Goal: Transaction & Acquisition: Purchase product/service

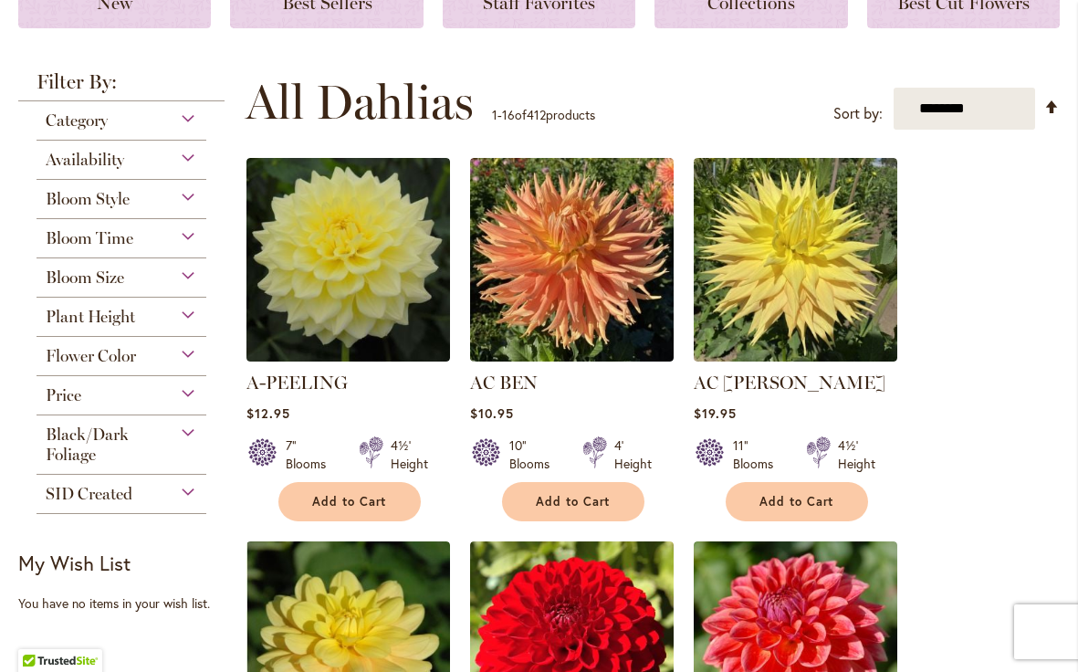
scroll to position [293, 0]
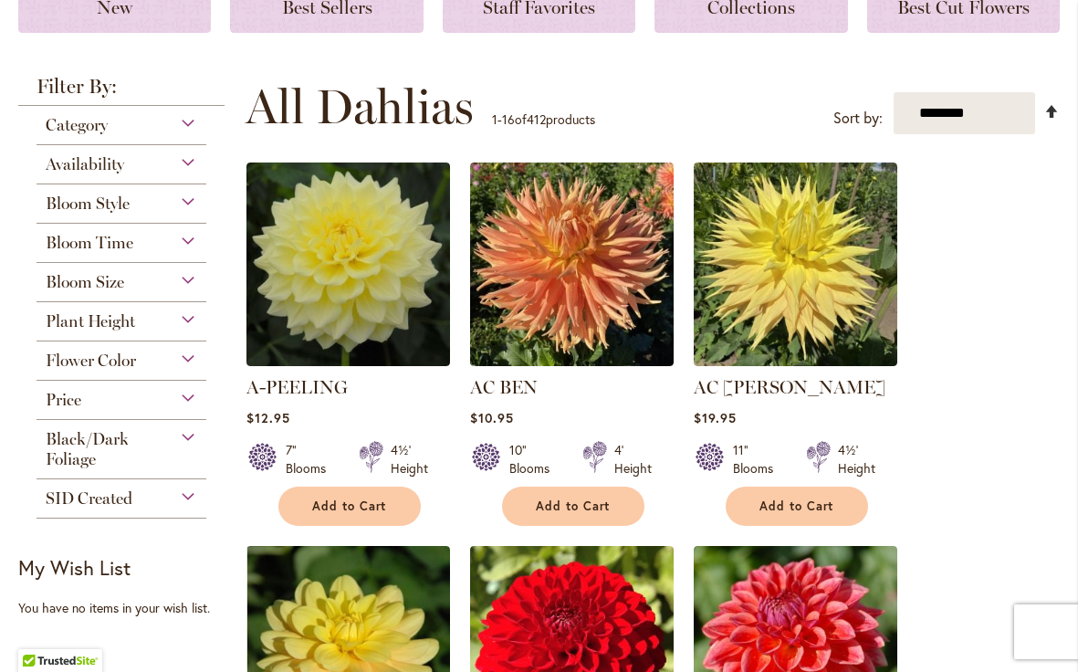
click at [1051, 112] on link "Set Descending Direction" at bounding box center [1052, 110] width 16 height 21
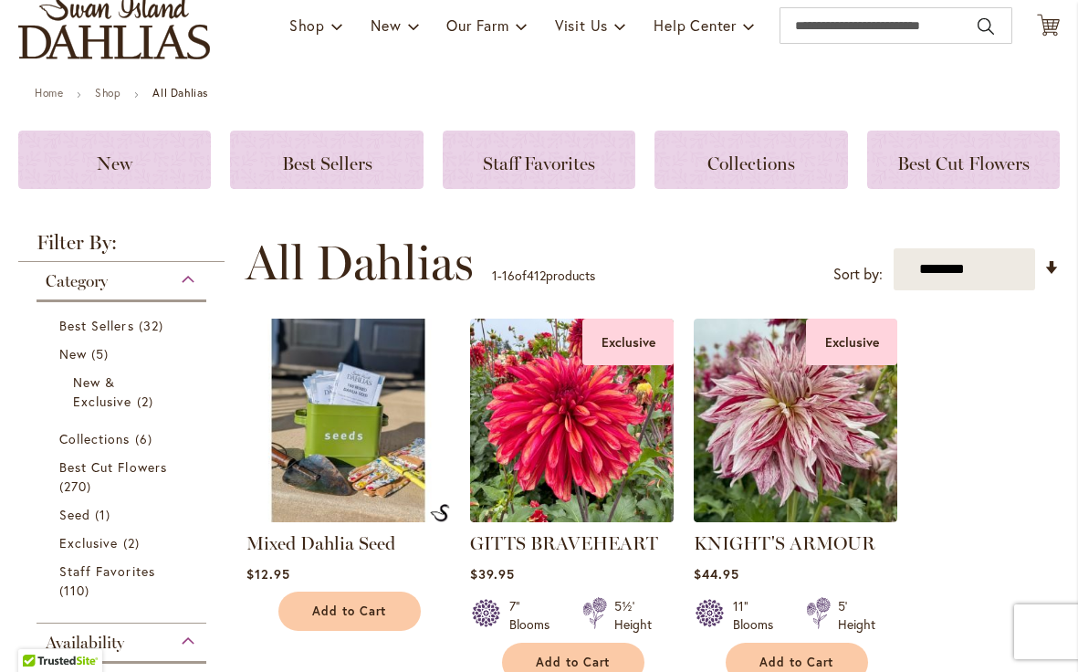
scroll to position [144, 0]
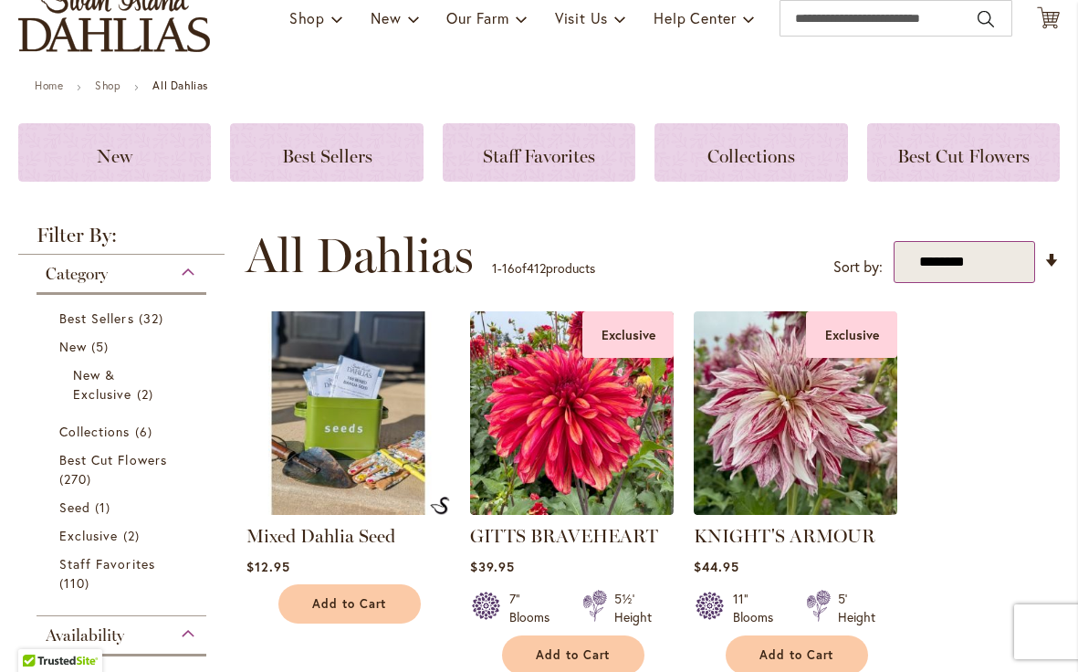
click at [978, 257] on select "**********" at bounding box center [965, 262] width 142 height 43
select select "*****"
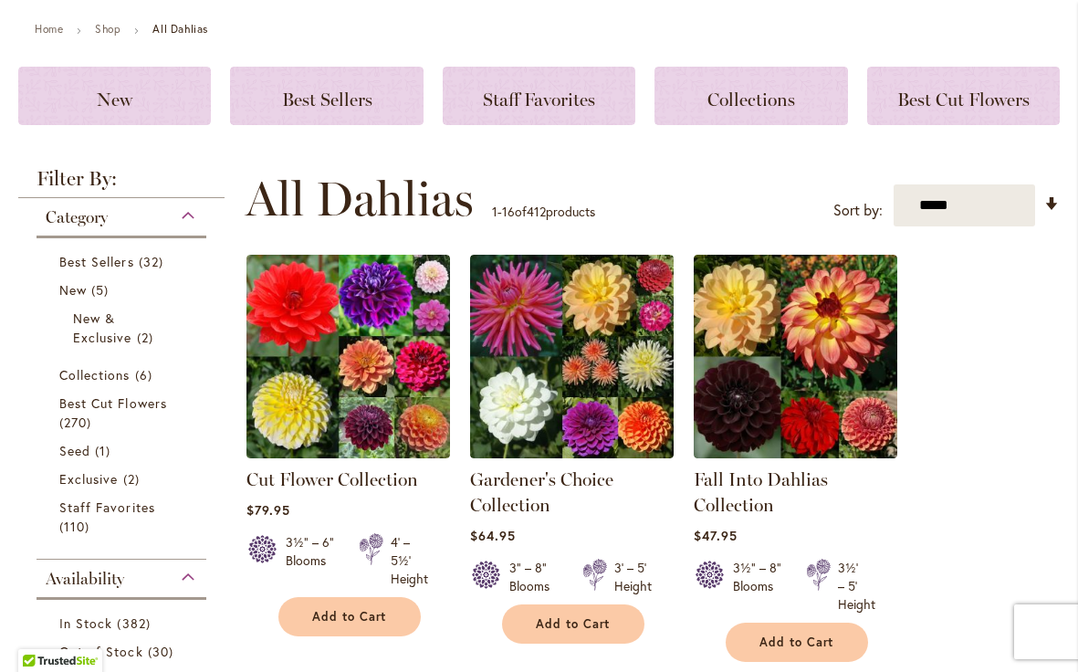
scroll to position [200, 0]
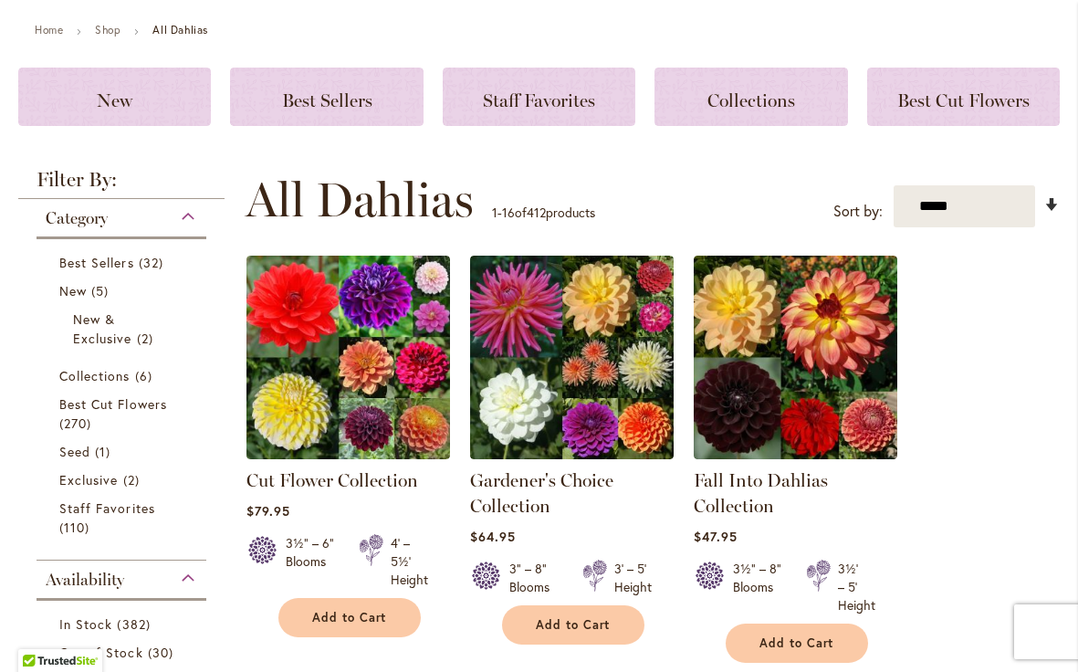
click at [1051, 201] on link "Set Ascending Direction" at bounding box center [1052, 204] width 16 height 21
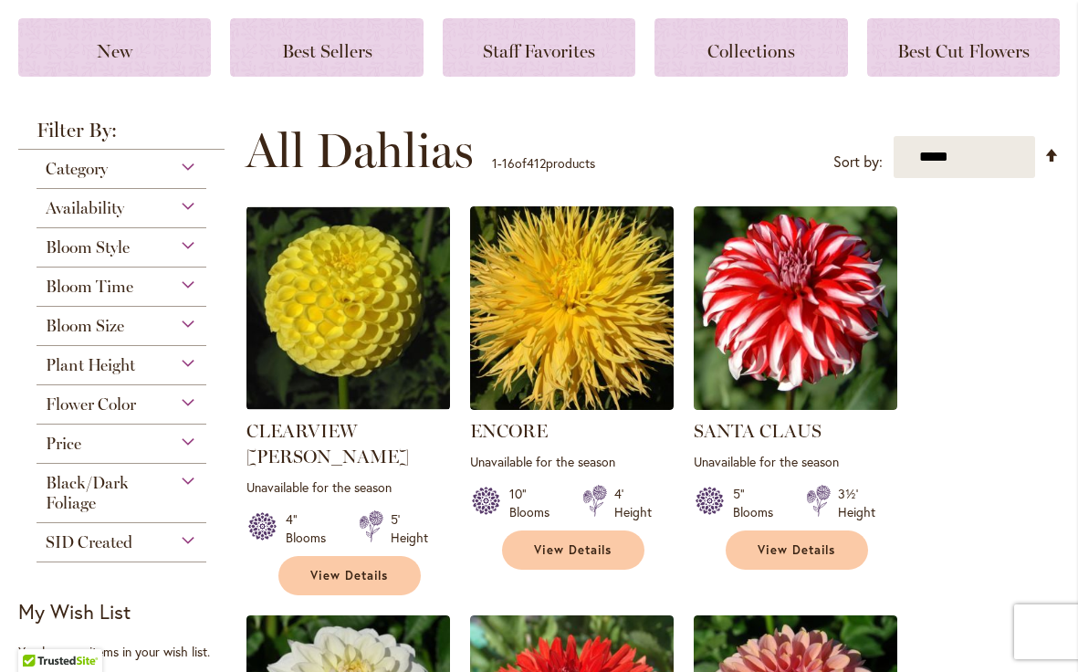
scroll to position [250, 0]
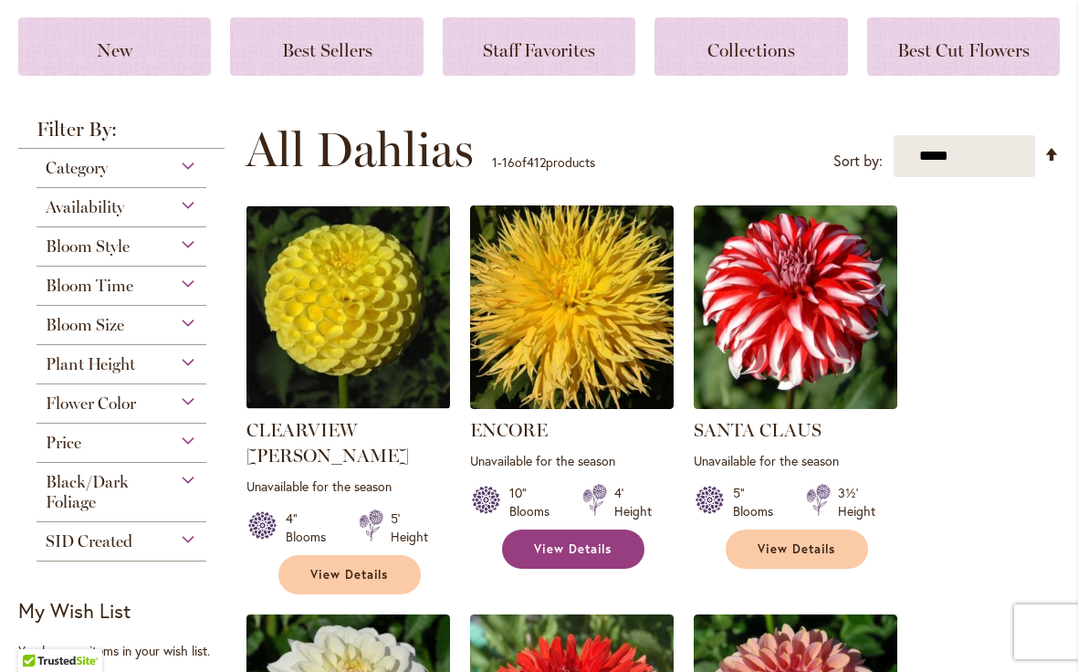
click at [571, 549] on span "View Details" at bounding box center [573, 549] width 79 height 16
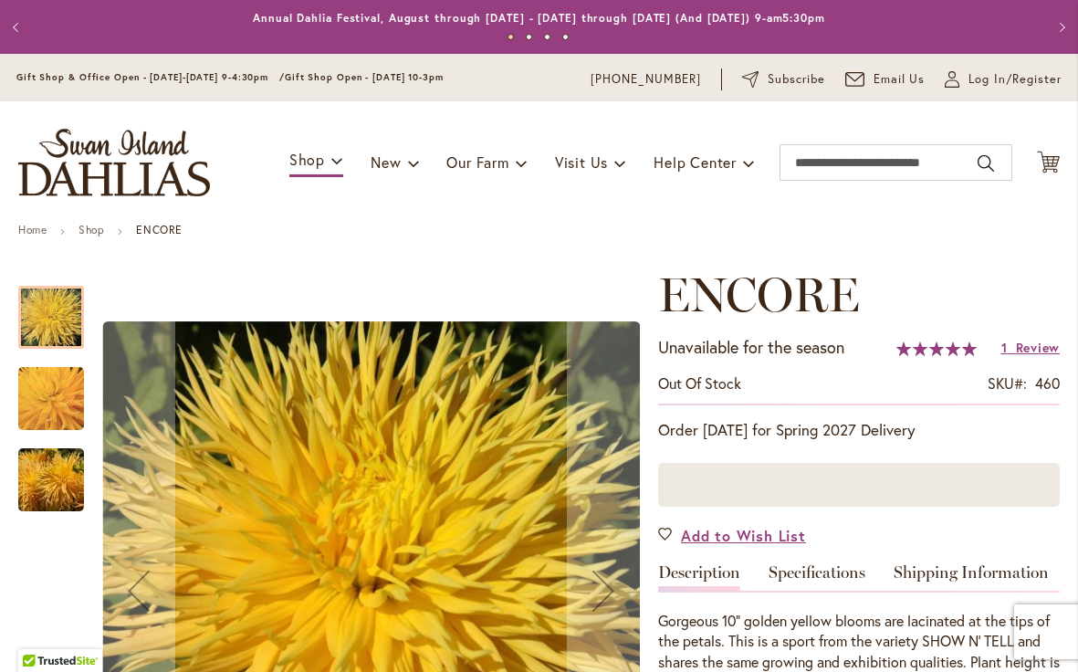
click at [41, 403] on img "ENCORE" at bounding box center [51, 399] width 130 height 126
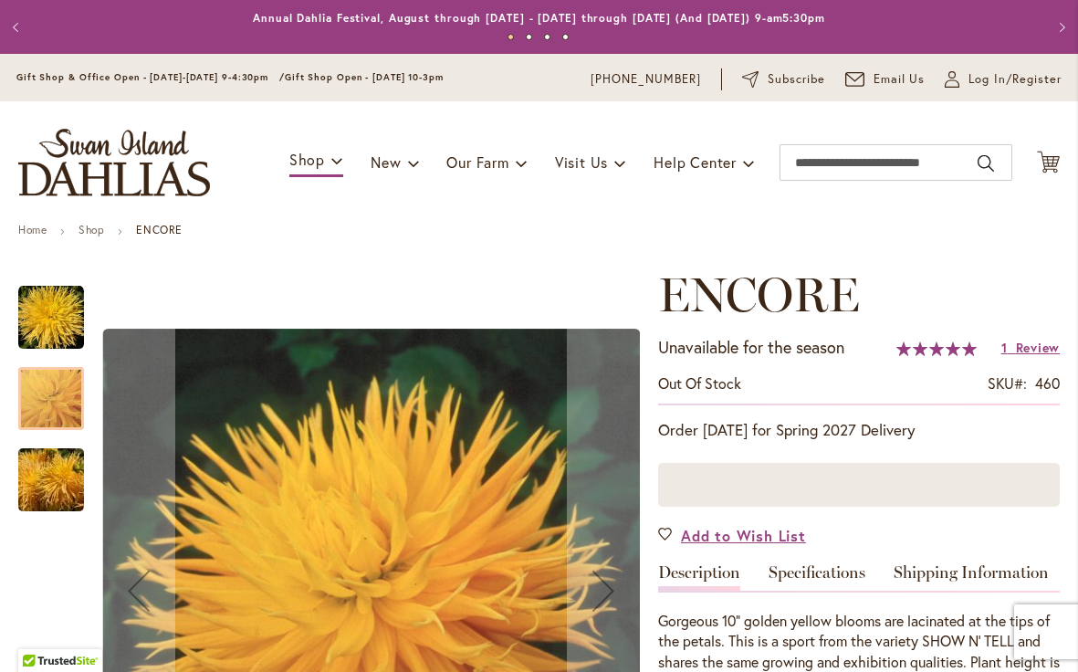
click at [45, 488] on img "ENCORE" at bounding box center [50, 480] width 131 height 88
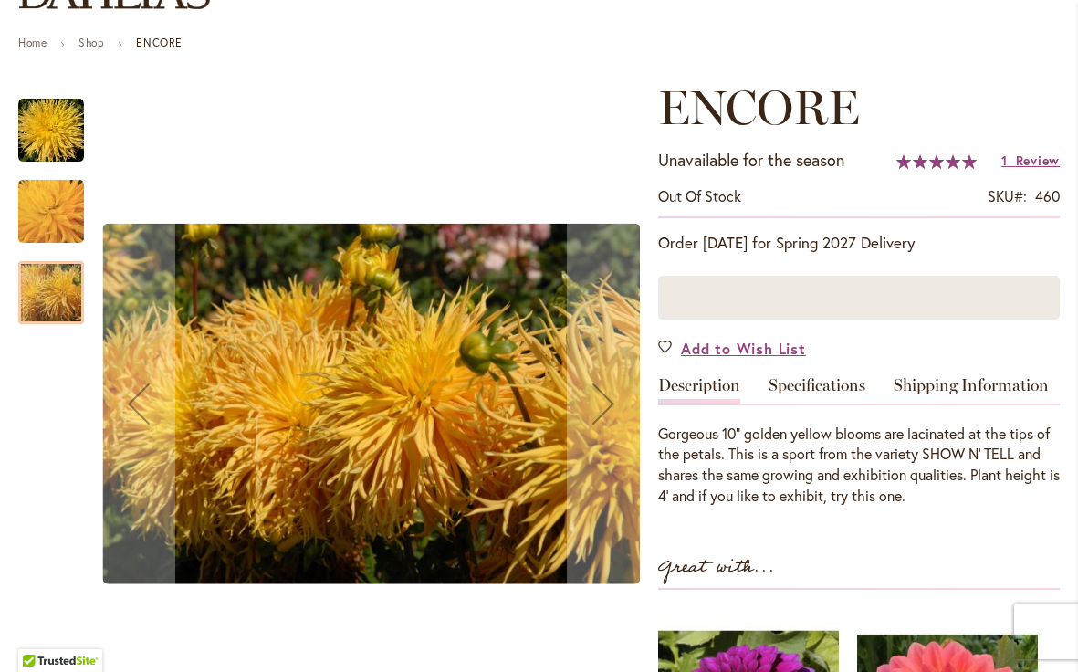
scroll to position [186, 0]
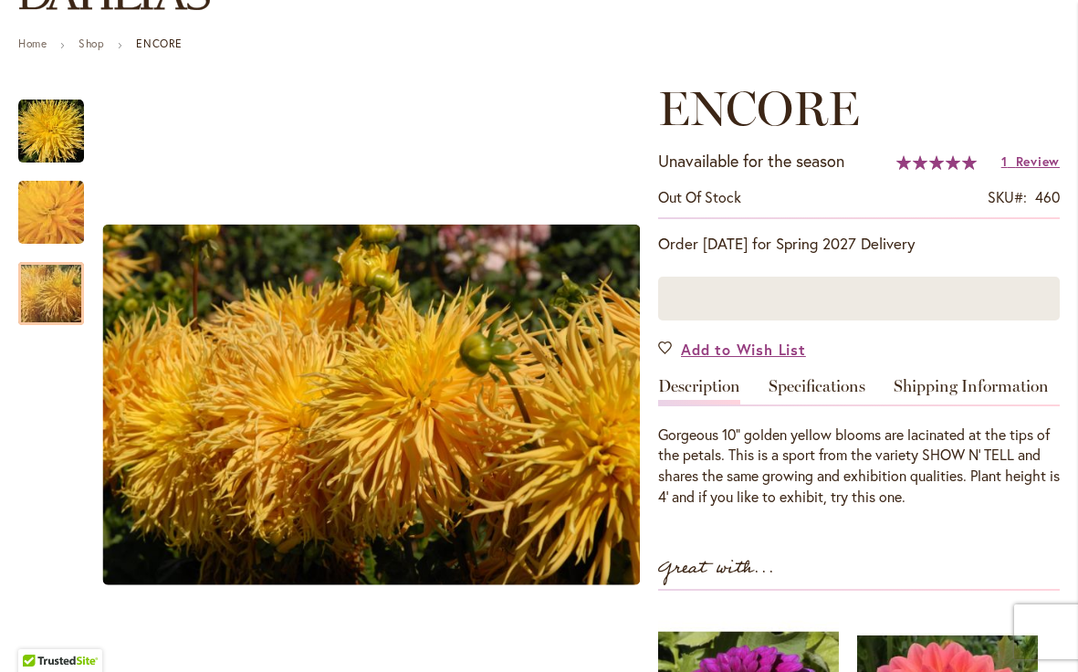
click at [706, 195] on span "Out of stock" at bounding box center [699, 196] width 83 height 19
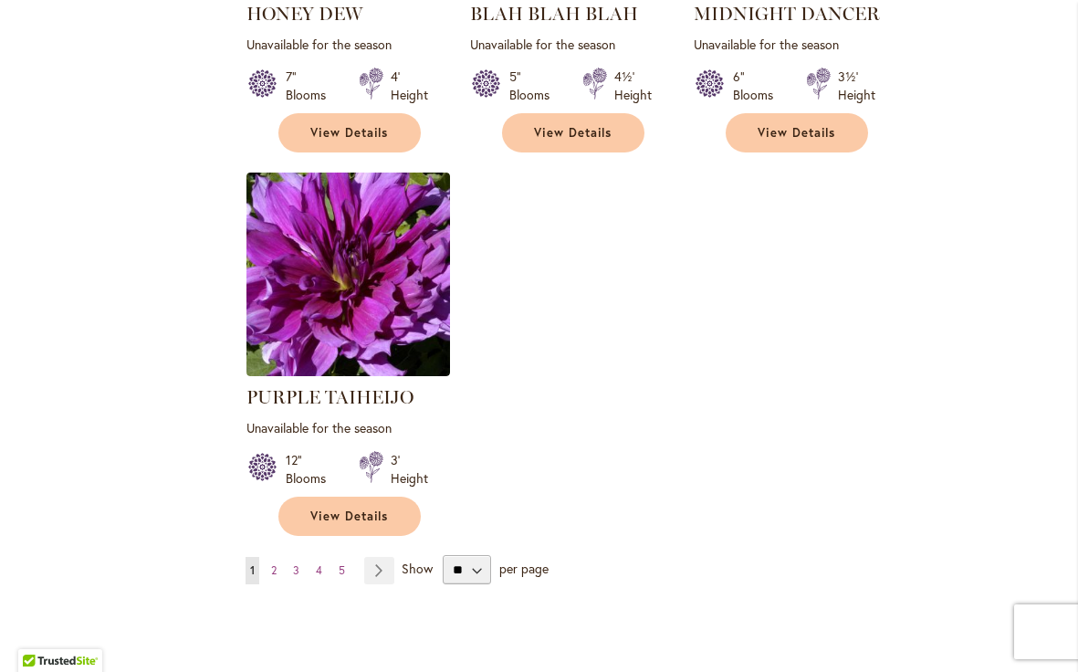
scroll to position [2255, 0]
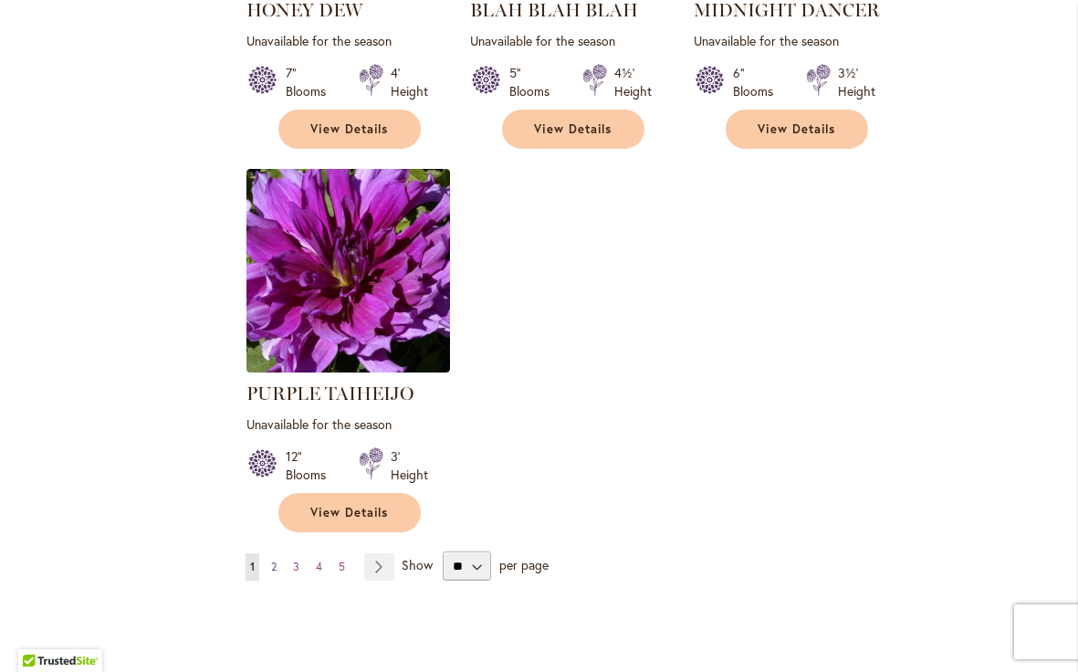
click at [276, 560] on span "2" at bounding box center [273, 567] width 5 height 14
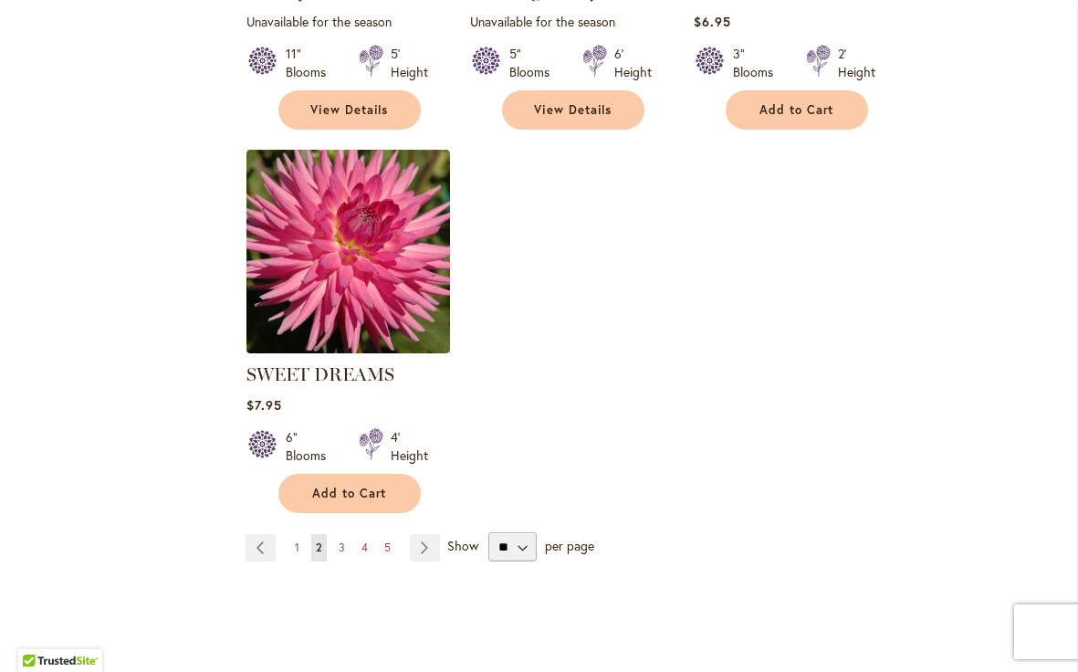
scroll to position [2284, 0]
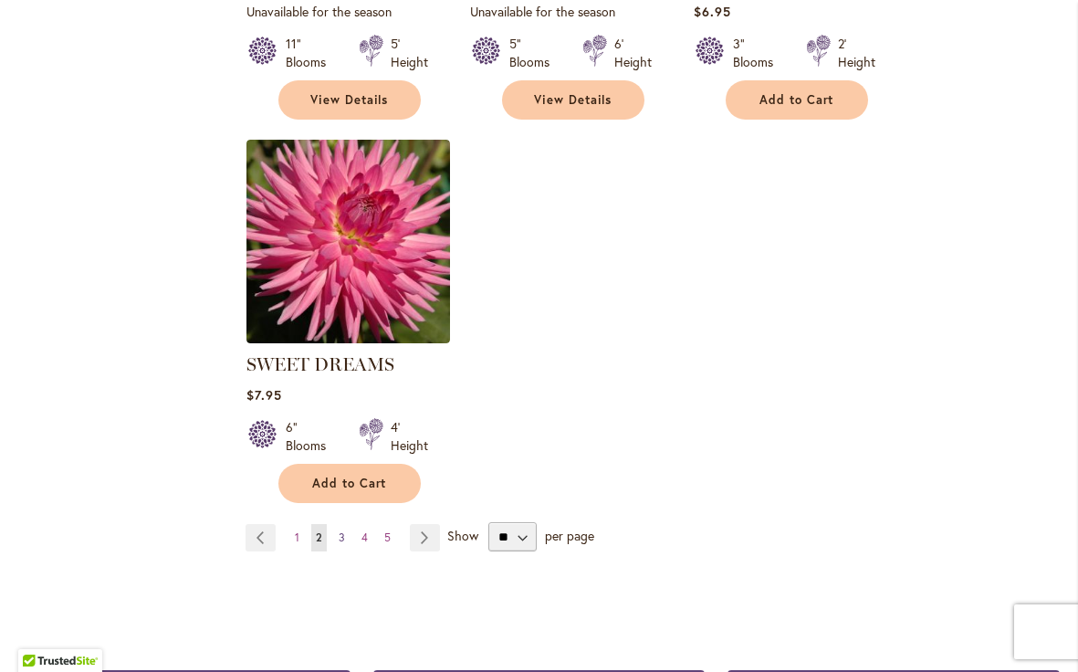
click at [342, 530] on span "3" at bounding box center [342, 537] width 6 height 14
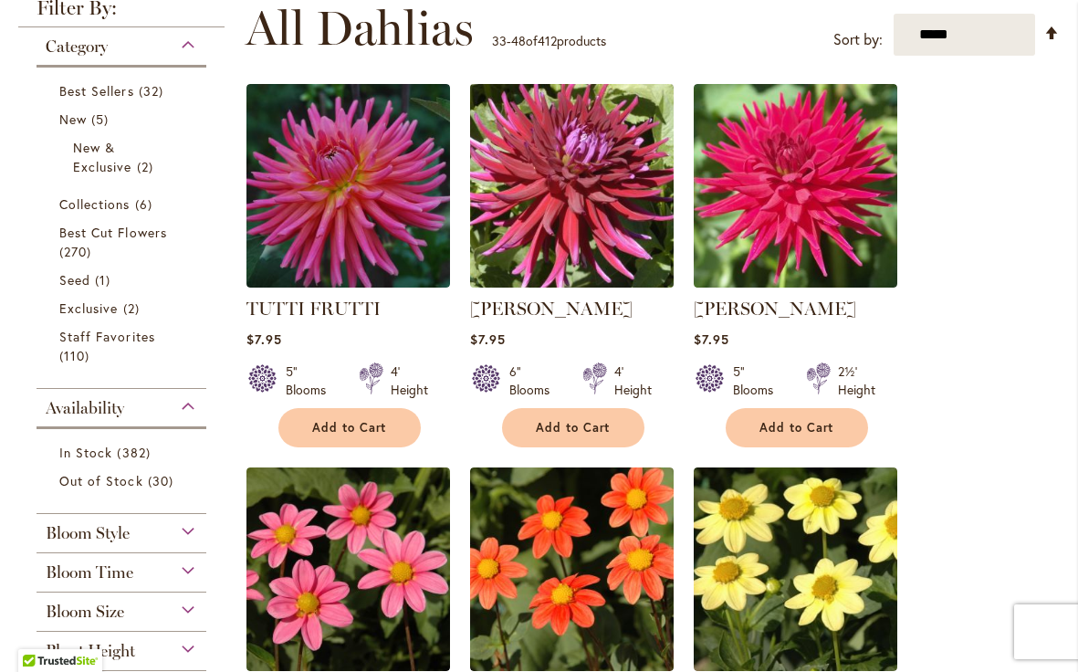
scroll to position [371, 0]
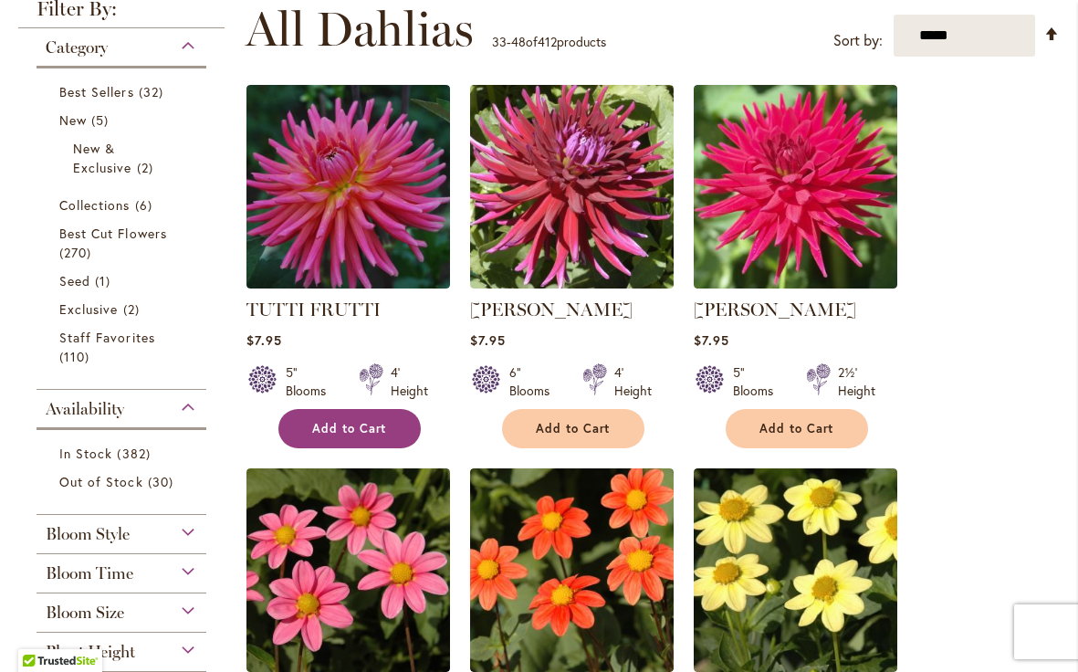
click at [371, 429] on span "Add to Cart" at bounding box center [349, 429] width 75 height 16
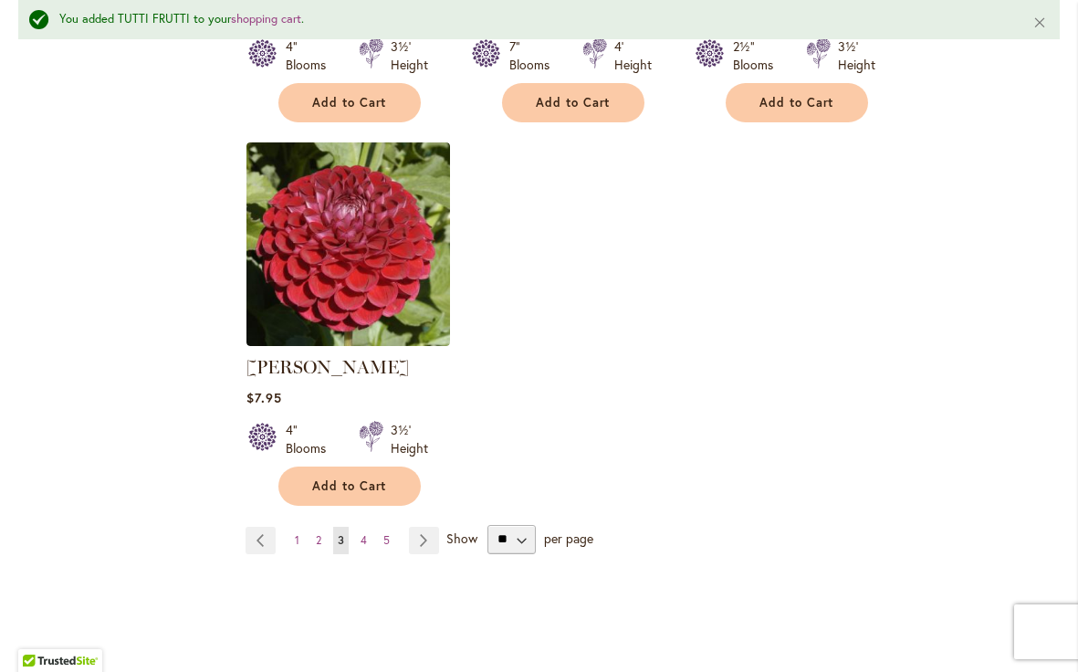
scroll to position [2323, 0]
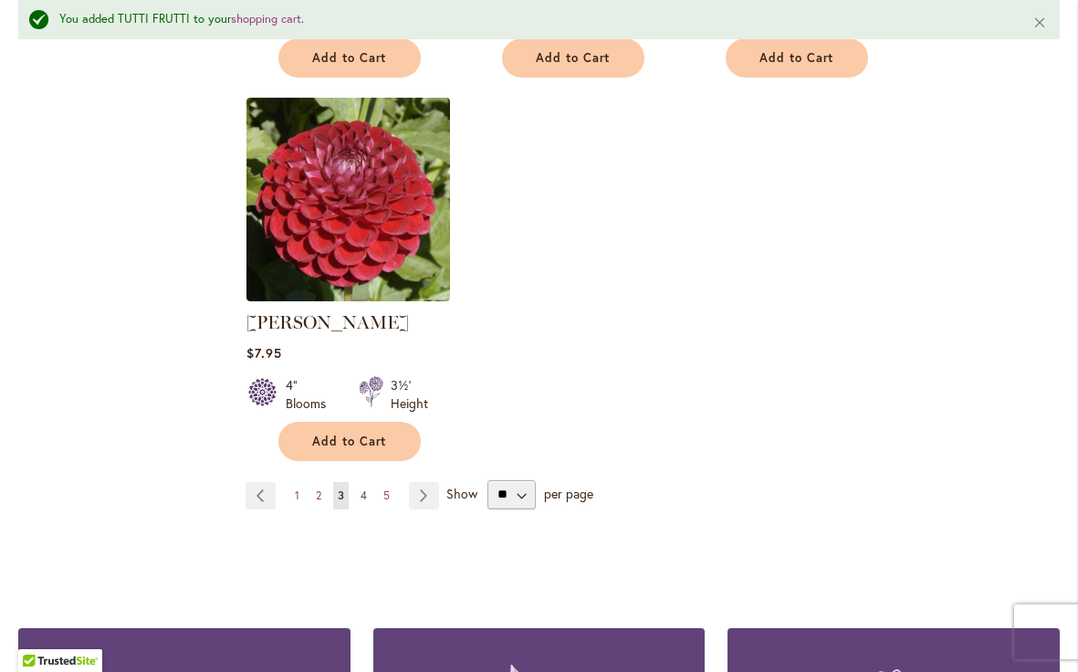
click at [364, 491] on span "4" at bounding box center [364, 495] width 6 height 14
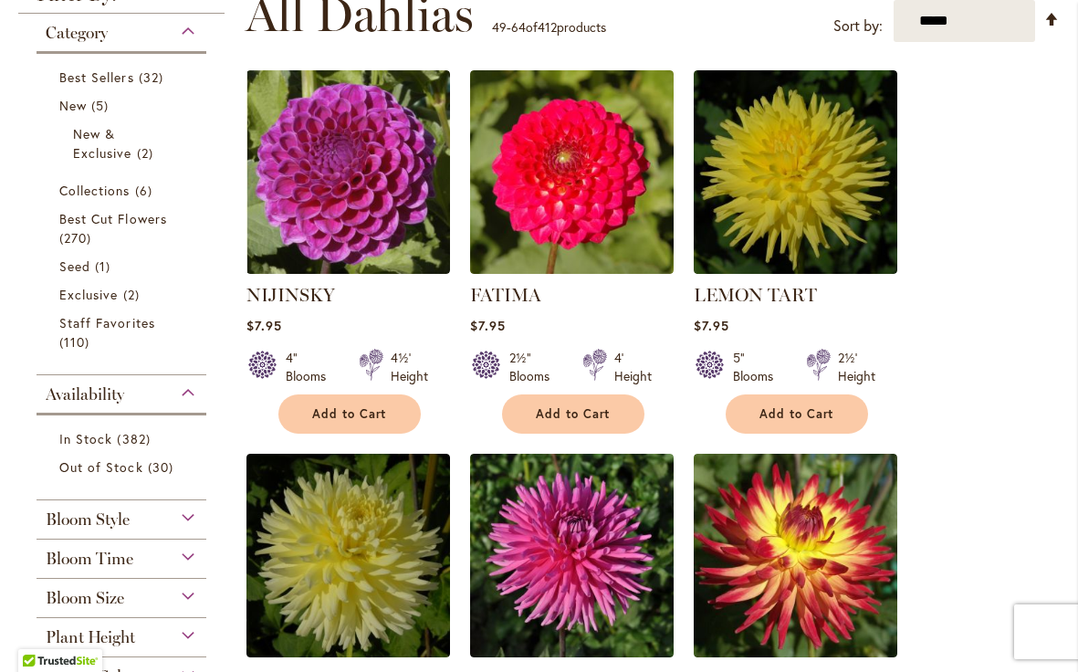
scroll to position [384, 0]
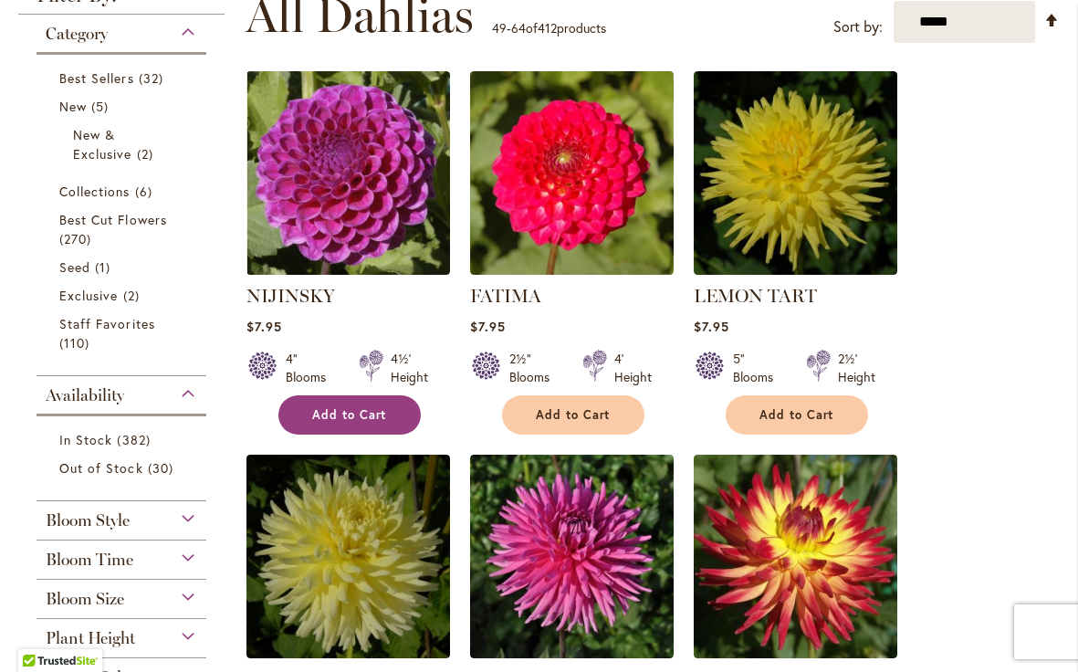
click at [378, 416] on span "Add to Cart" at bounding box center [349, 415] width 75 height 16
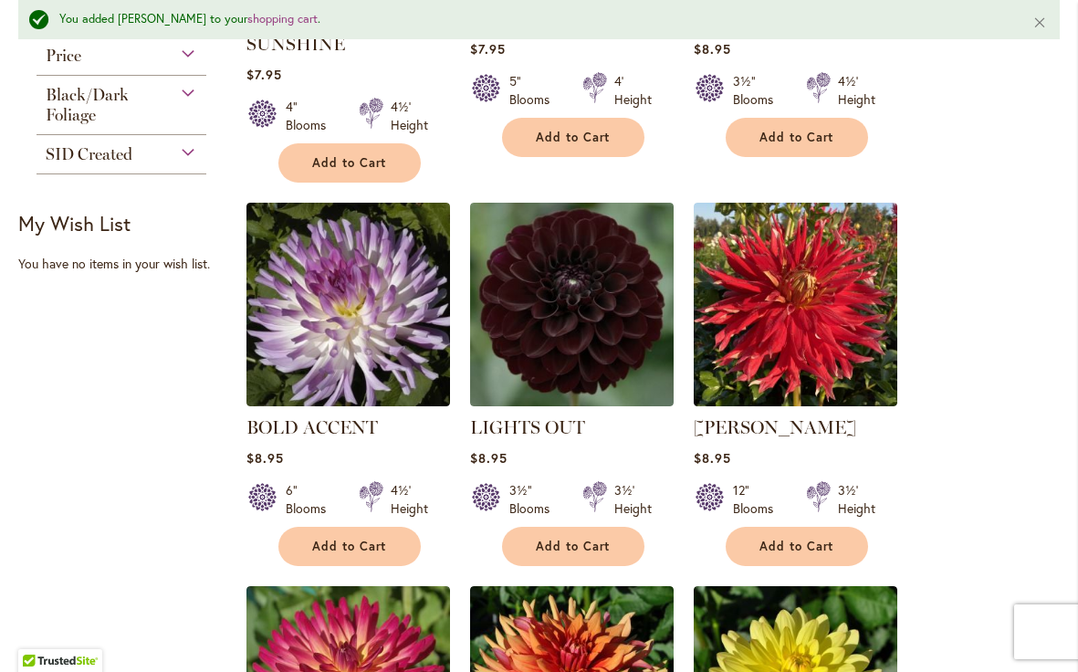
scroll to position [1103, 0]
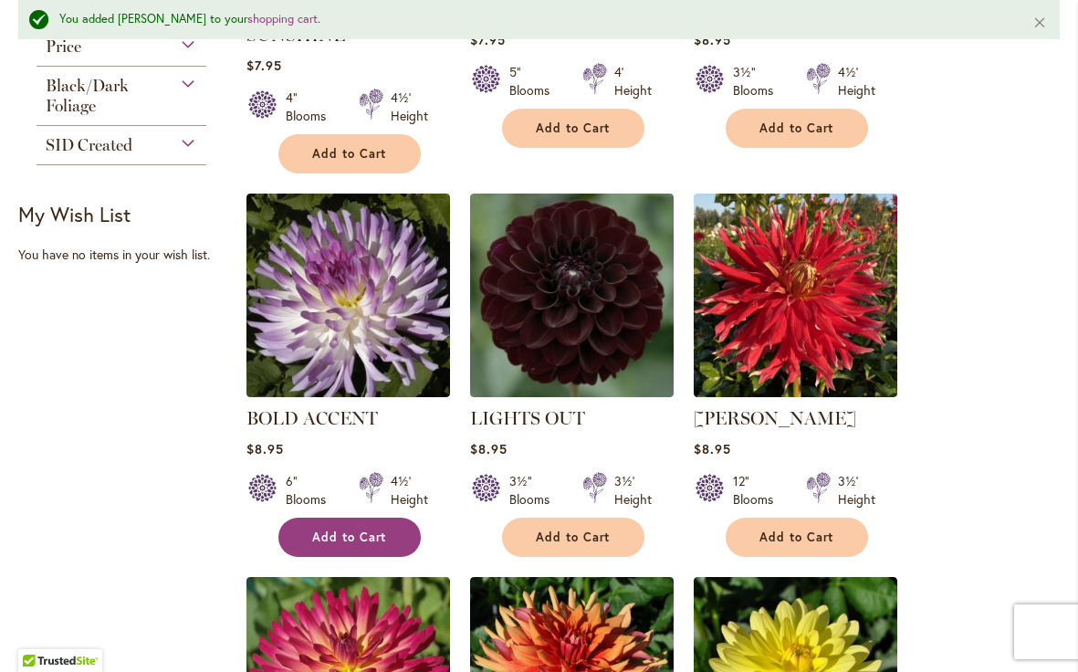
click at [377, 530] on span "Add to Cart" at bounding box center [349, 538] width 75 height 16
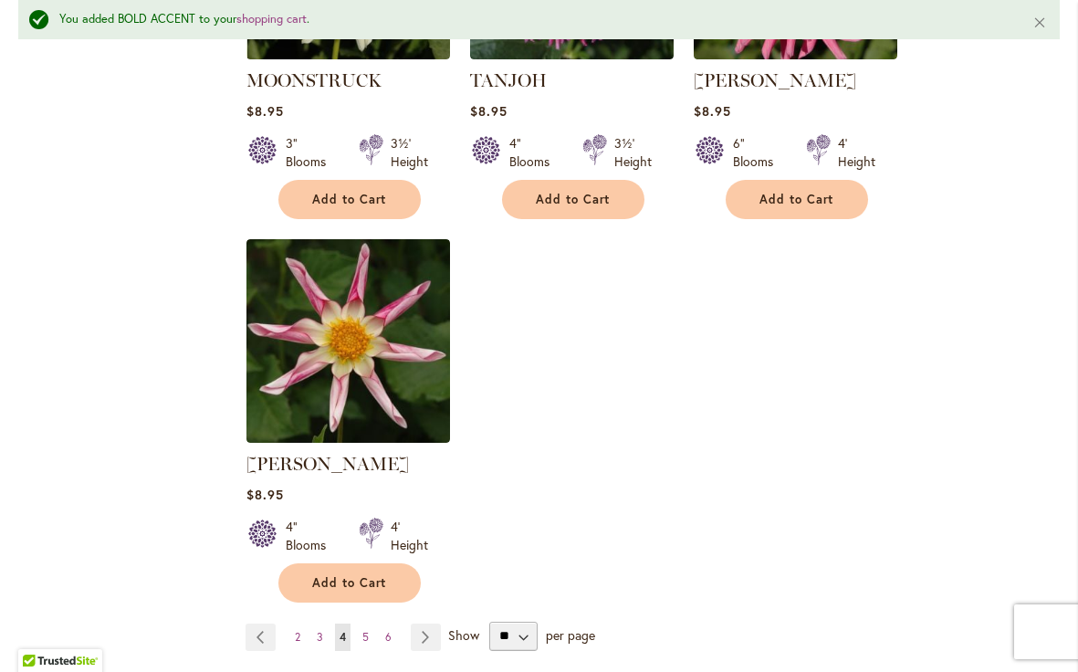
scroll to position [2236, 0]
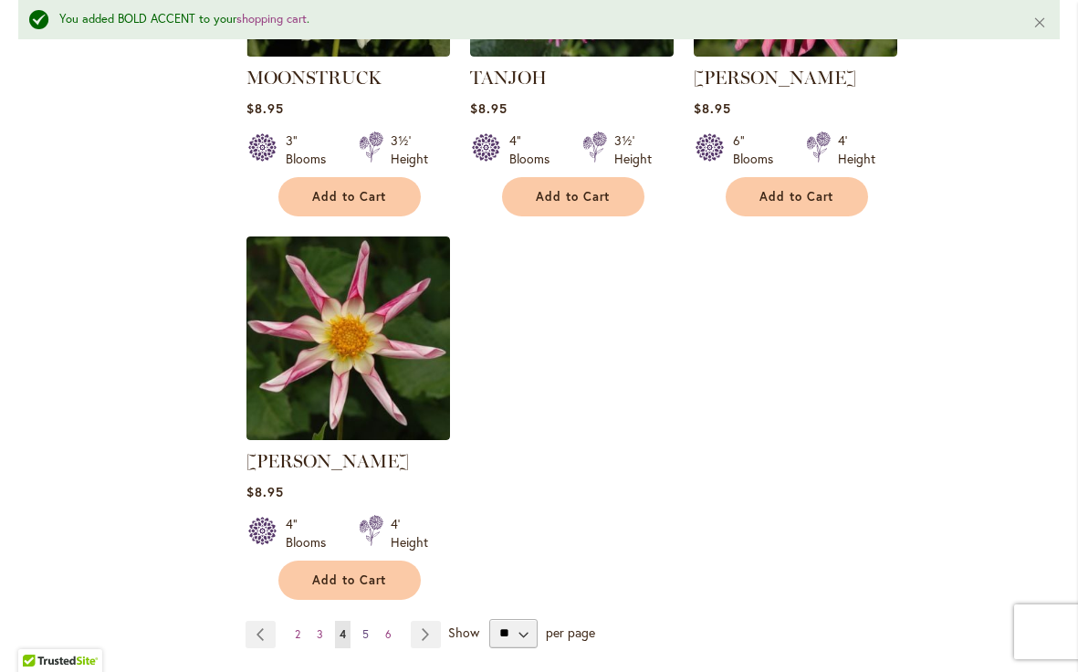
click at [371, 621] on link "Page 5" at bounding box center [366, 634] width 16 height 27
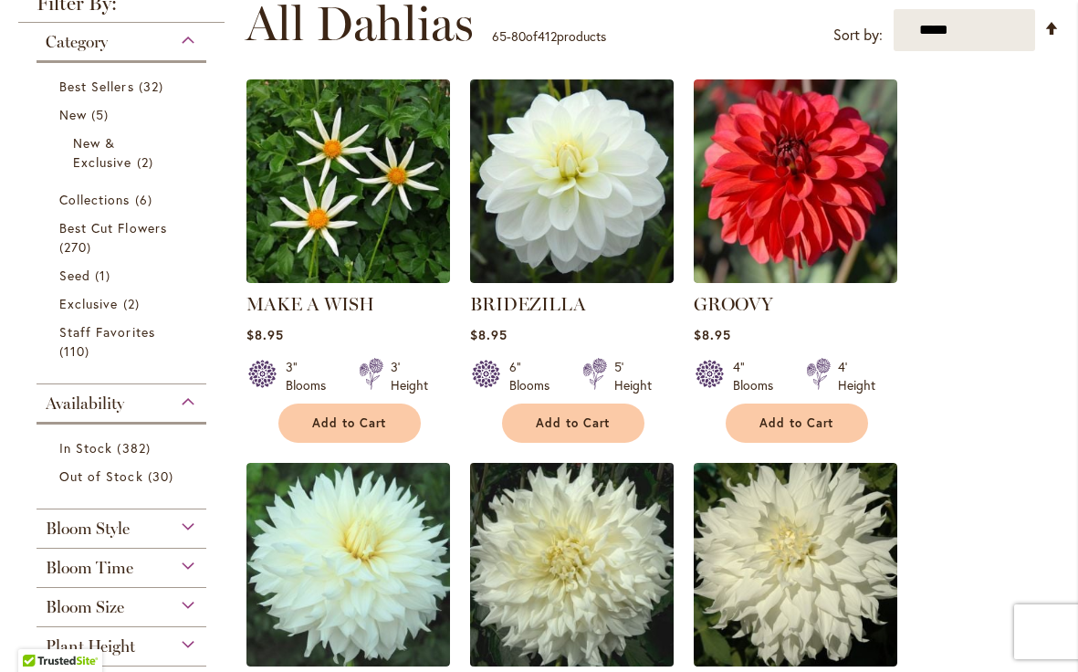
scroll to position [366, 0]
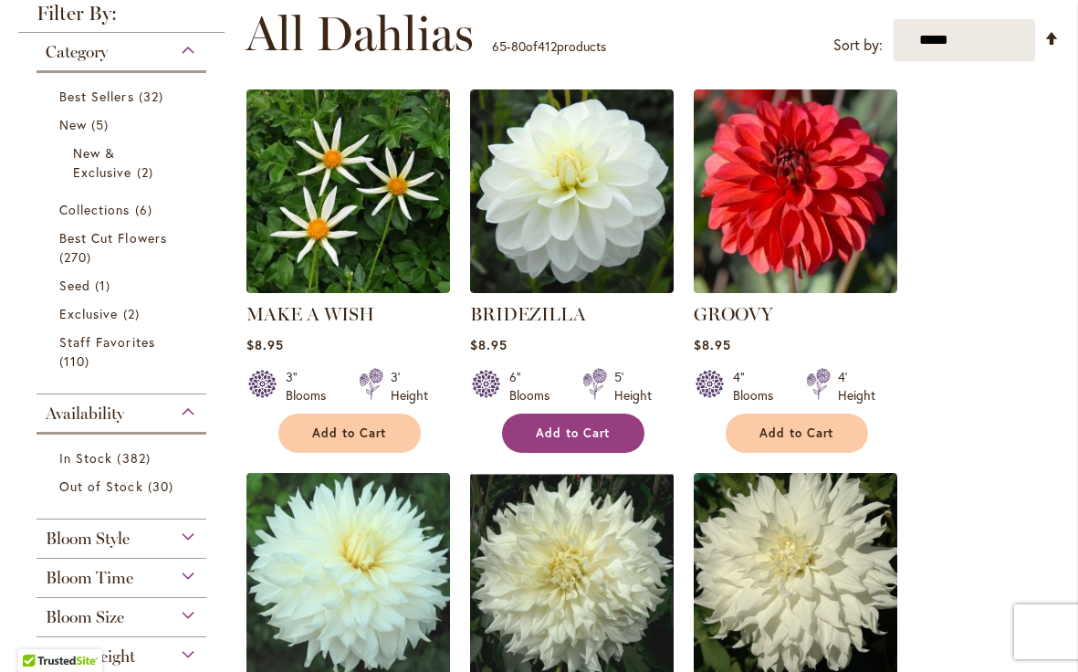
click at [592, 438] on span "Add to Cart" at bounding box center [573, 433] width 75 height 16
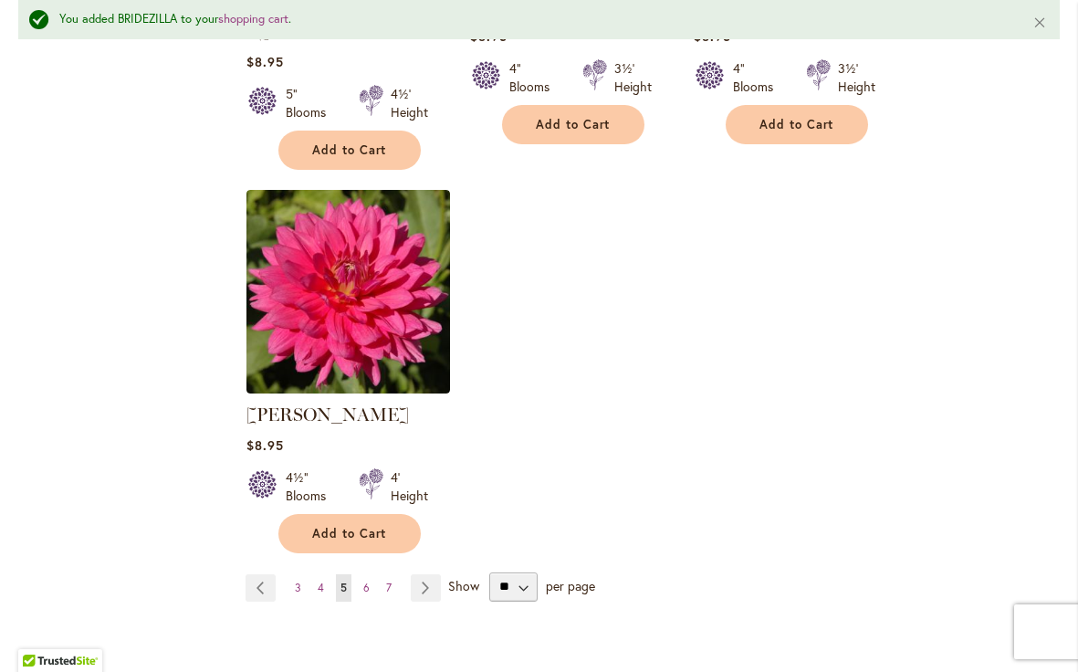
scroll to position [2316, 0]
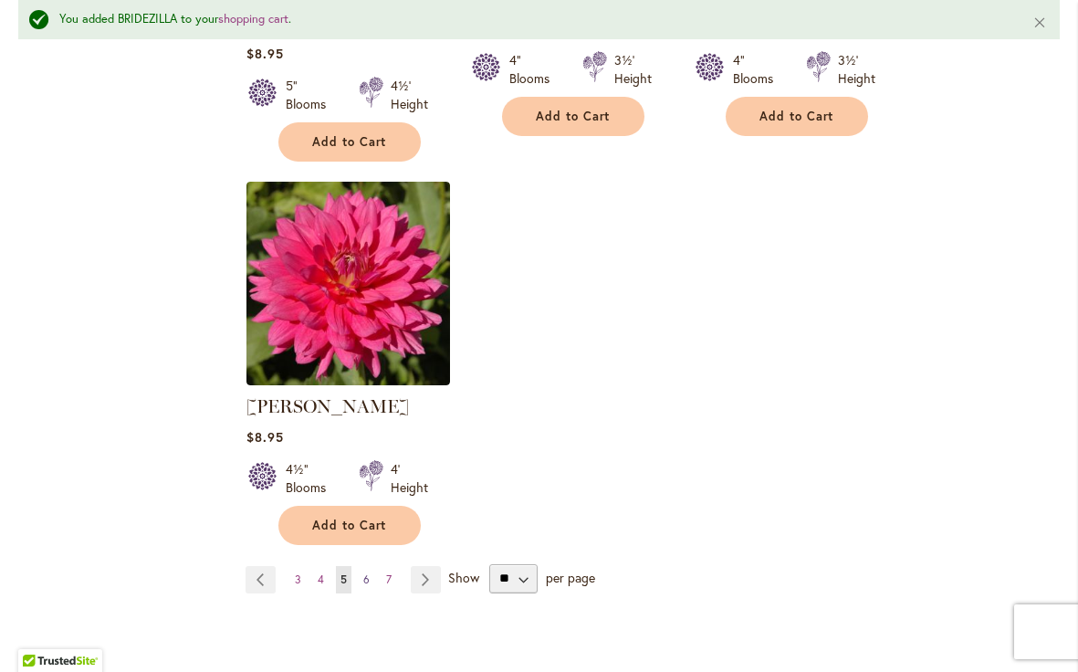
click at [367, 572] on span "6" at bounding box center [366, 579] width 6 height 14
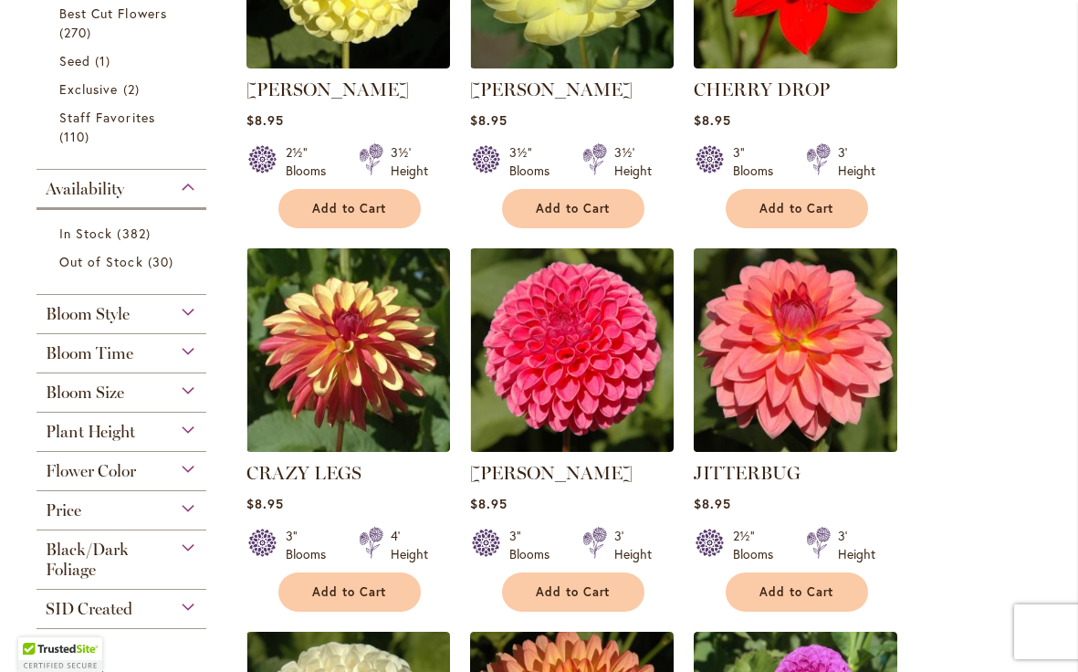
scroll to position [601, 0]
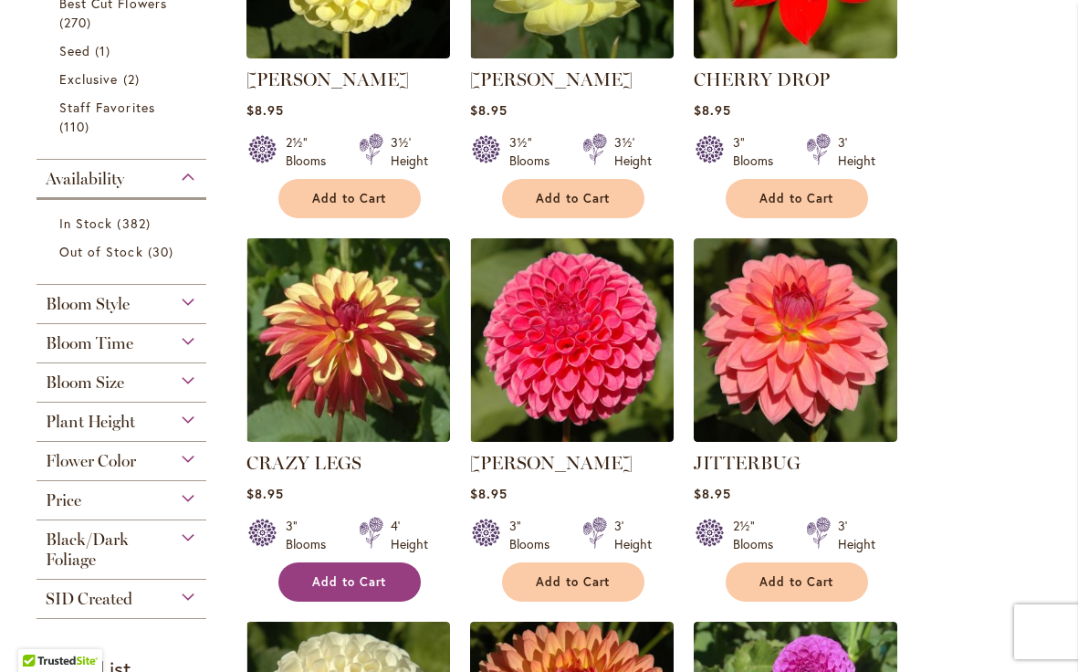
click at [368, 574] on span "Add to Cart" at bounding box center [349, 582] width 75 height 16
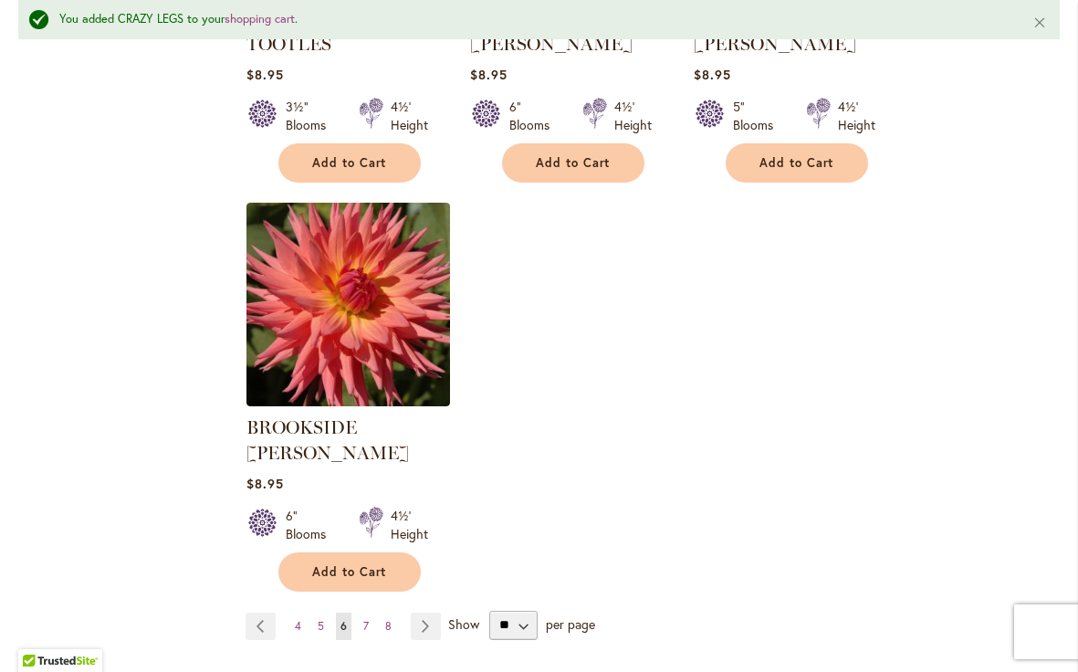
scroll to position [2270, 0]
click at [365, 618] on span "7" at bounding box center [365, 625] width 5 height 14
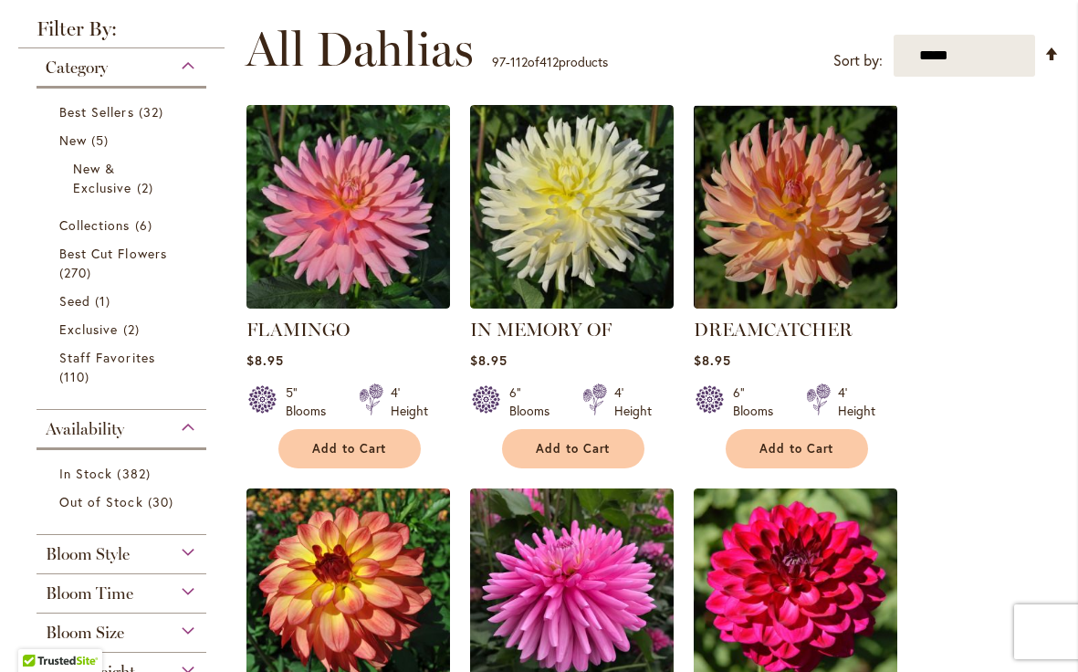
scroll to position [385, 0]
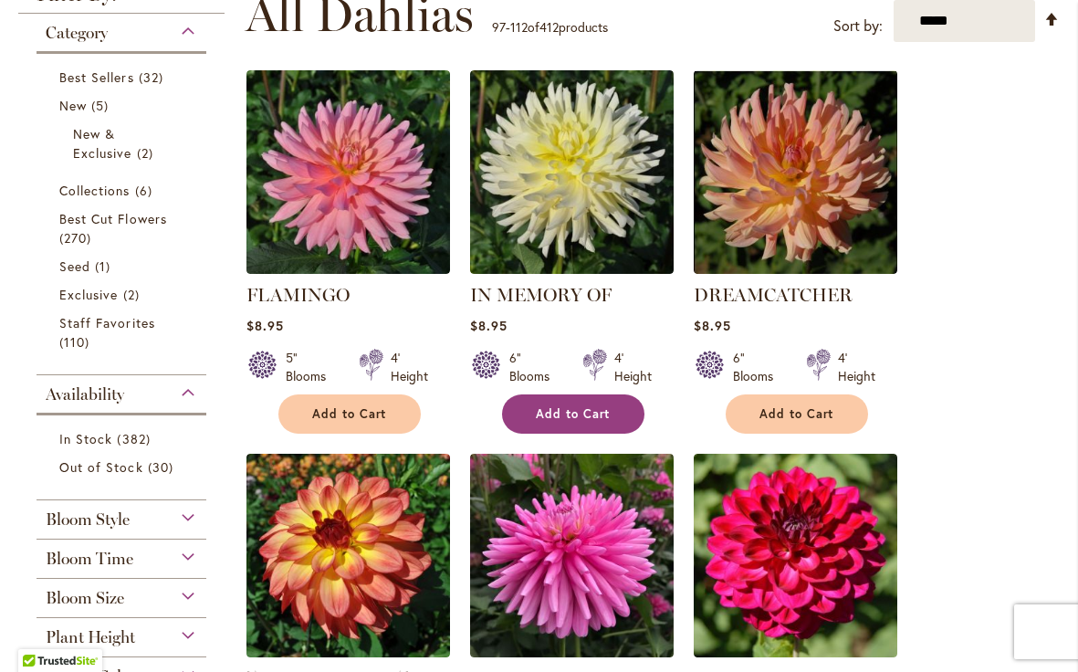
click at [604, 410] on span "Add to Cart" at bounding box center [573, 414] width 75 height 16
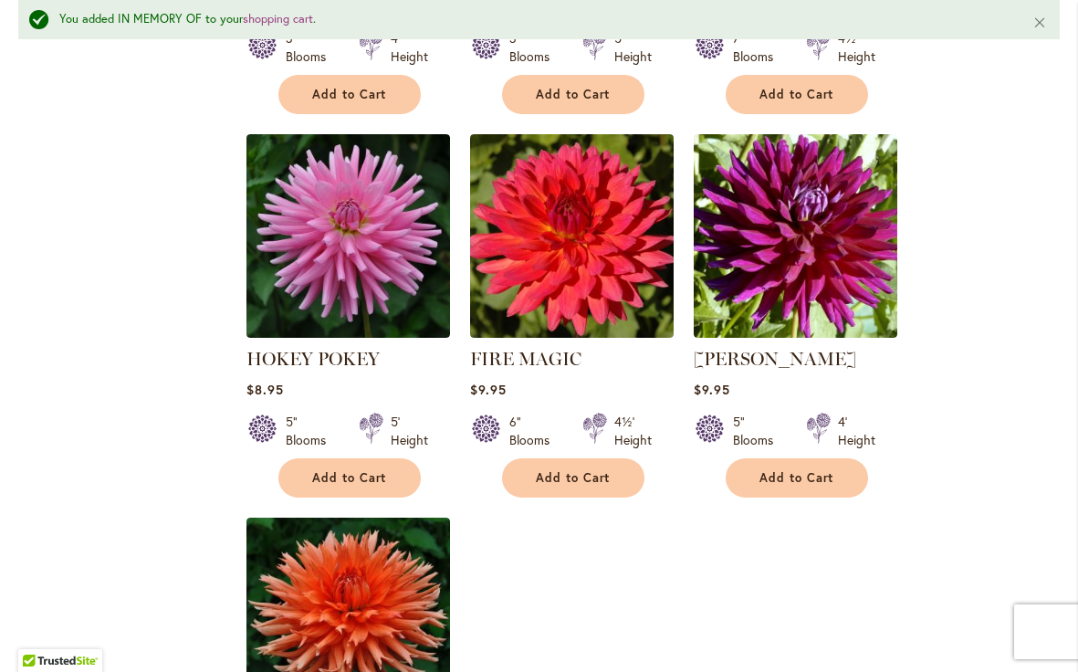
scroll to position [1935, 0]
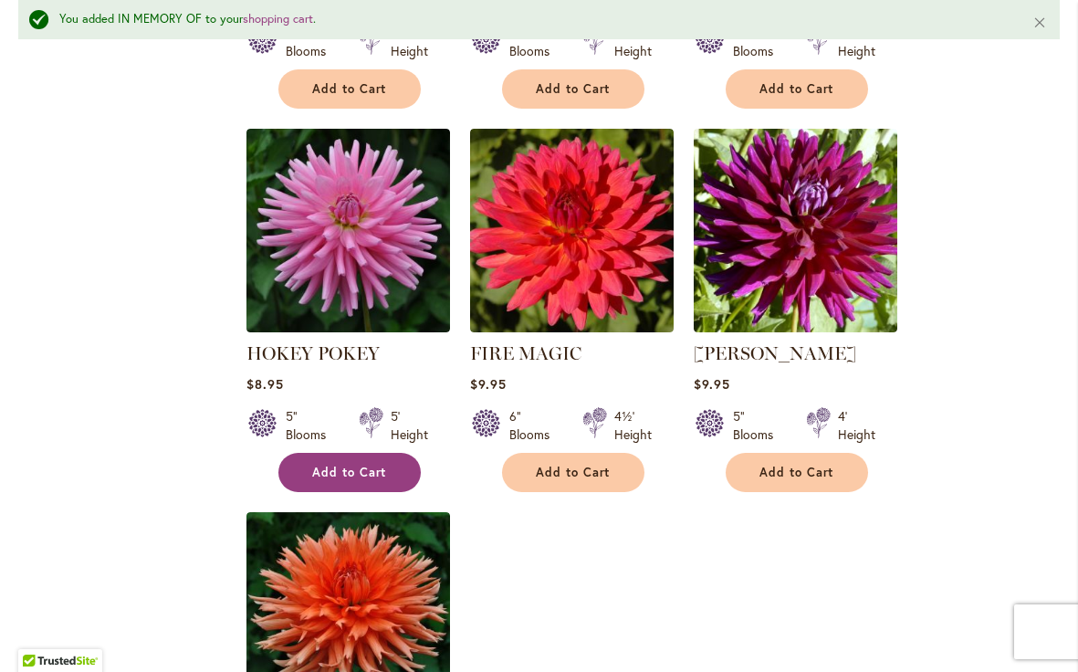
click at [351, 465] on span "Add to Cart" at bounding box center [349, 473] width 75 height 16
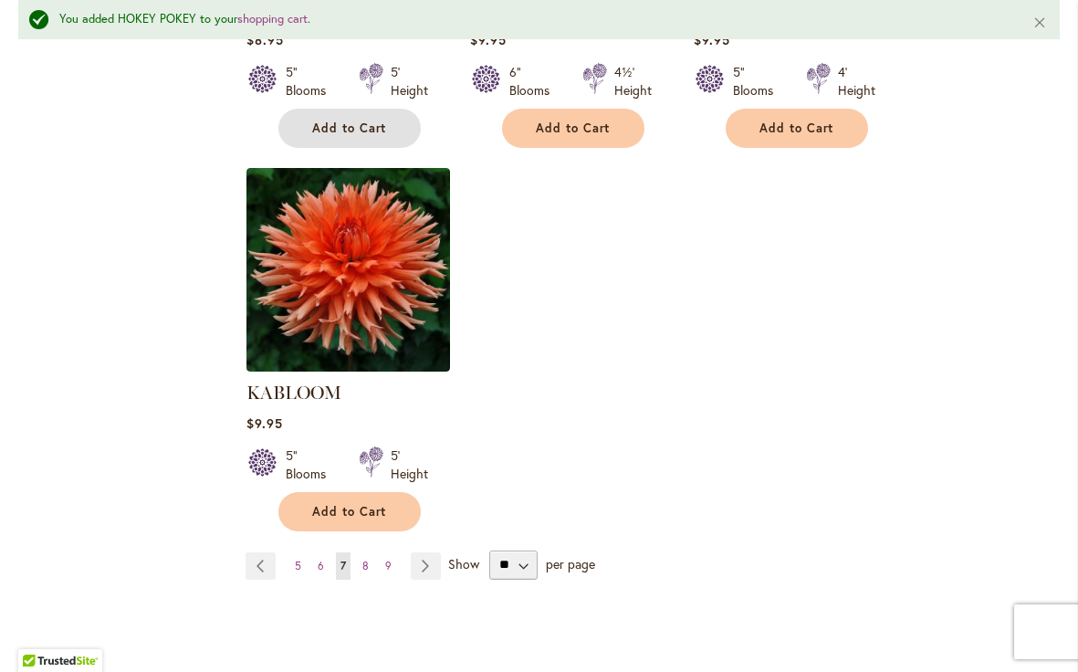
scroll to position [2277, 0]
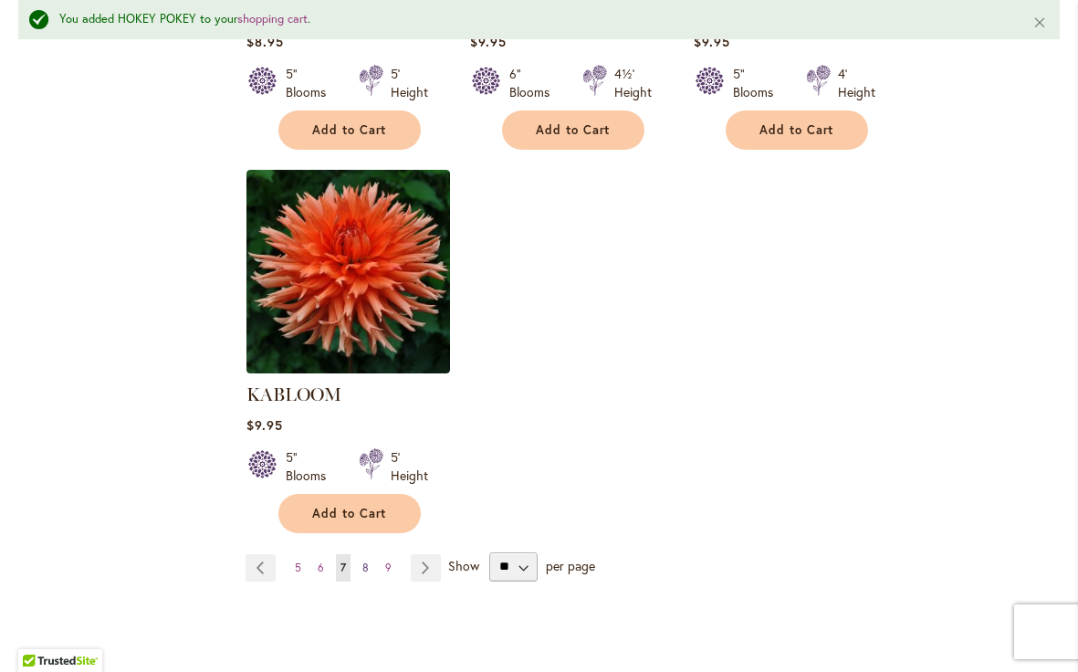
click at [365, 561] on span "8" at bounding box center [365, 568] width 6 height 14
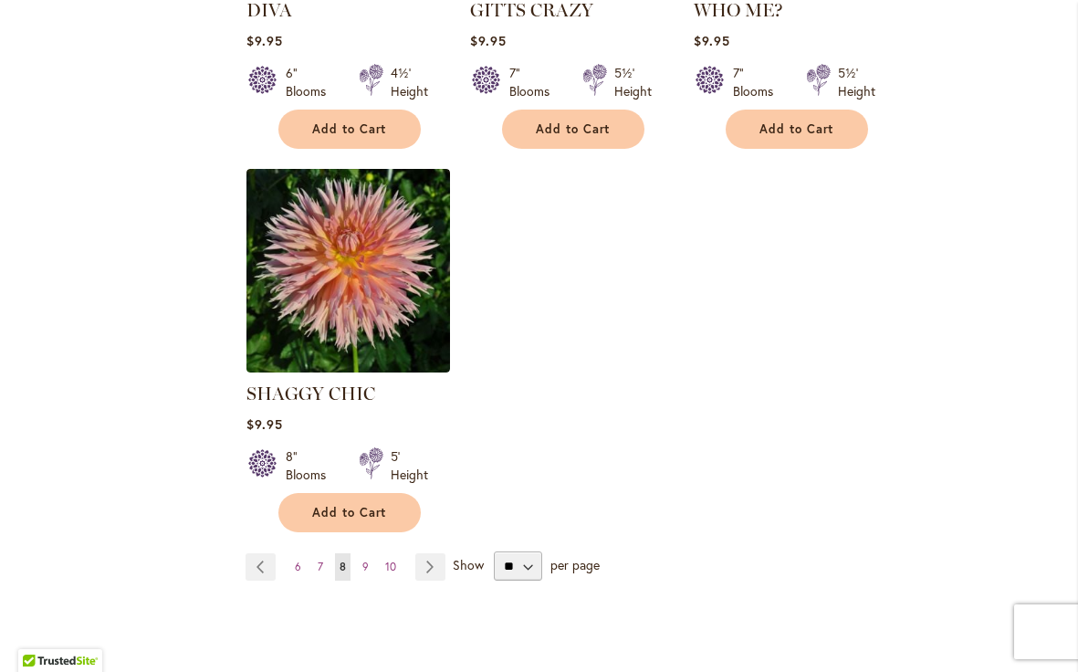
scroll to position [2264, 0]
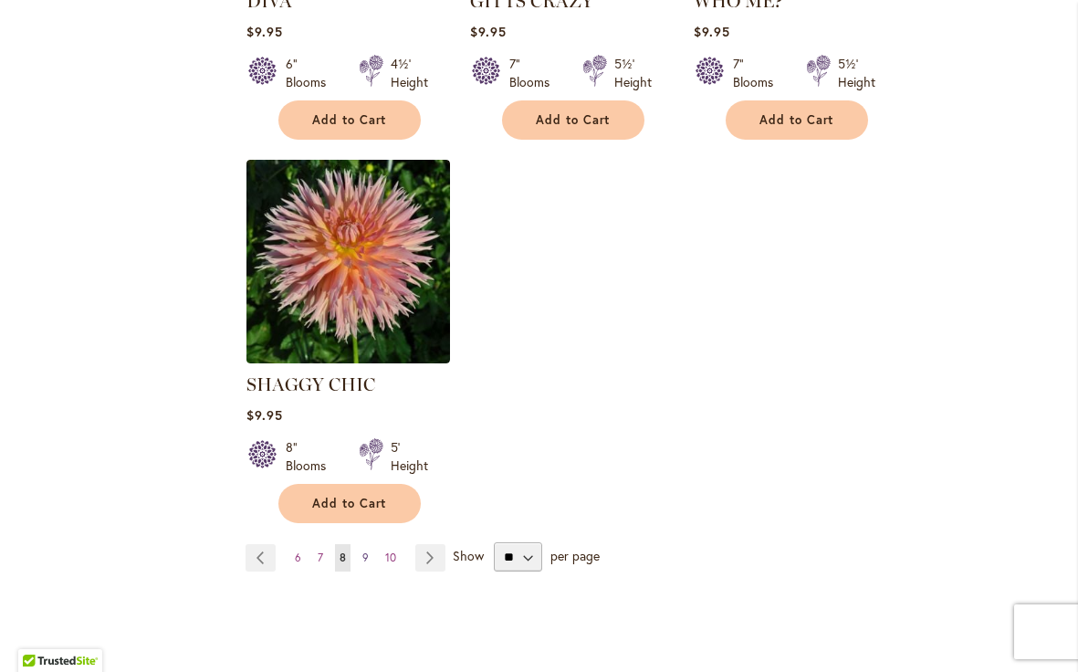
click at [366, 550] on span "9" at bounding box center [365, 557] width 6 height 14
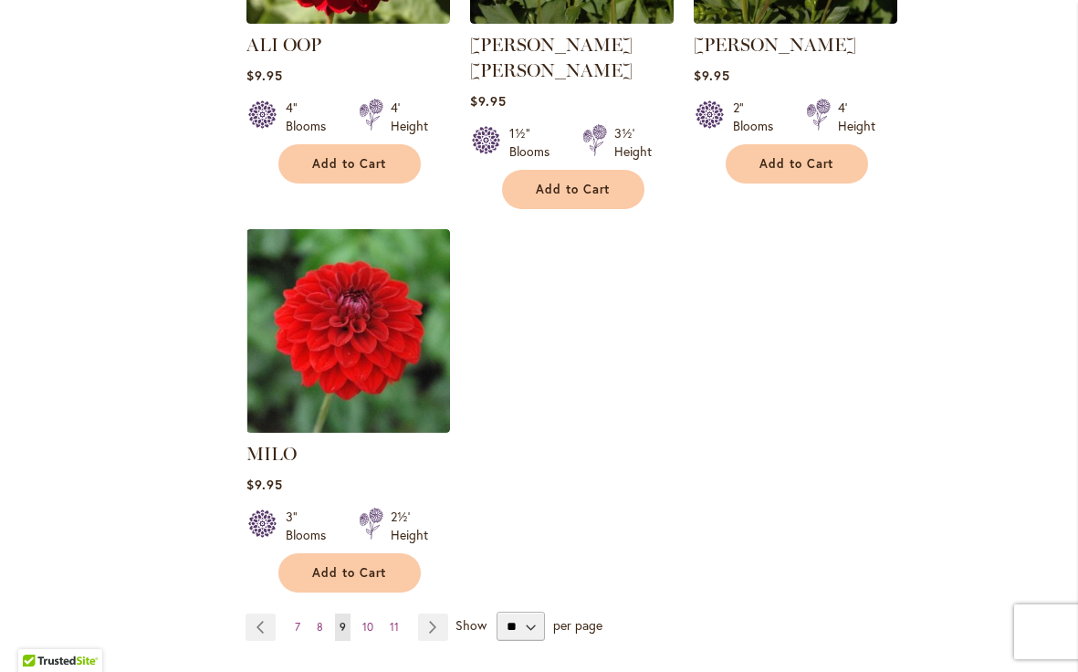
scroll to position [2200, 0]
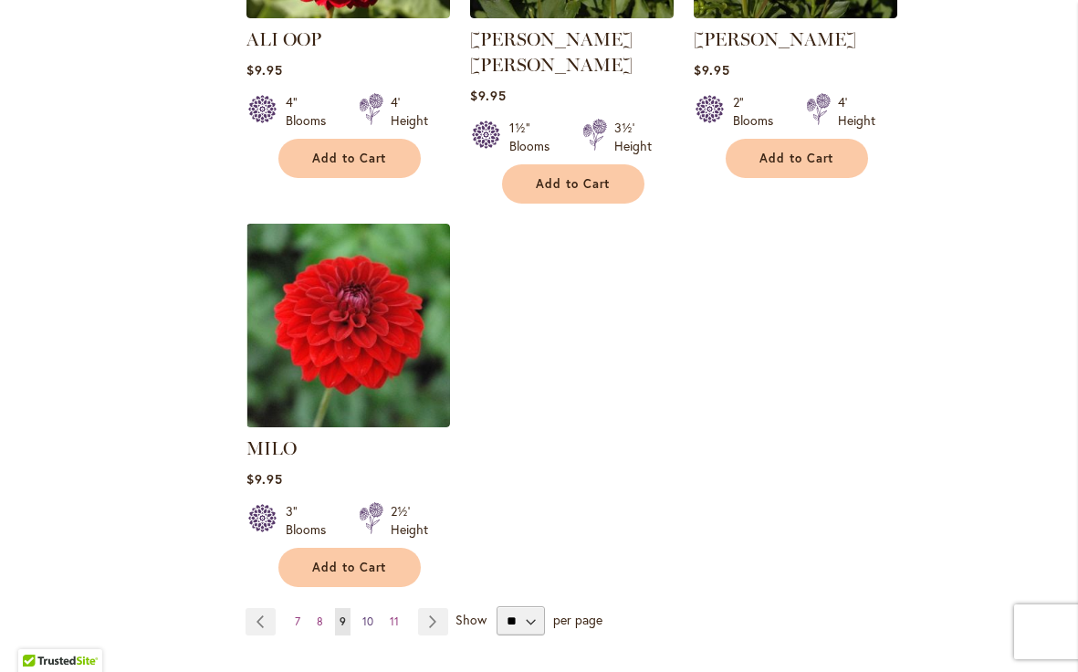
click at [368, 614] on span "10" at bounding box center [367, 621] width 11 height 14
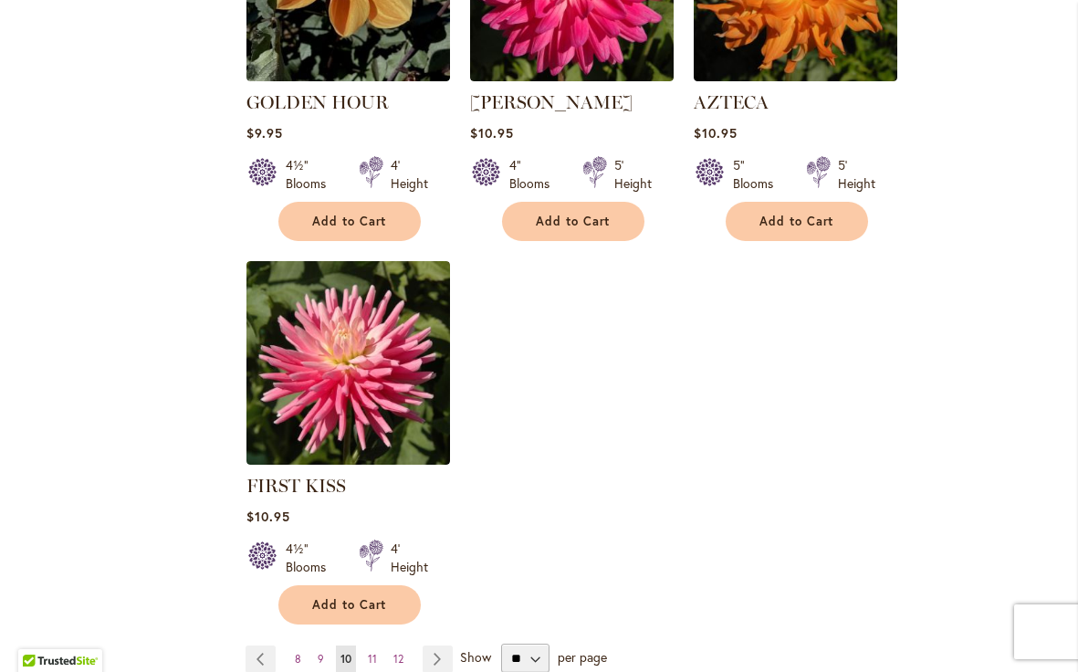
scroll to position [2162, 0]
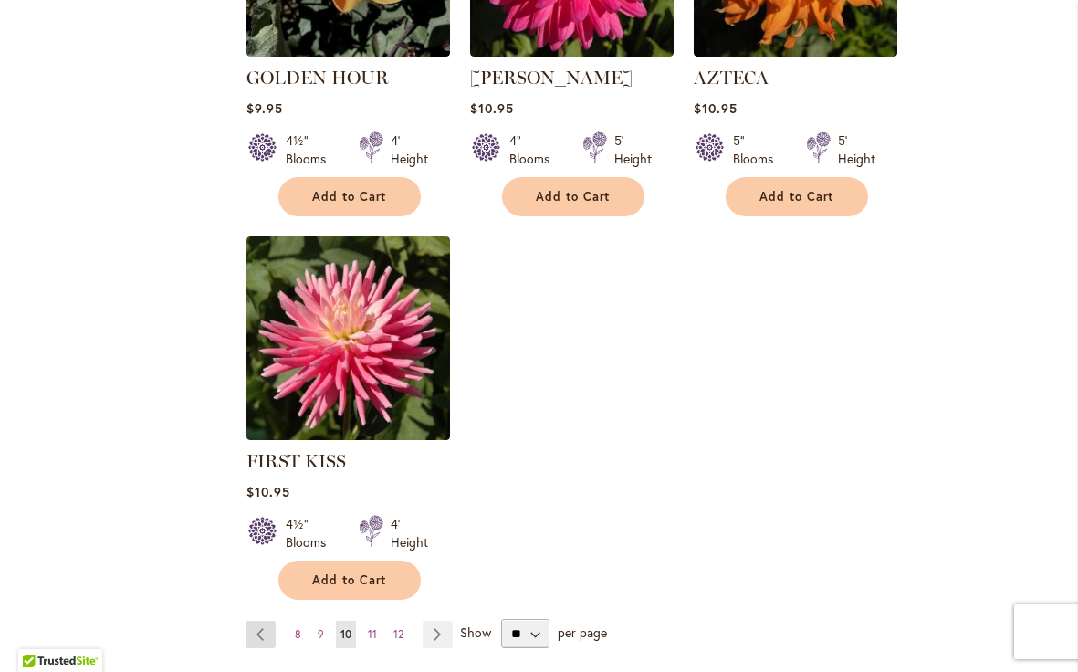
click at [262, 621] on link "Page Previous" at bounding box center [261, 634] width 30 height 27
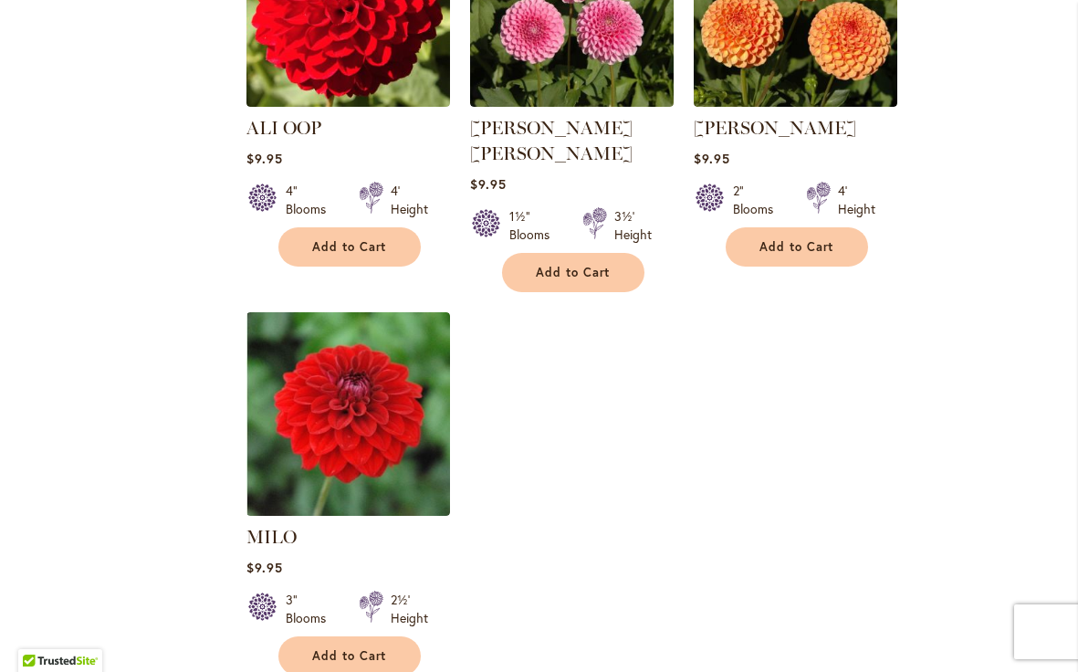
scroll to position [2119, 0]
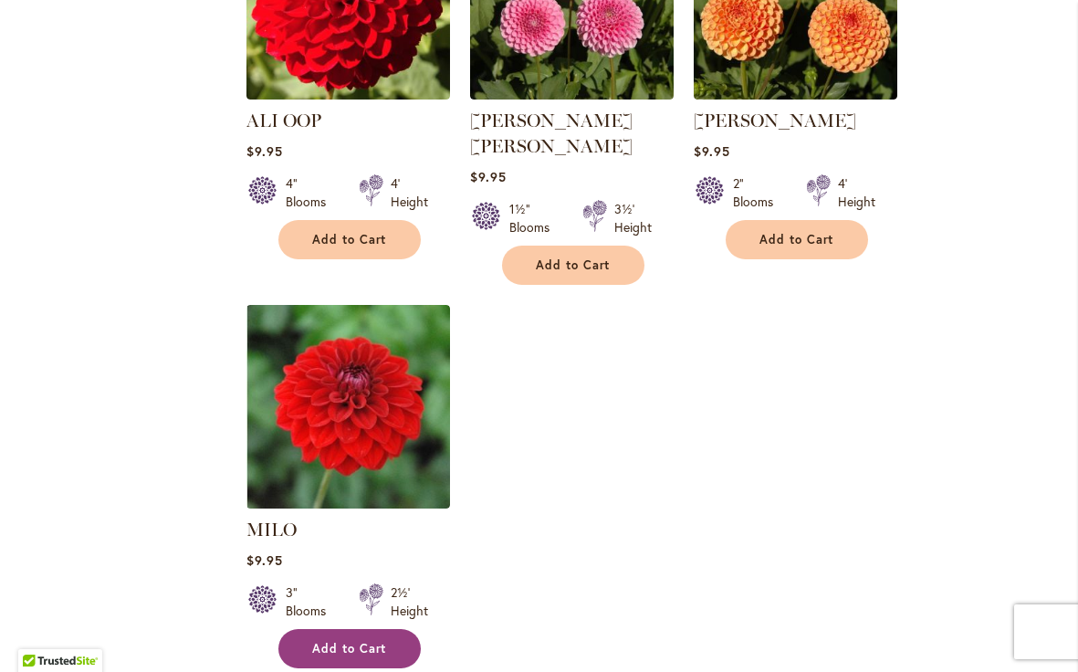
click at [332, 641] on span "Add to Cart" at bounding box center [349, 649] width 75 height 16
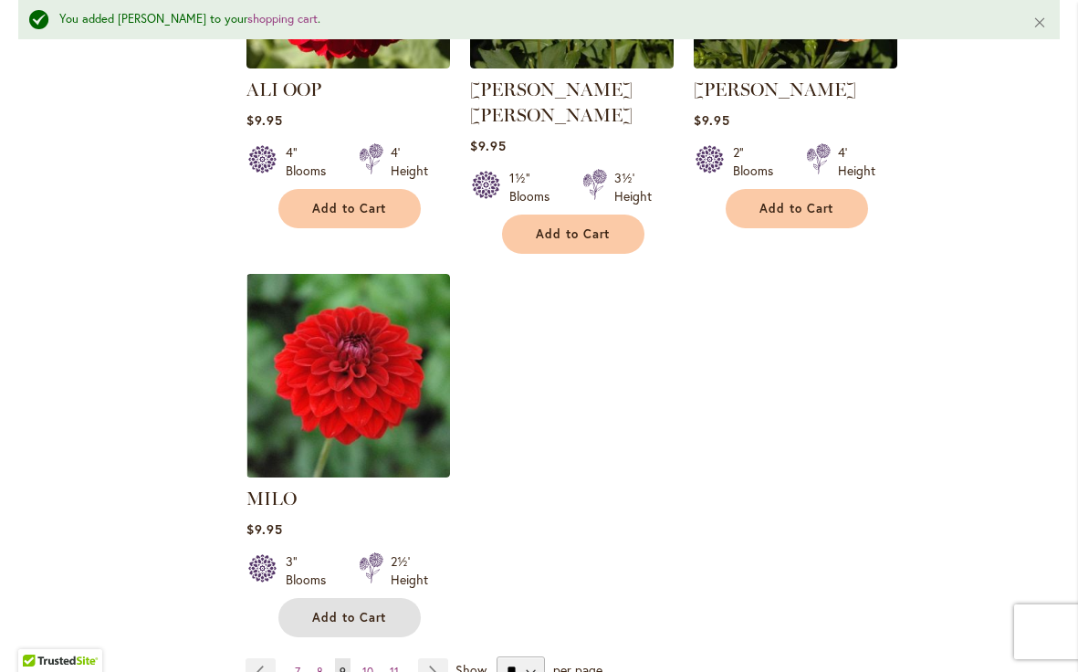
scroll to position [2199, 0]
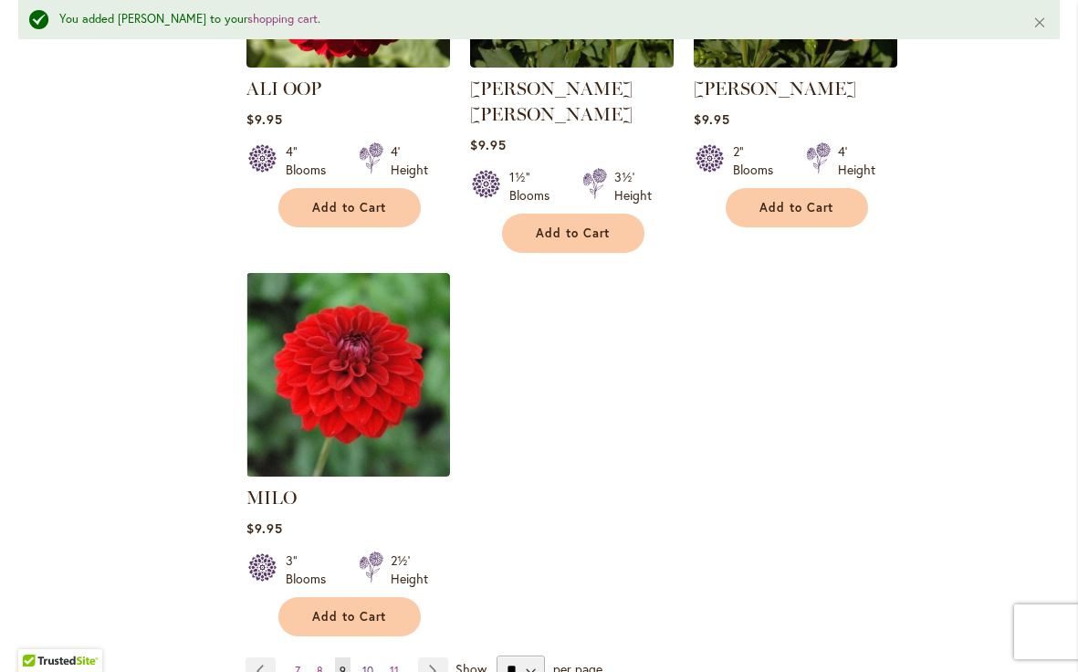
click at [364, 664] on span "10" at bounding box center [367, 671] width 11 height 14
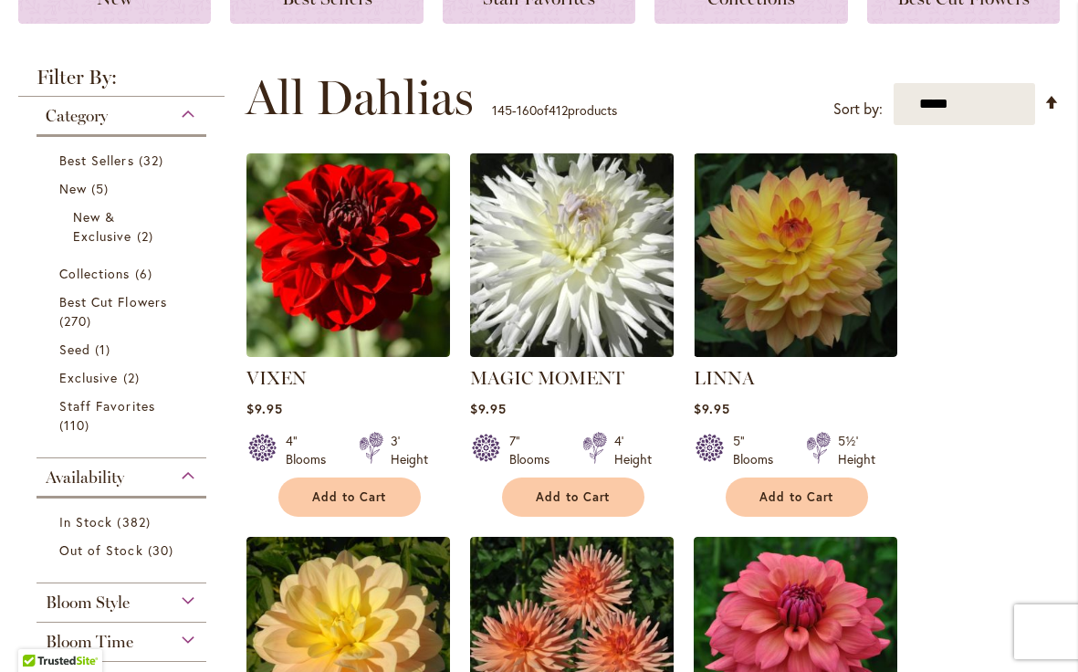
scroll to position [305, 0]
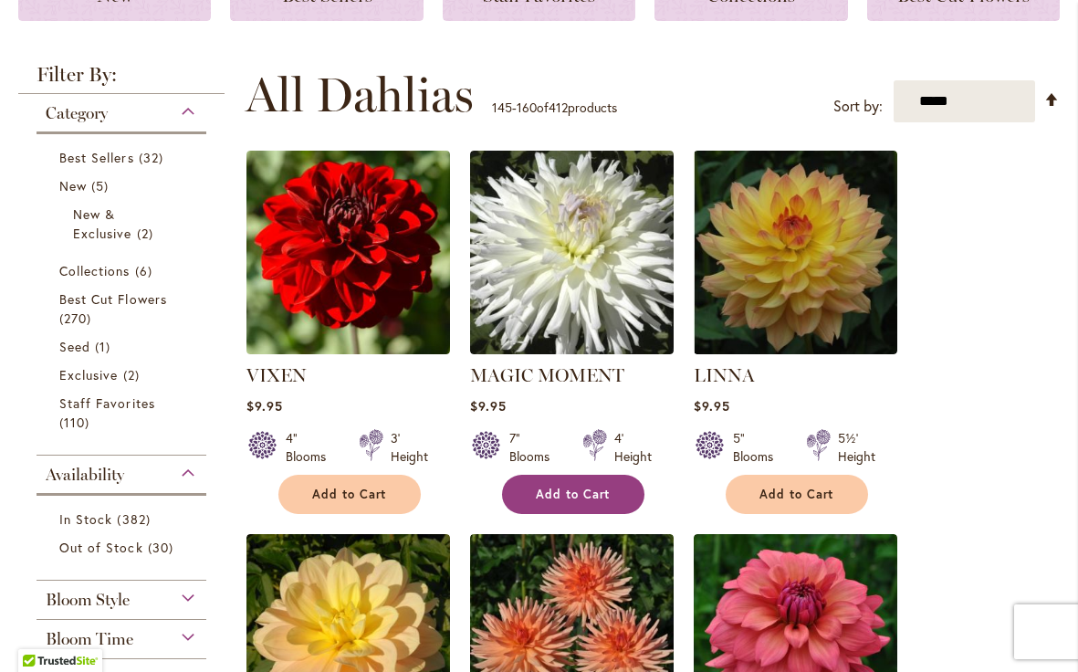
click at [569, 489] on span "Add to Cart" at bounding box center [573, 495] width 75 height 16
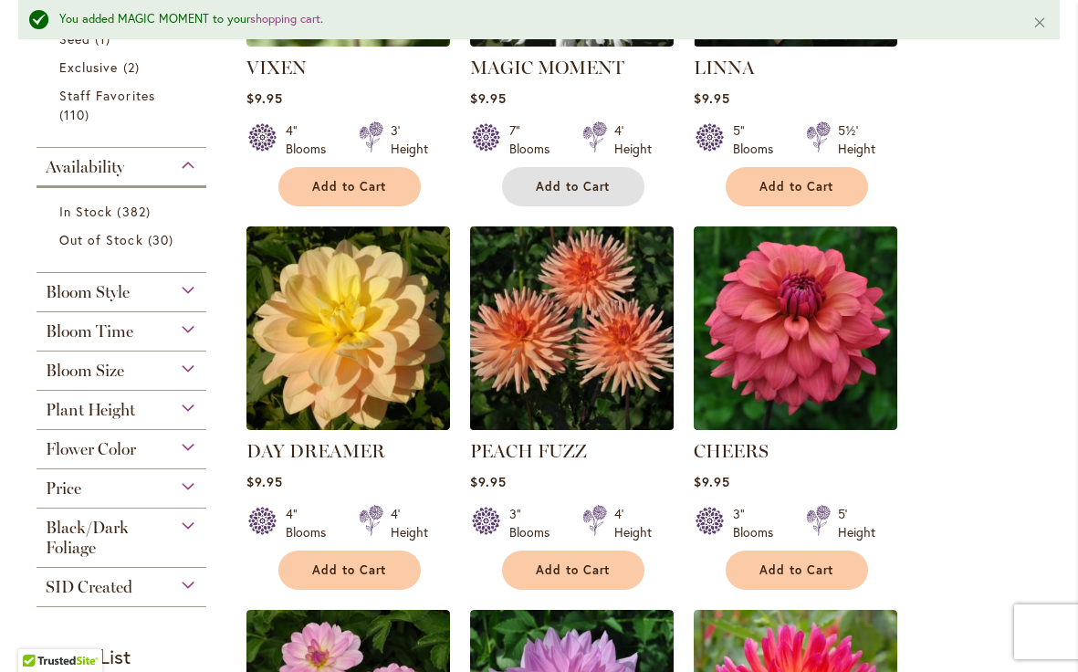
scroll to position [664, 0]
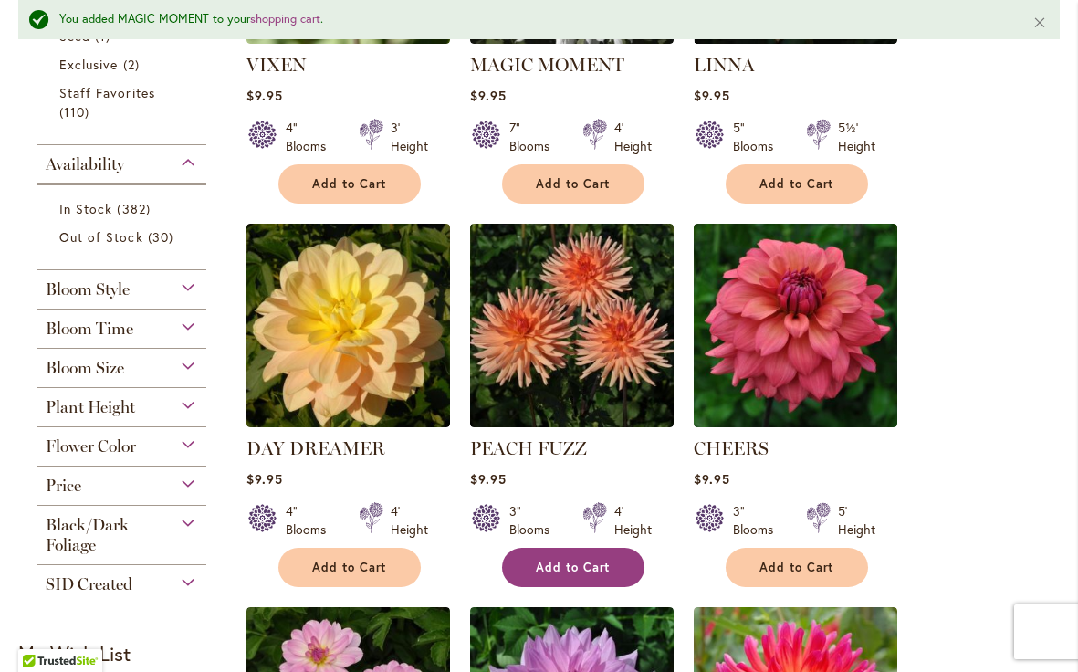
click at [585, 573] on button "Add to Cart" at bounding box center [573, 567] width 142 height 39
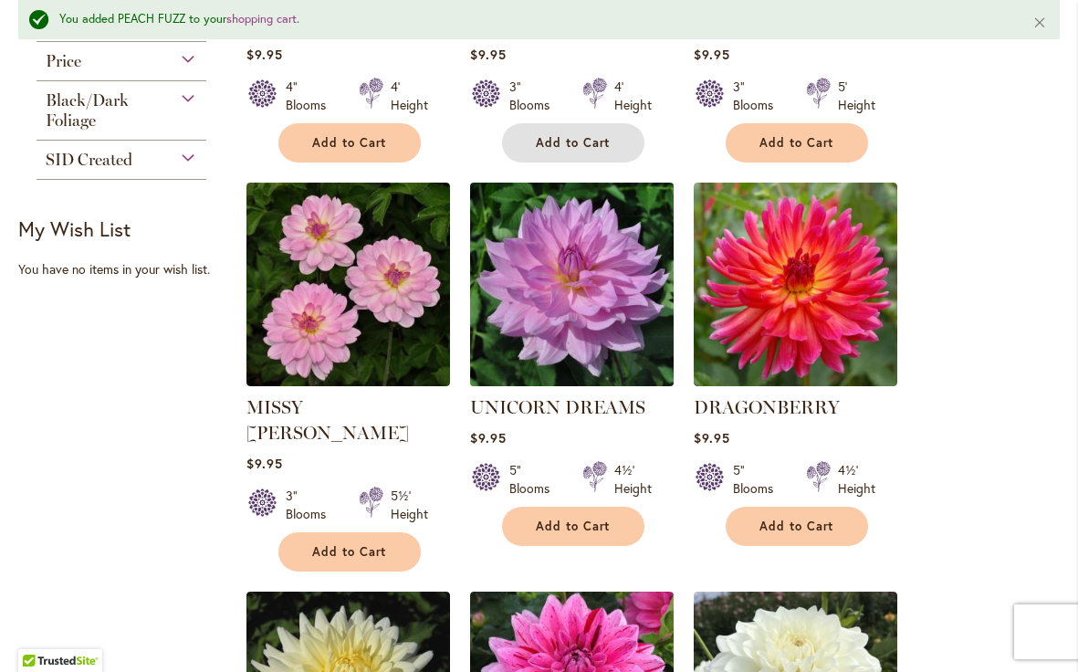
scroll to position [1095, 0]
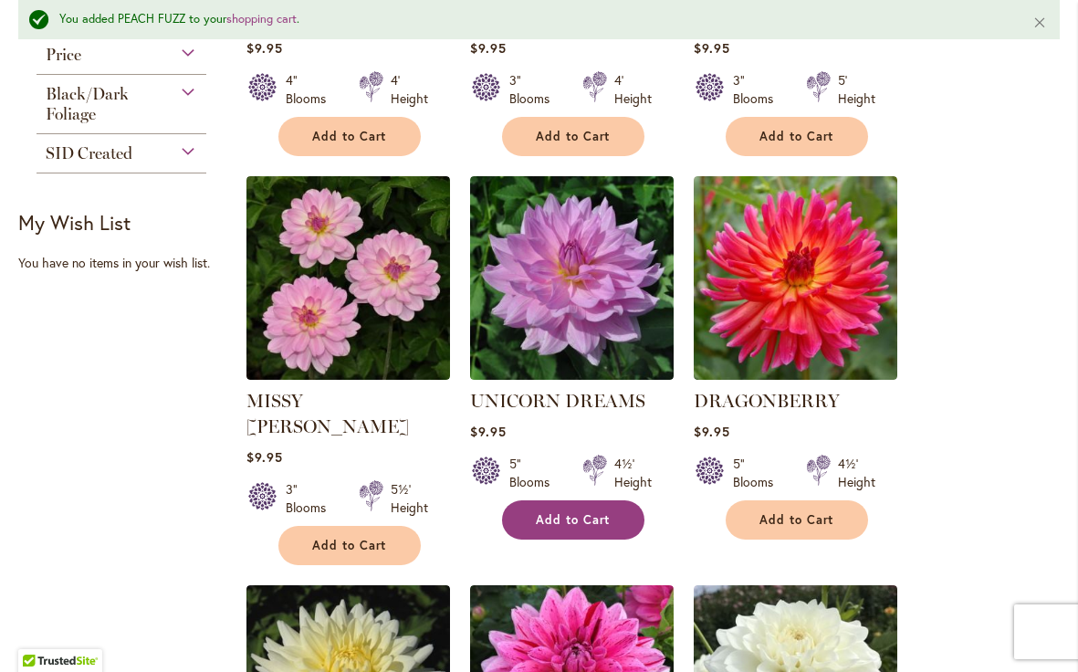
click at [586, 518] on span "Add to Cart" at bounding box center [573, 520] width 75 height 16
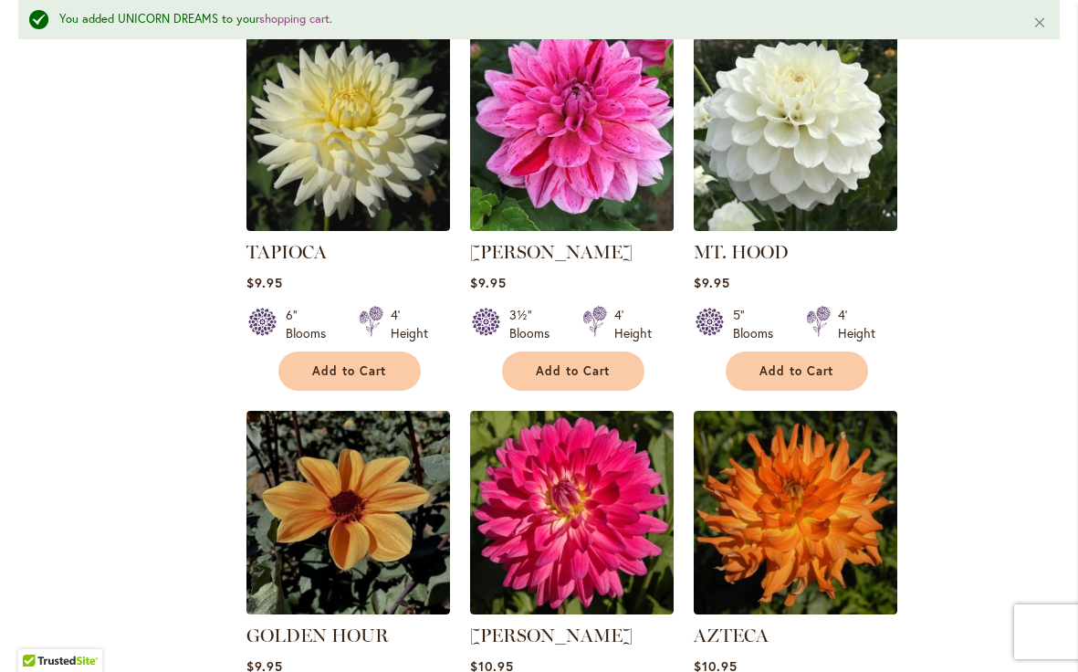
scroll to position [1651, 0]
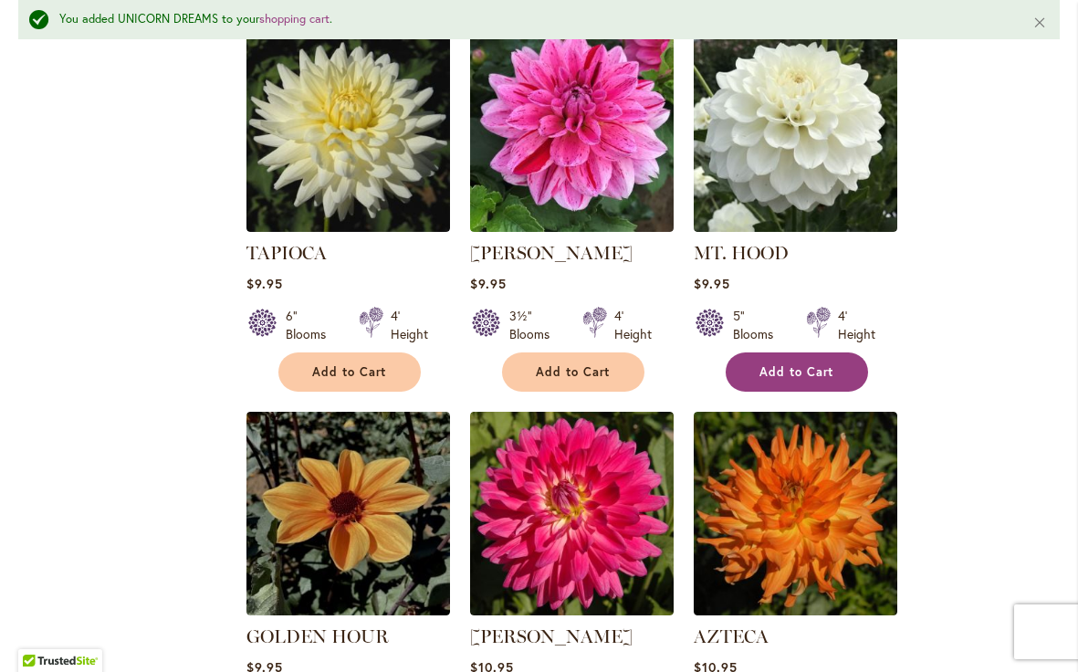
click at [797, 352] on button "Add to Cart" at bounding box center [797, 371] width 142 height 39
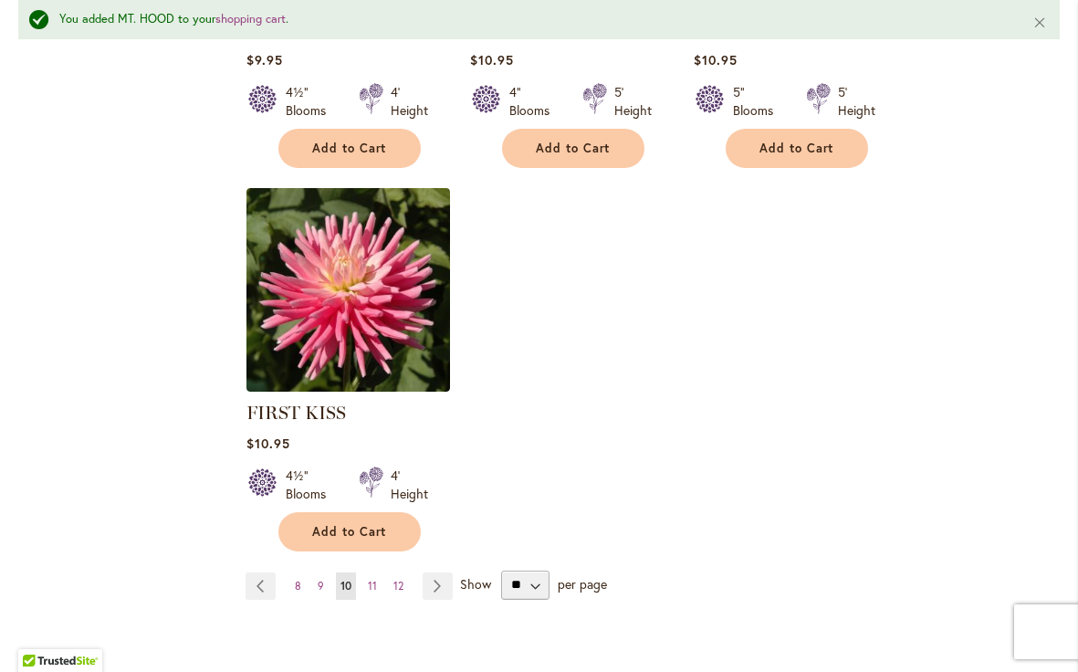
scroll to position [2275, 0]
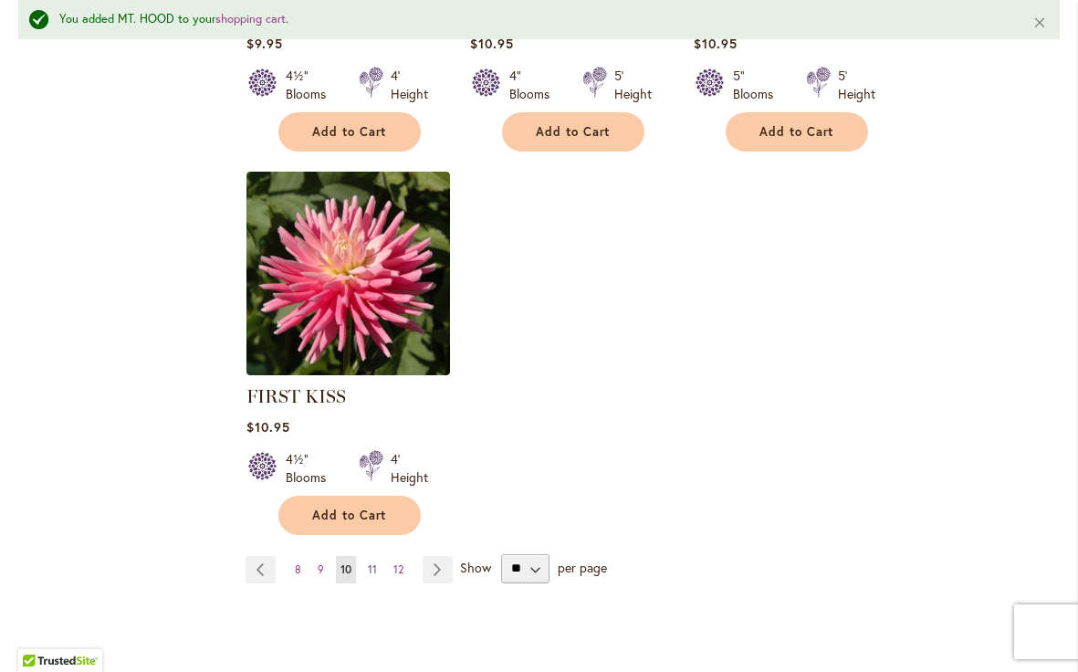
click at [377, 556] on link "Page 11" at bounding box center [372, 569] width 18 height 27
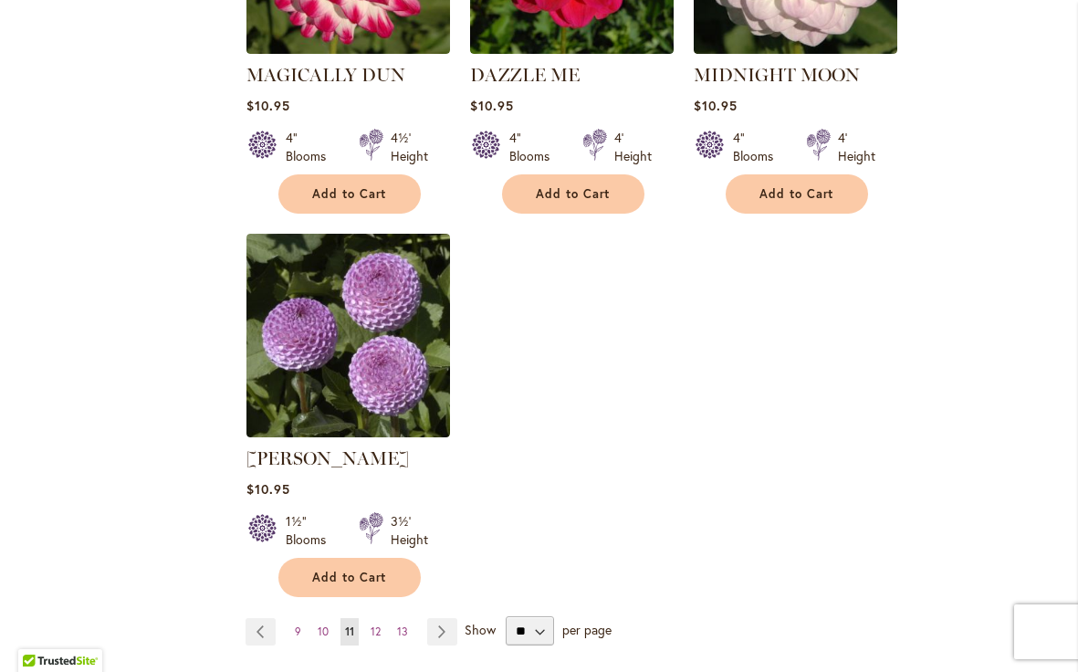
scroll to position [2197, 0]
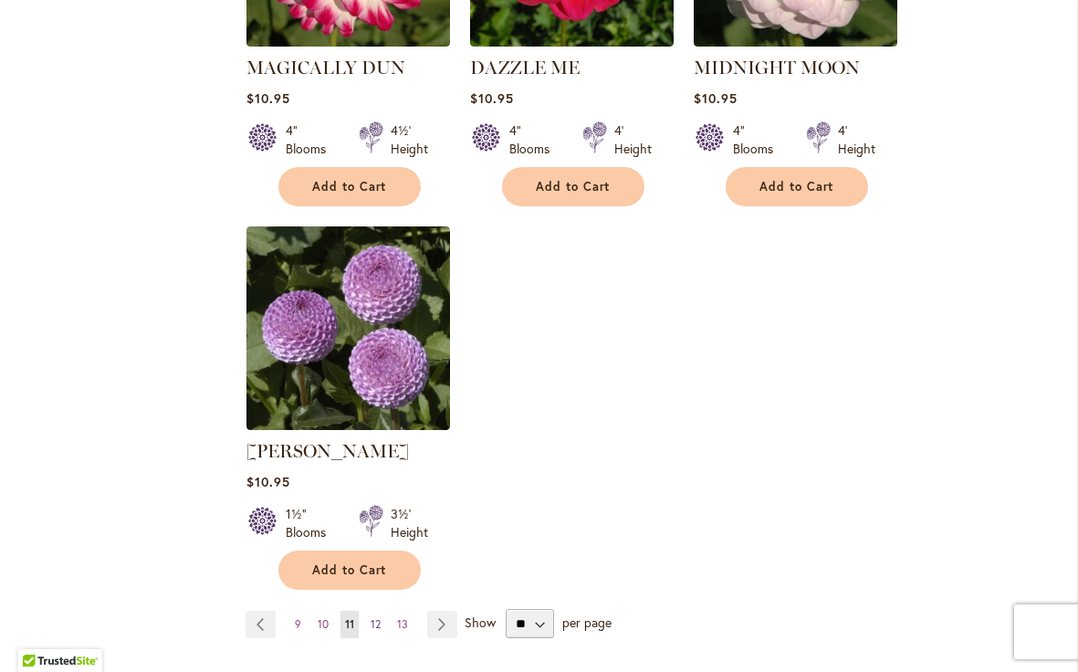
click at [378, 617] on span "12" at bounding box center [376, 624] width 10 height 14
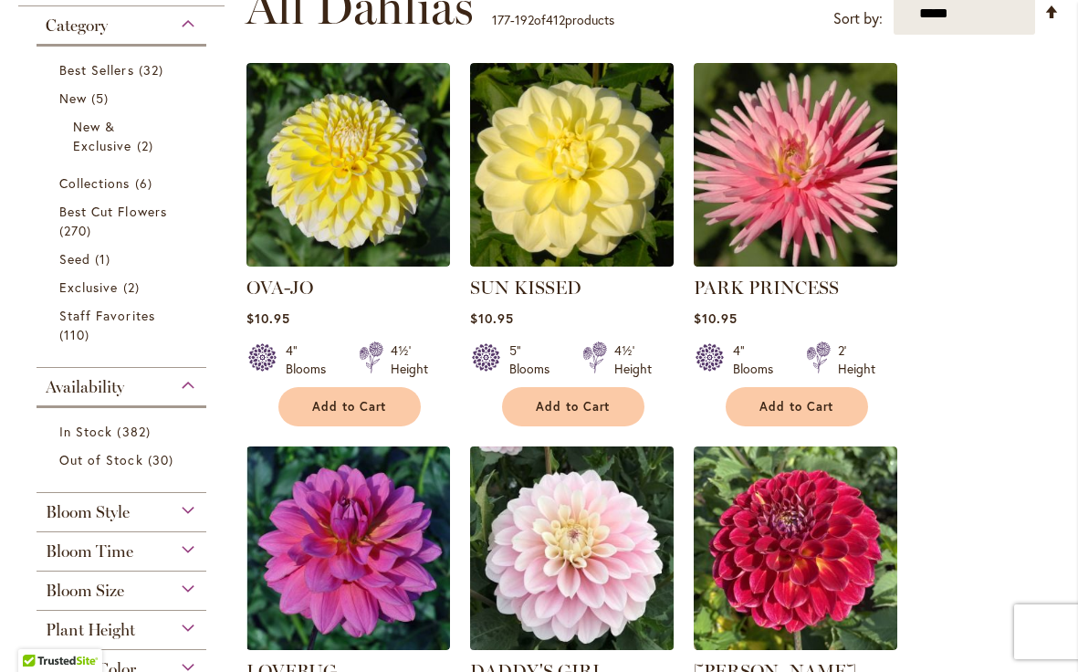
scroll to position [381, 0]
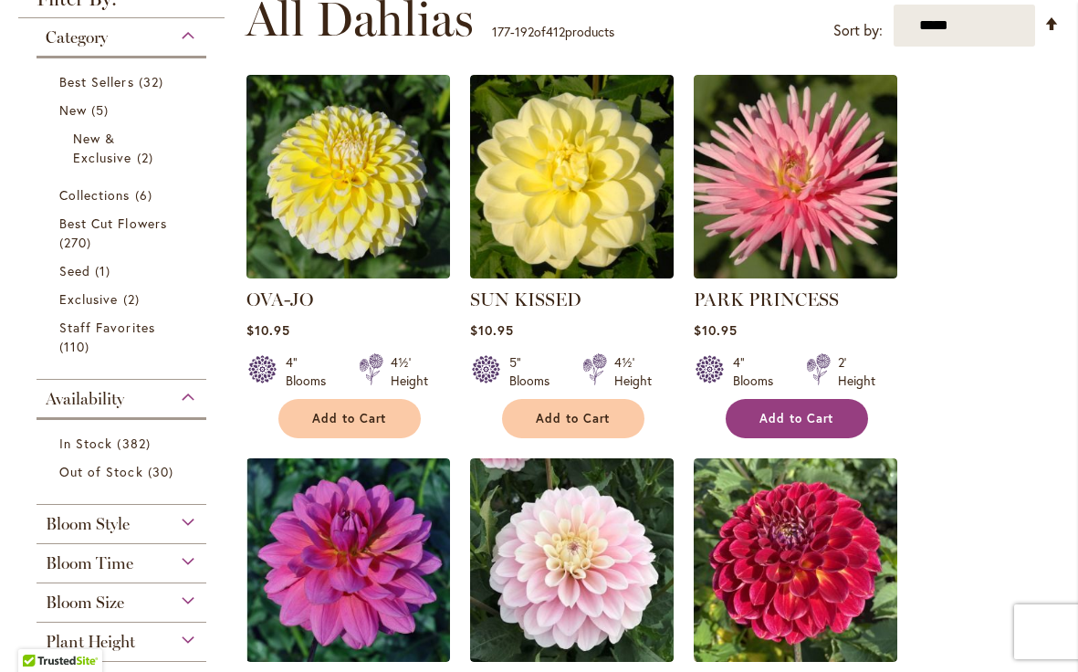
click at [798, 419] on span "Add to Cart" at bounding box center [797, 419] width 75 height 16
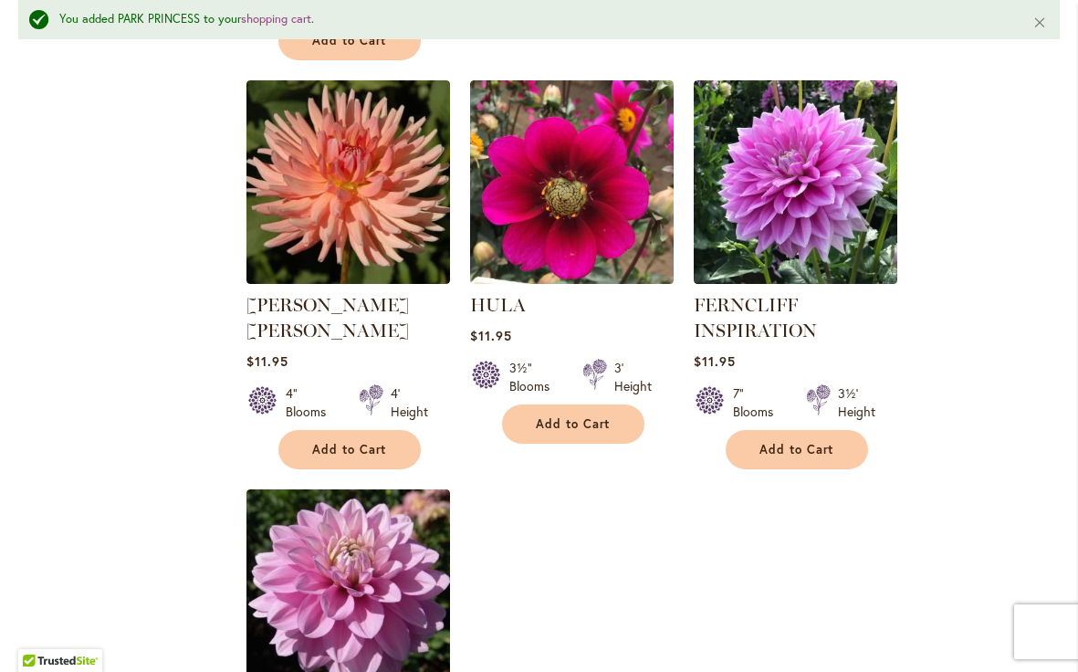
scroll to position [1996, 0]
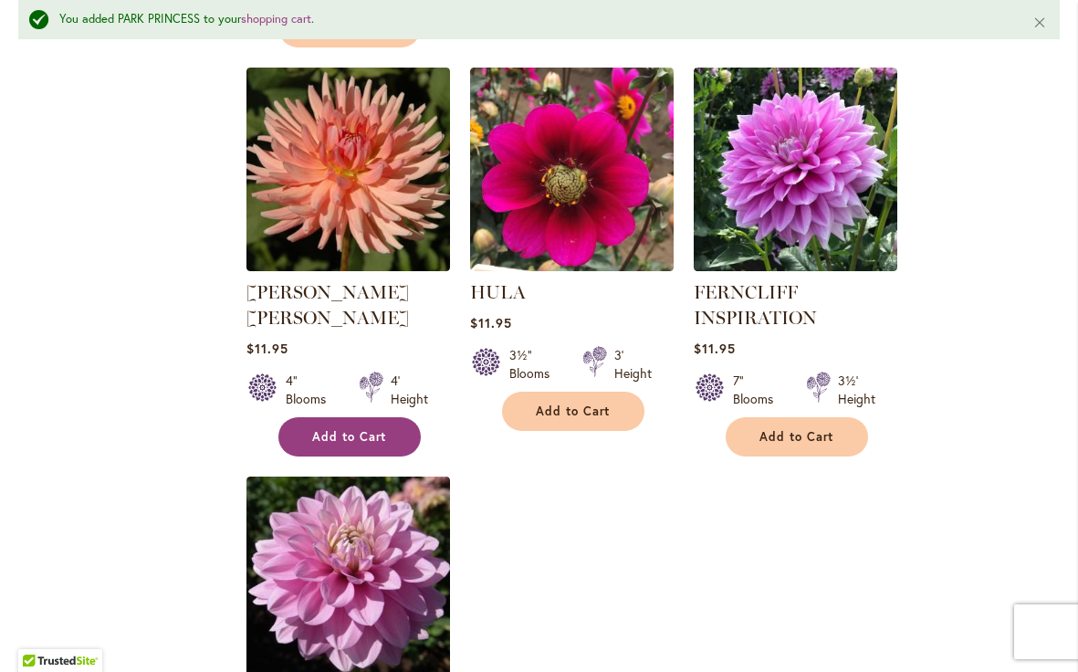
click at [366, 429] on span "Add to Cart" at bounding box center [349, 437] width 75 height 16
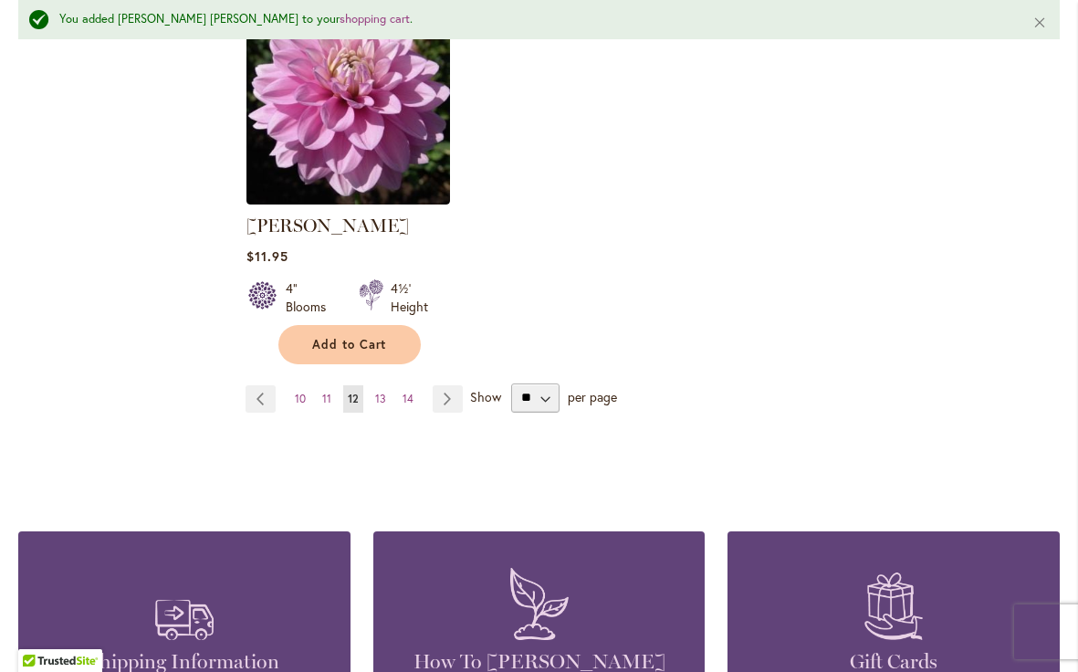
scroll to position [2484, 0]
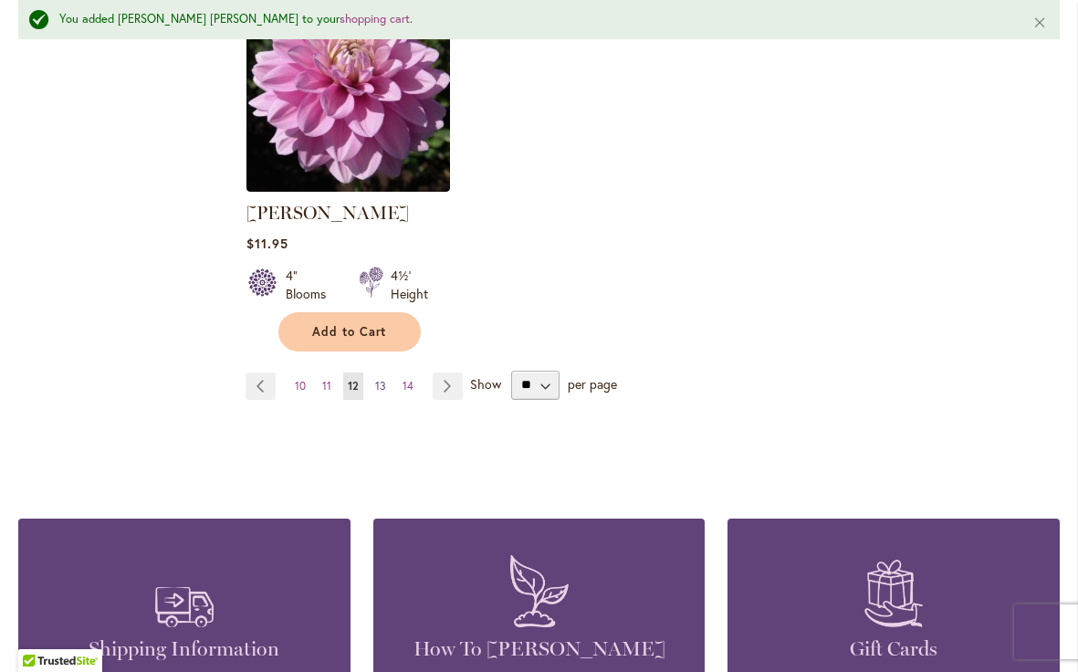
click at [380, 379] on span "13" at bounding box center [380, 386] width 11 height 14
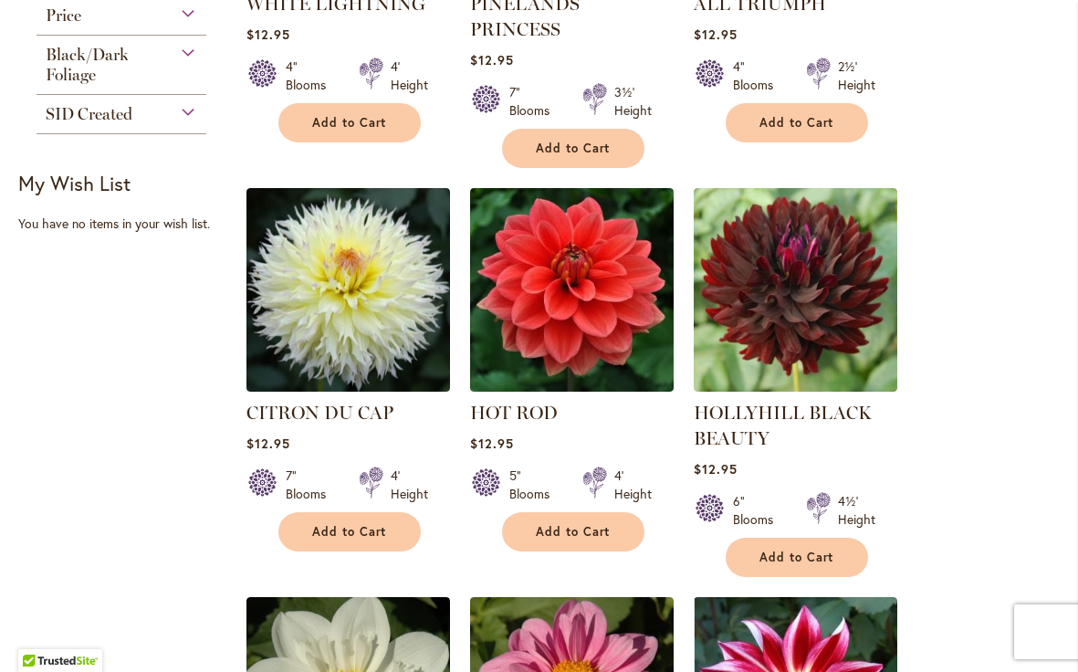
scroll to position [1075, 0]
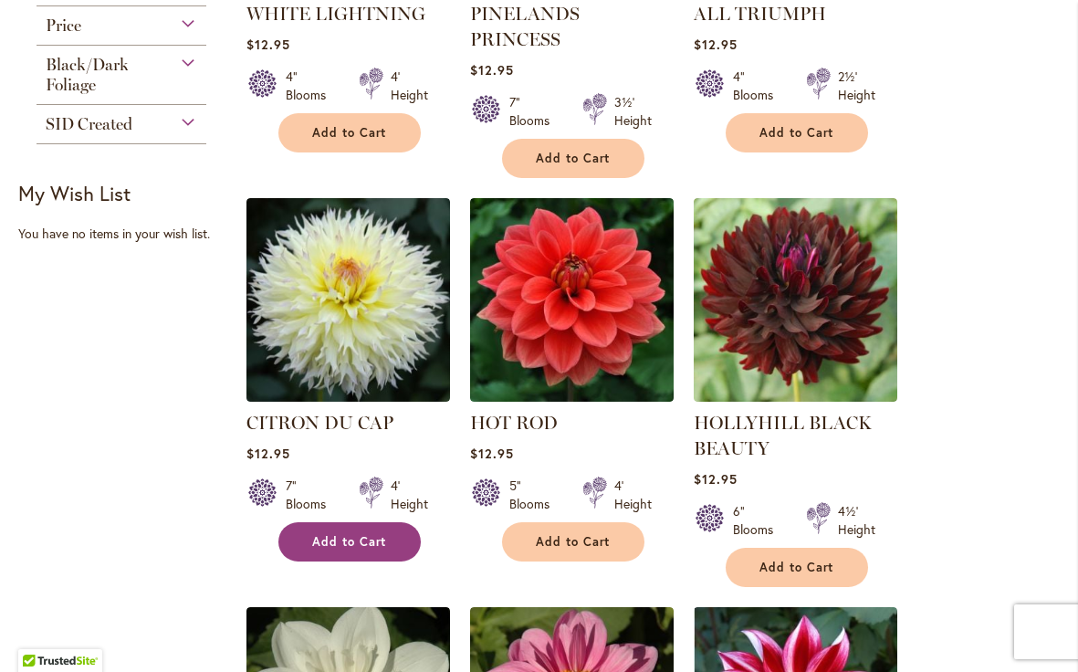
click at [367, 534] on span "Add to Cart" at bounding box center [349, 542] width 75 height 16
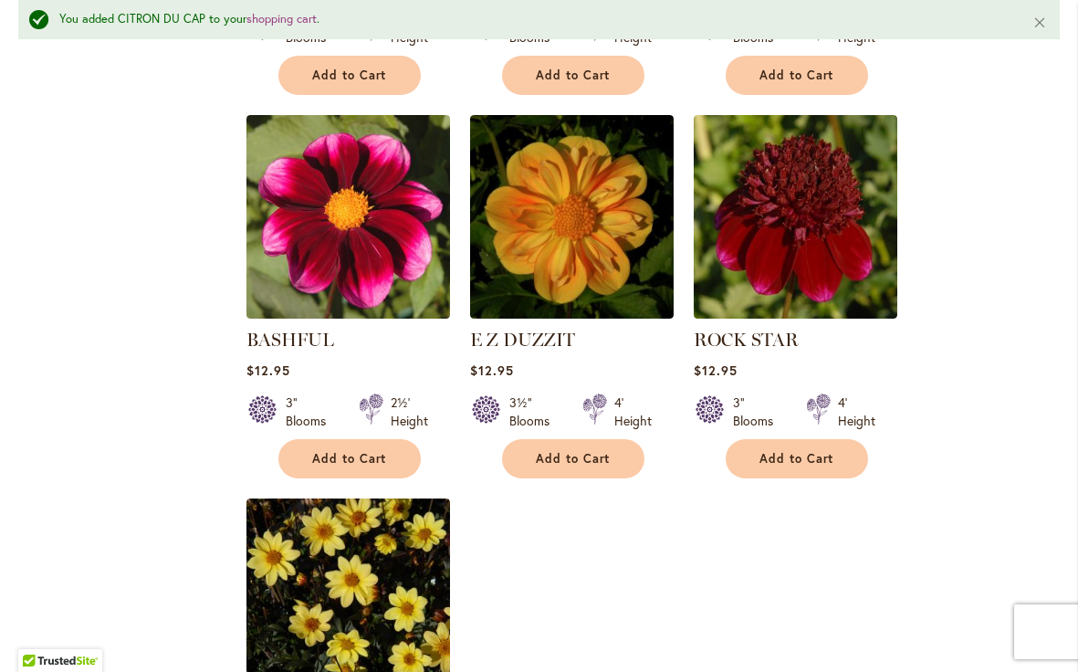
scroll to position [2481, 0]
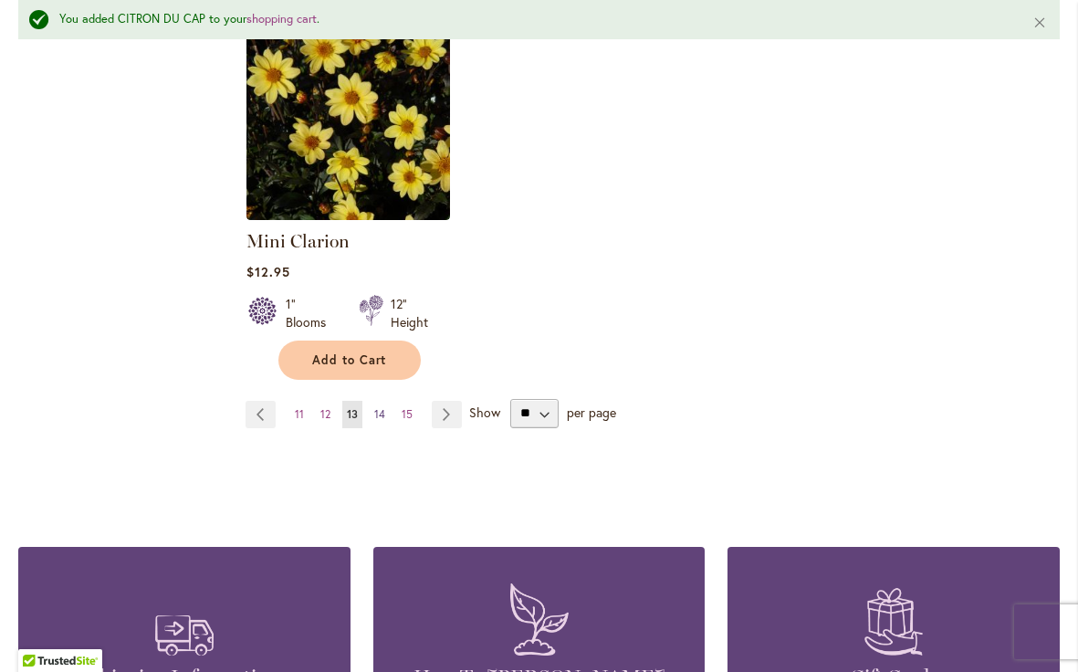
click at [381, 407] on span "14" at bounding box center [379, 414] width 11 height 14
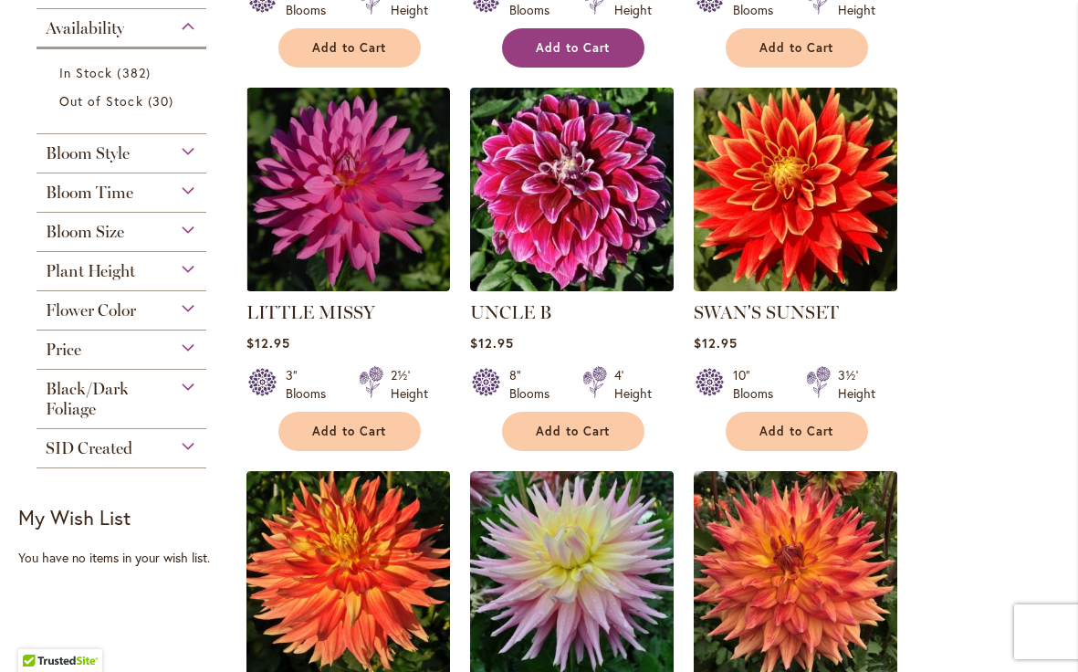
scroll to position [750, 0]
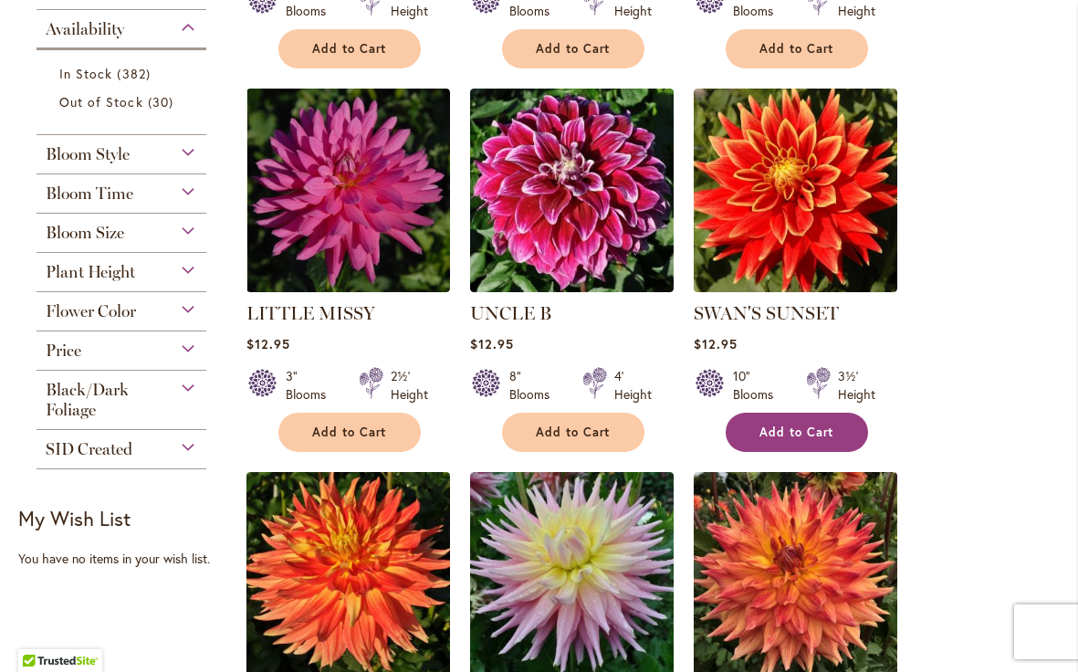
click at [812, 425] on span "Add to Cart" at bounding box center [797, 433] width 75 height 16
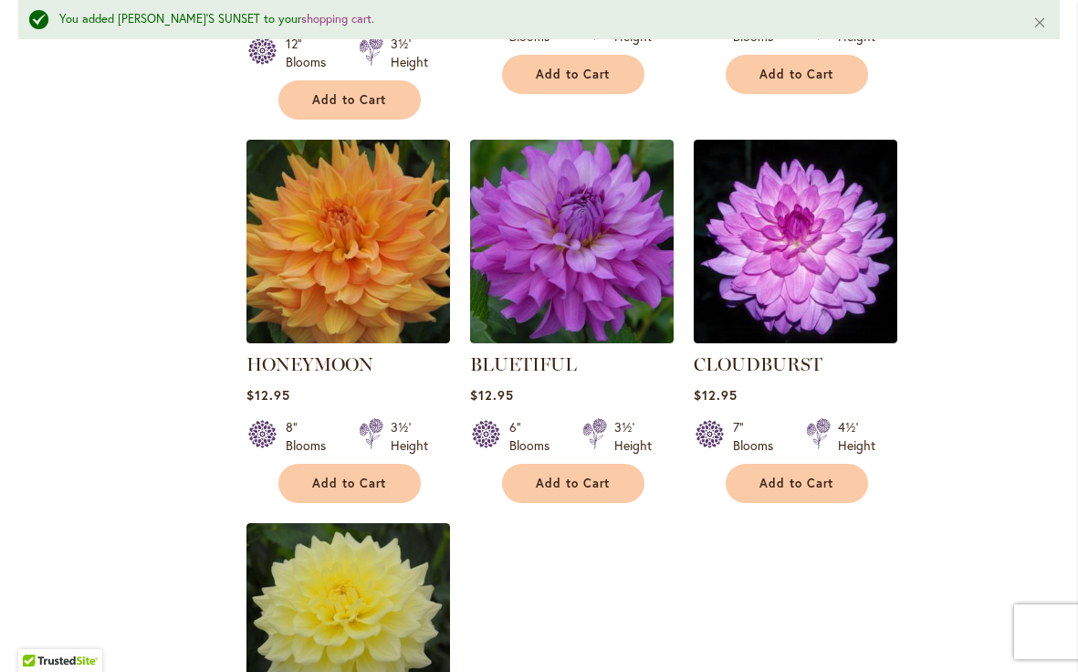
scroll to position [1952, 0]
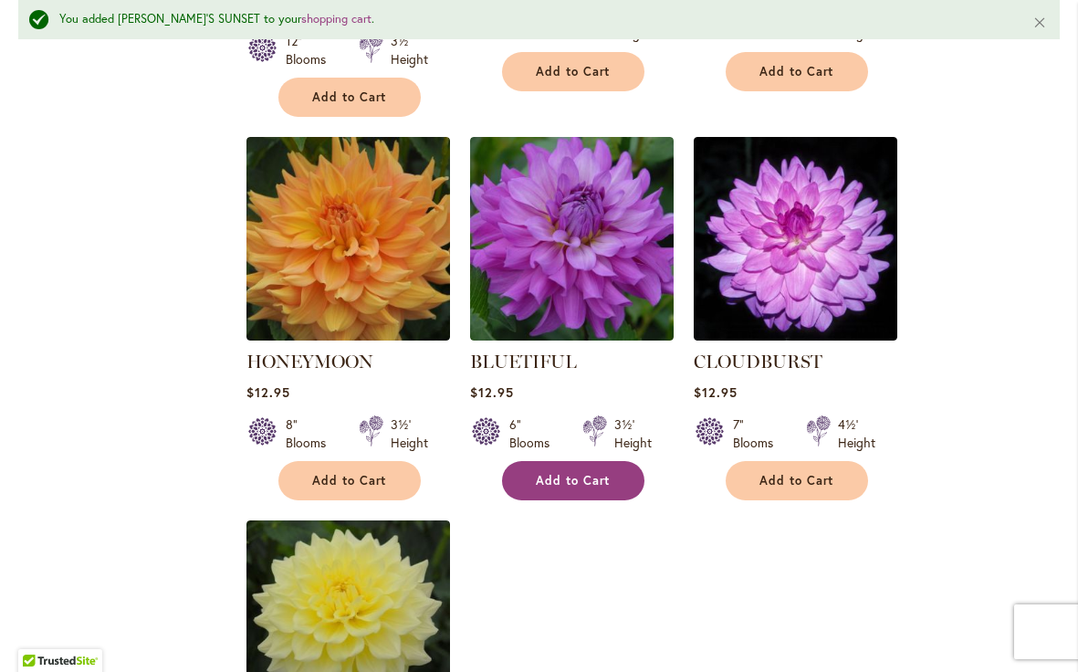
click at [605, 473] on span "Add to Cart" at bounding box center [573, 481] width 75 height 16
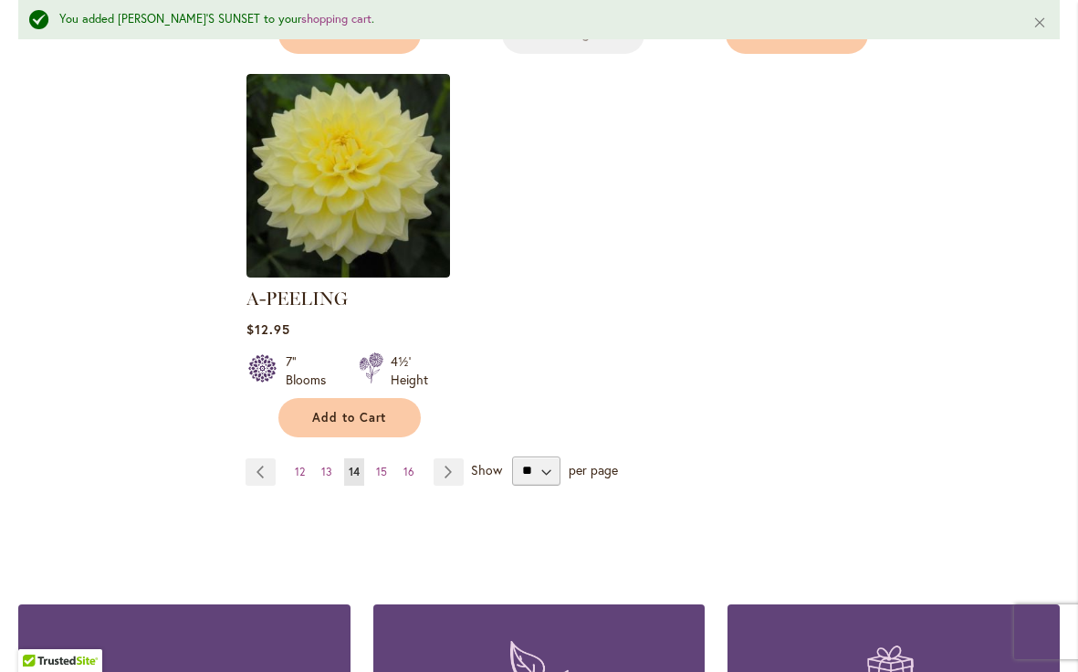
scroll to position [2434, 0]
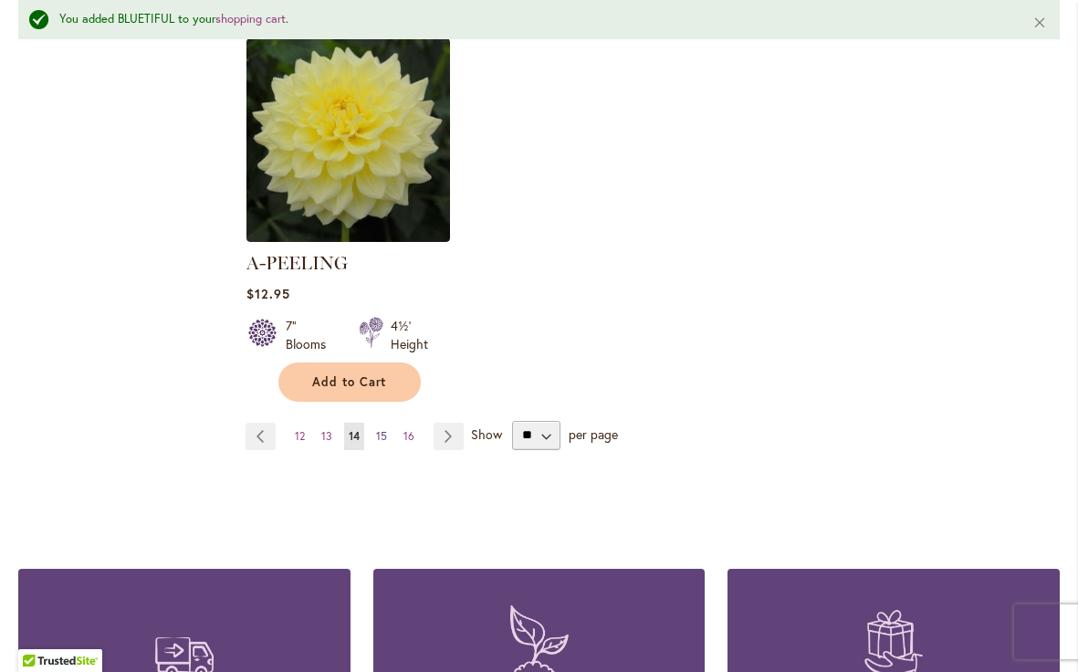
click at [383, 429] on span "15" at bounding box center [381, 436] width 11 height 14
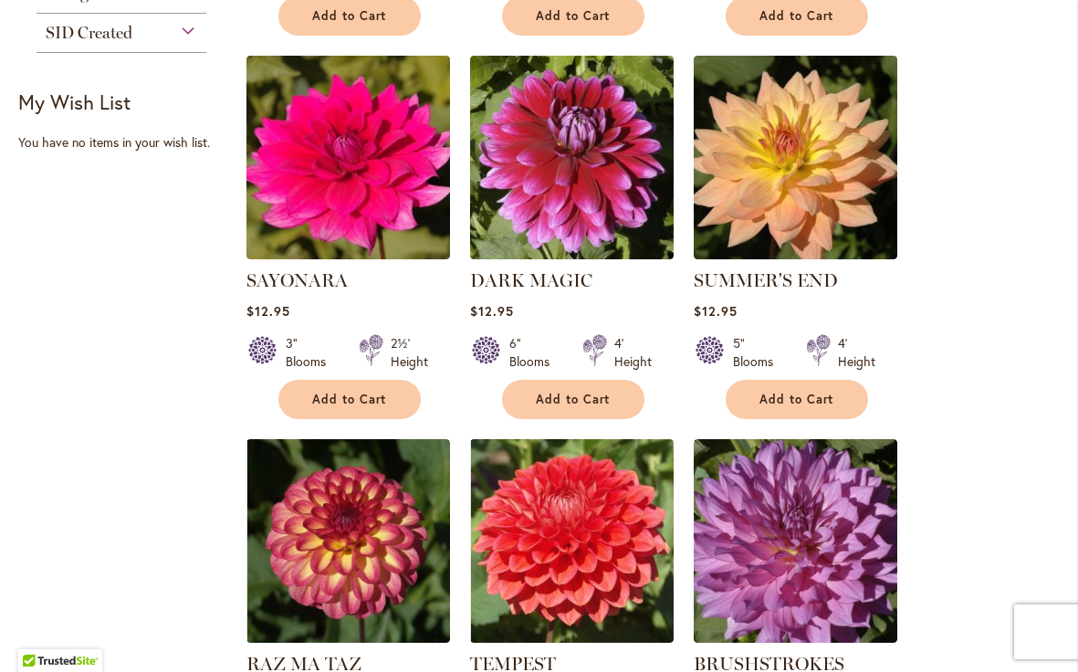
scroll to position [1171, 0]
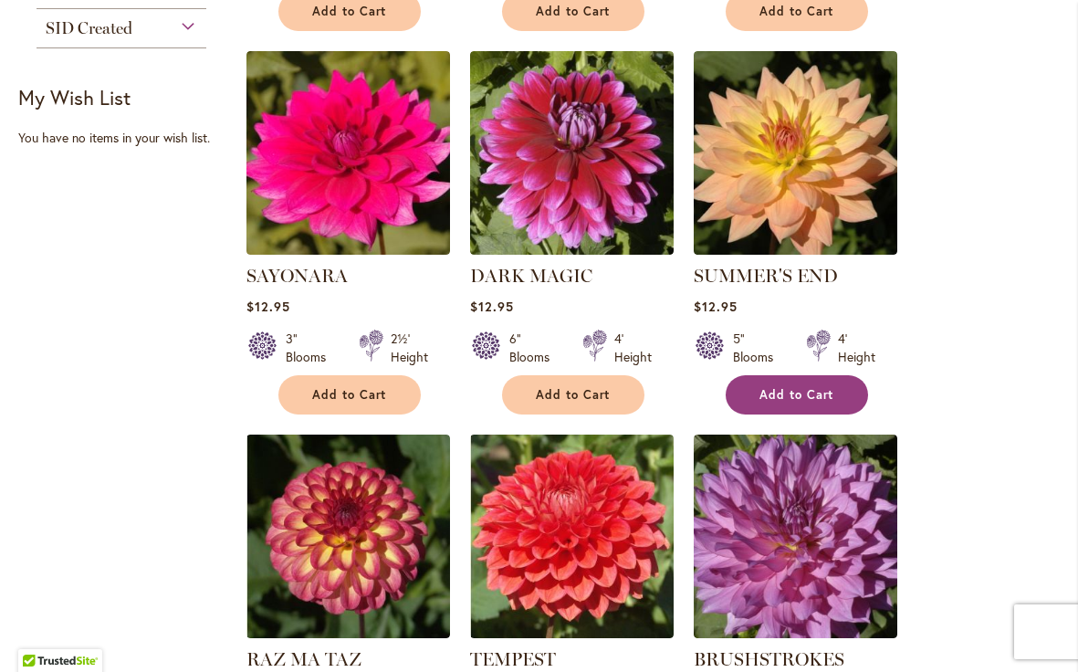
click at [801, 389] on span "Add to Cart" at bounding box center [797, 395] width 75 height 16
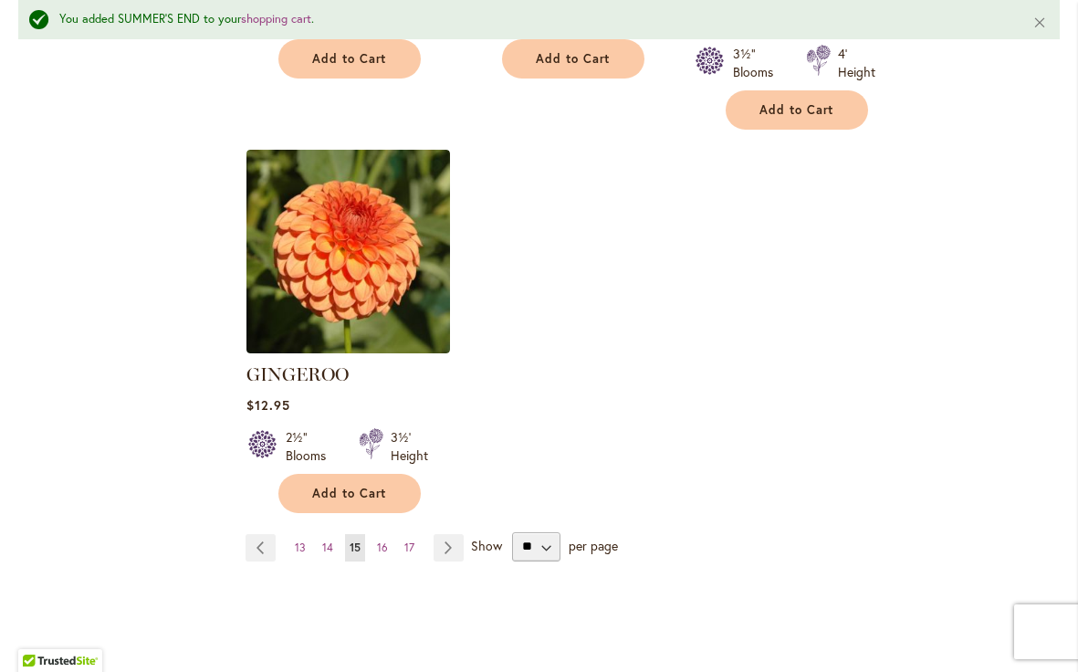
scroll to position [2327, 0]
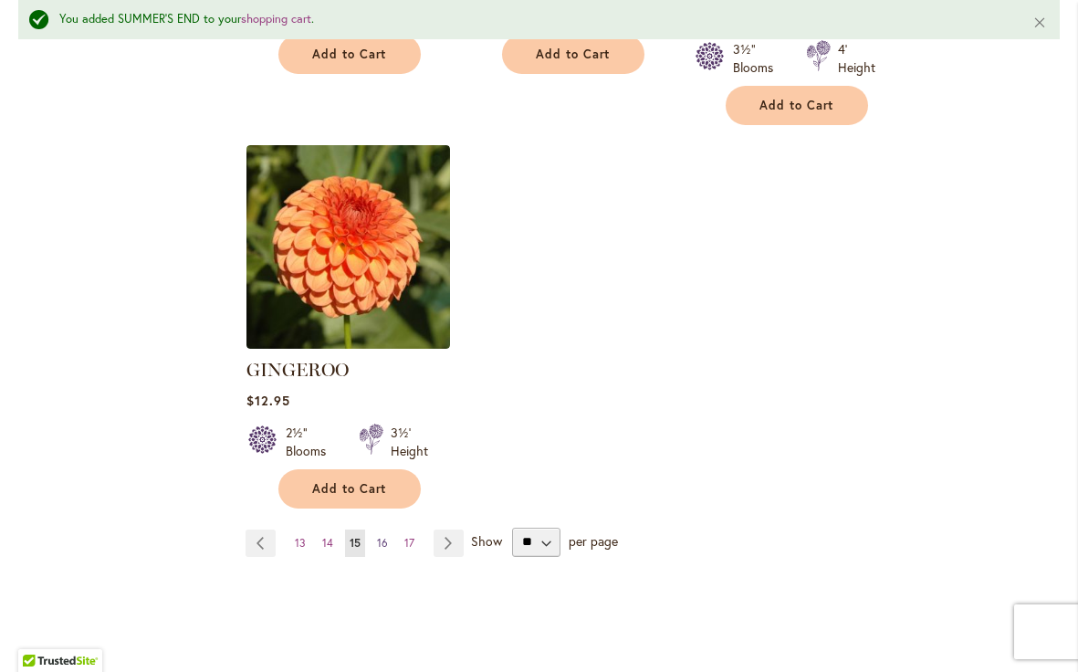
click at [381, 536] on span "16" at bounding box center [382, 543] width 11 height 14
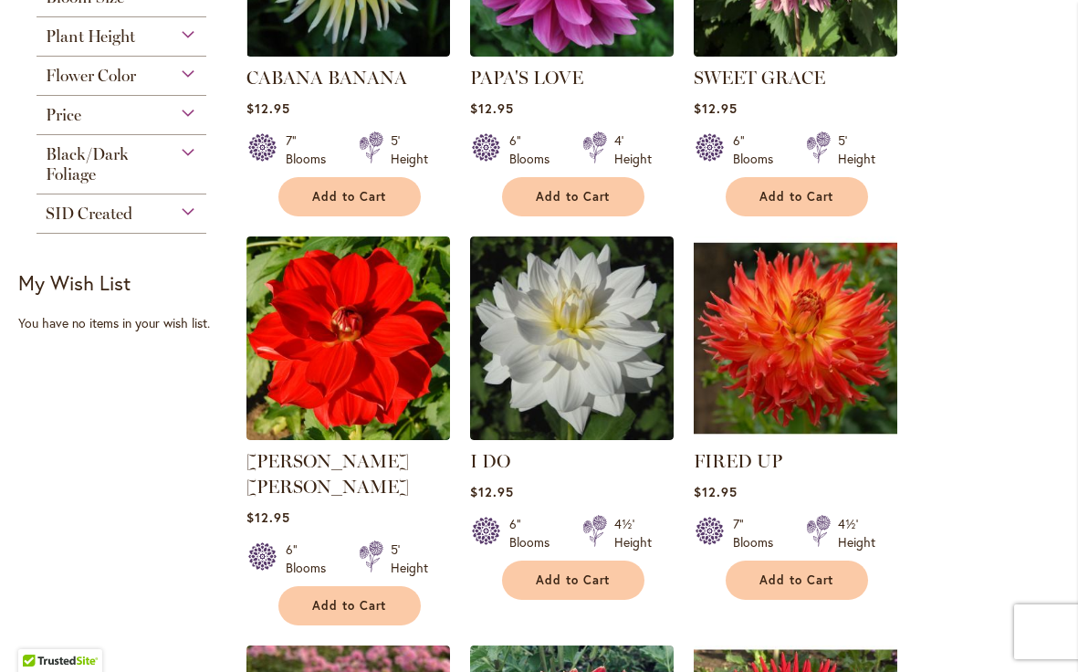
scroll to position [987, 0]
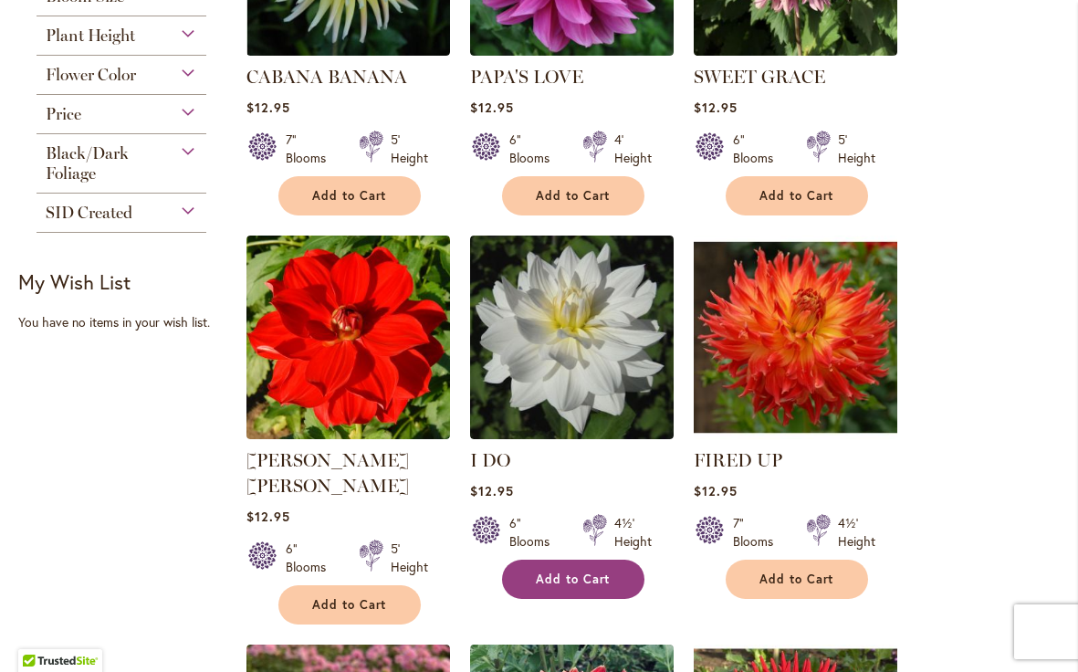
click at [582, 575] on span "Add to Cart" at bounding box center [573, 579] width 75 height 16
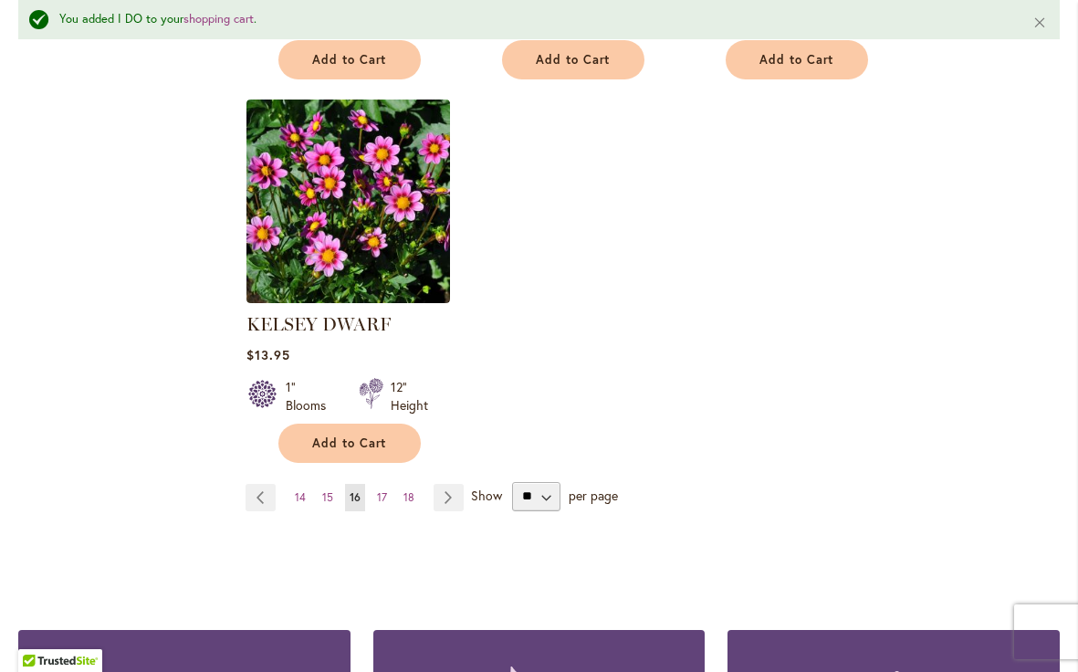
scroll to position [2355, 0]
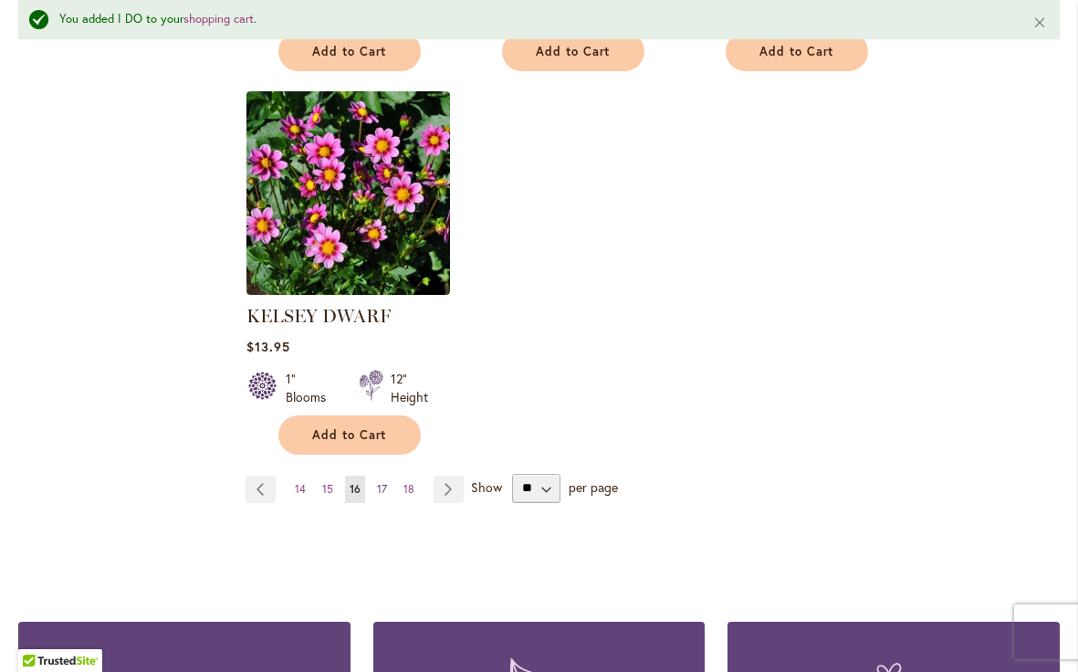
click at [386, 482] on span "17" at bounding box center [382, 489] width 10 height 14
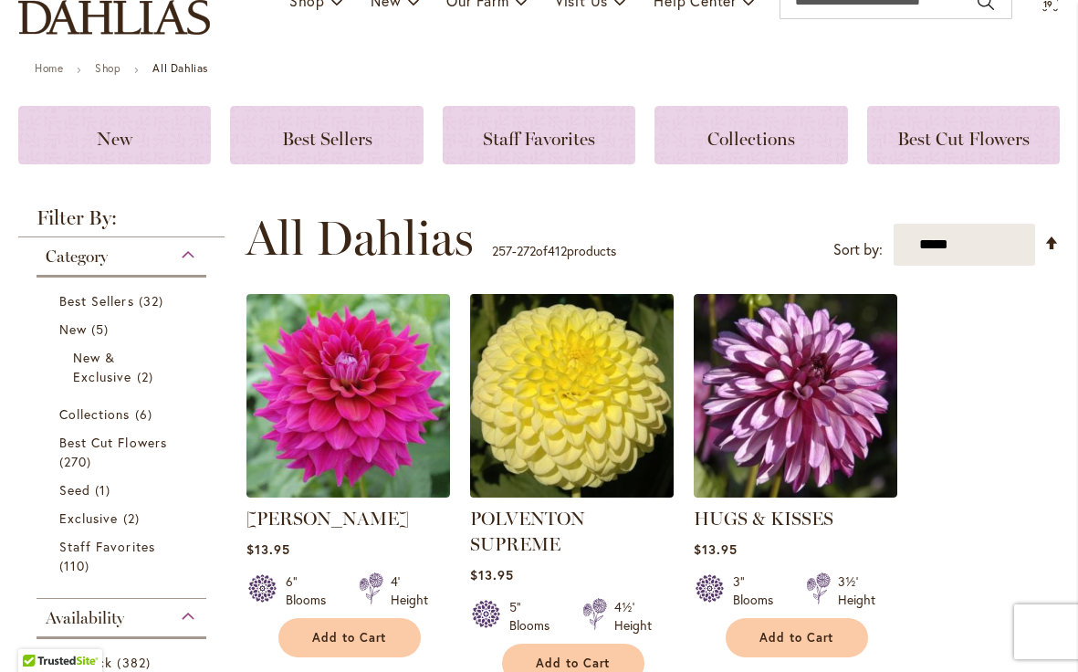
scroll to position [211, 0]
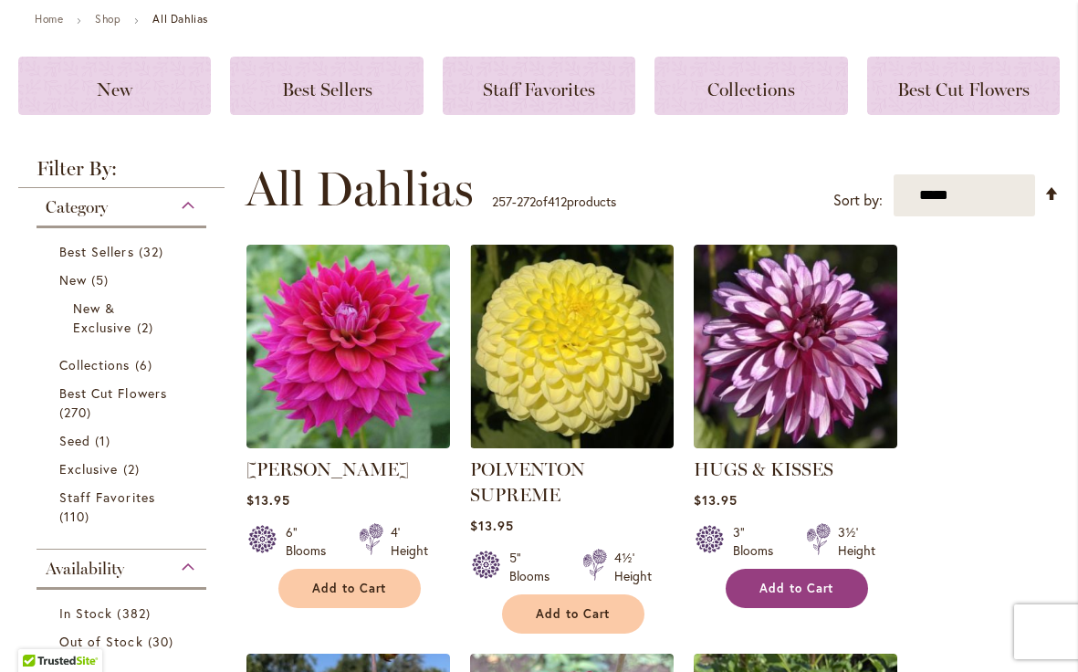
click at [817, 582] on span "Add to Cart" at bounding box center [797, 589] width 75 height 16
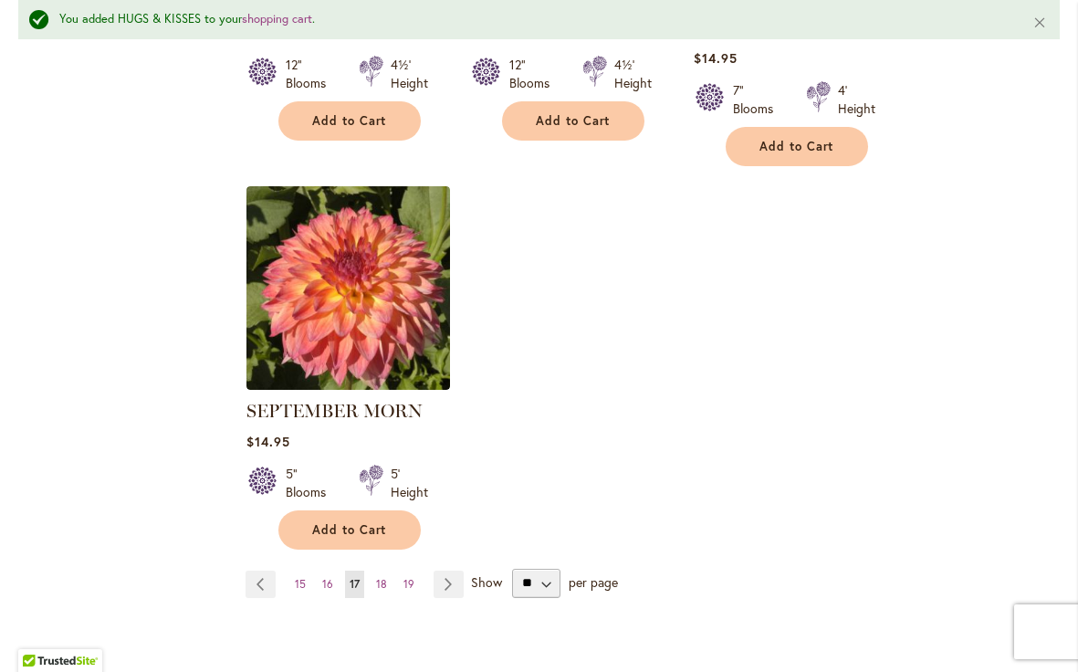
scroll to position [2343, 0]
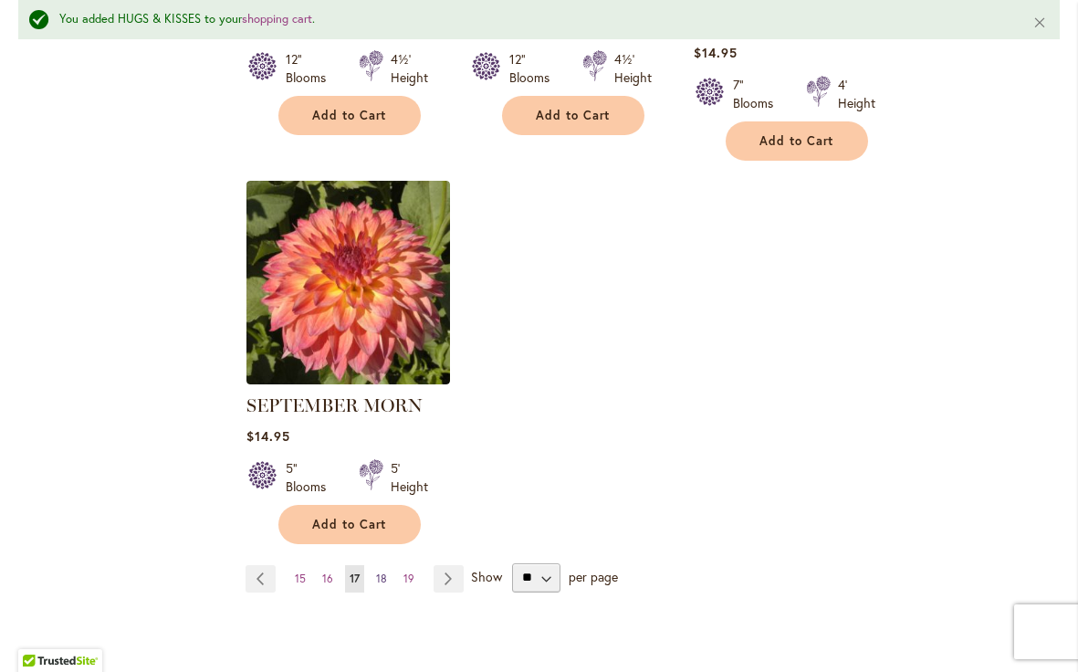
click at [385, 571] on span "18" at bounding box center [381, 578] width 11 height 14
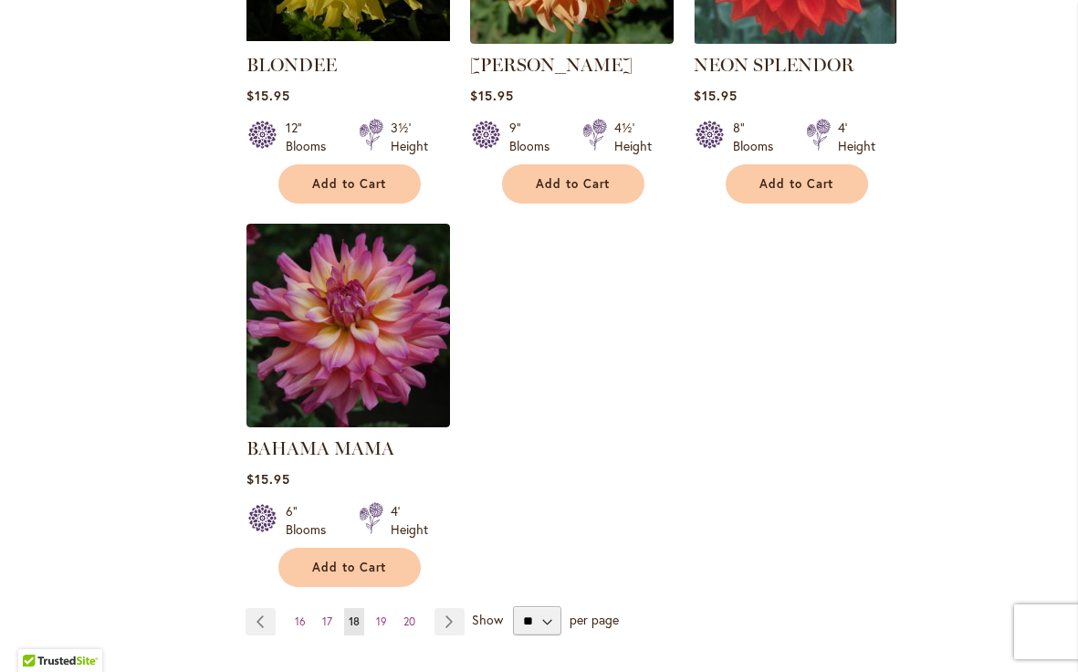
scroll to position [2210, 0]
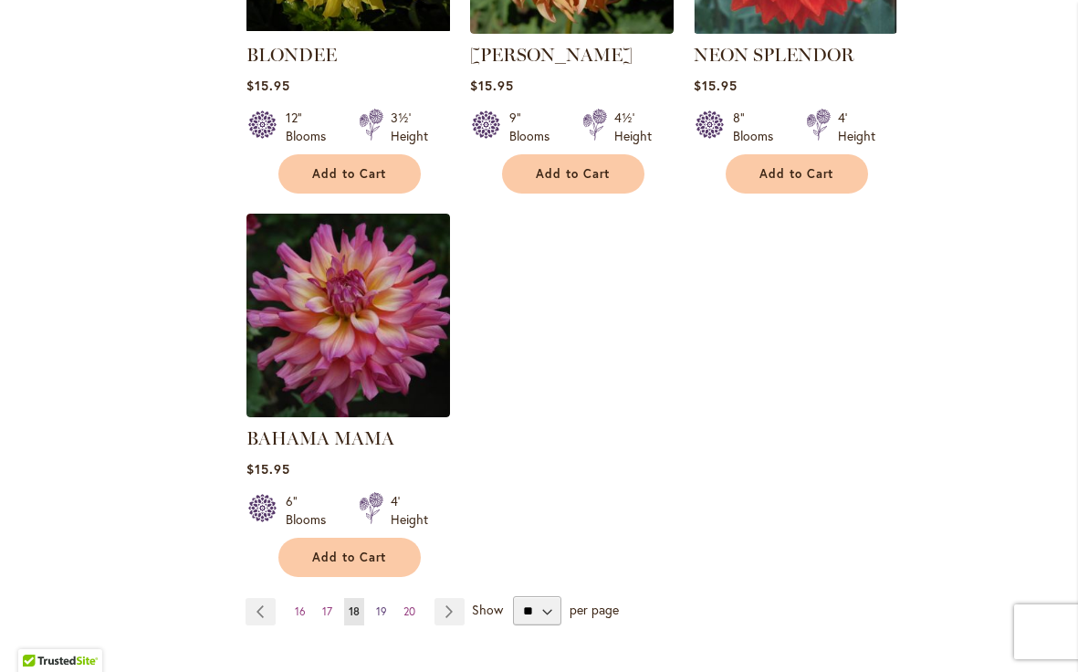
click at [383, 604] on span "19" at bounding box center [381, 611] width 11 height 14
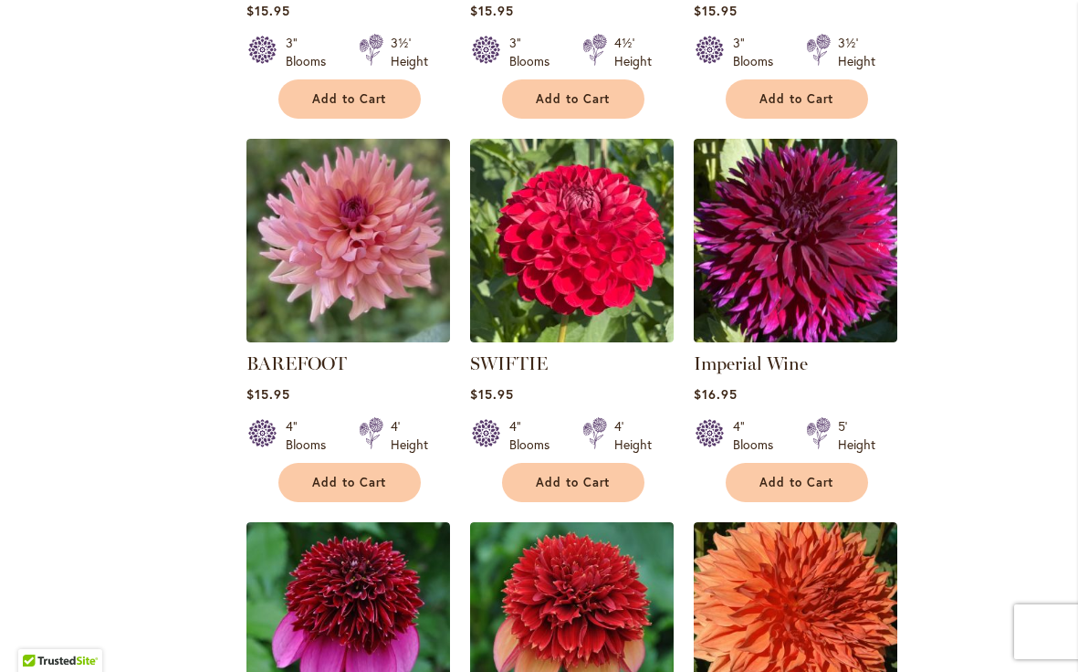
scroll to position [1494, 0]
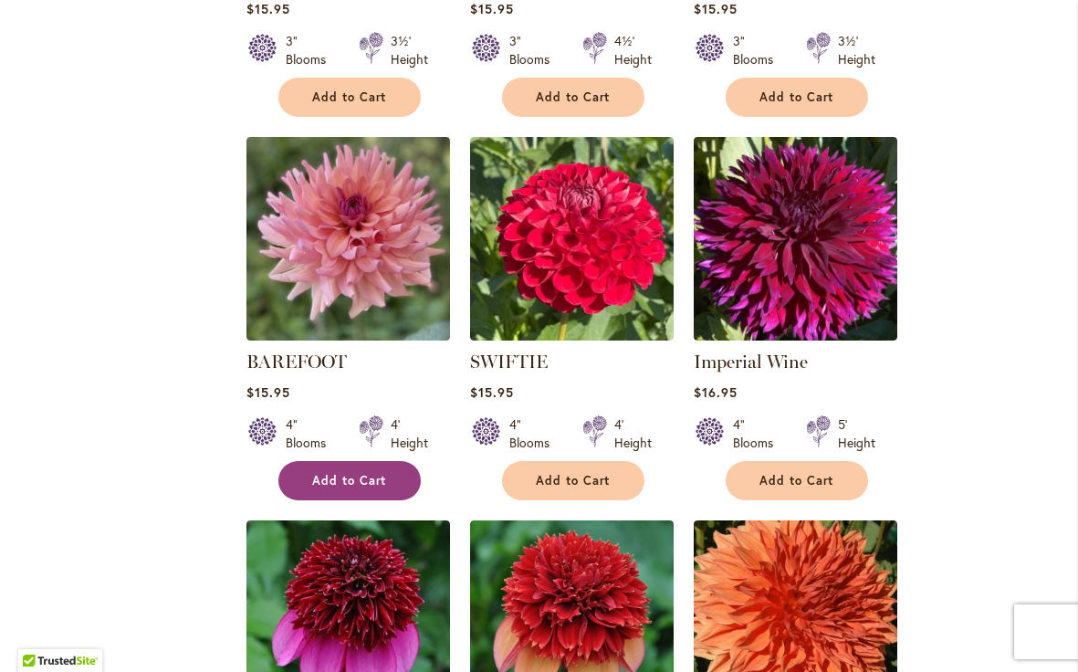
click at [361, 473] on span "Add to Cart" at bounding box center [349, 481] width 75 height 16
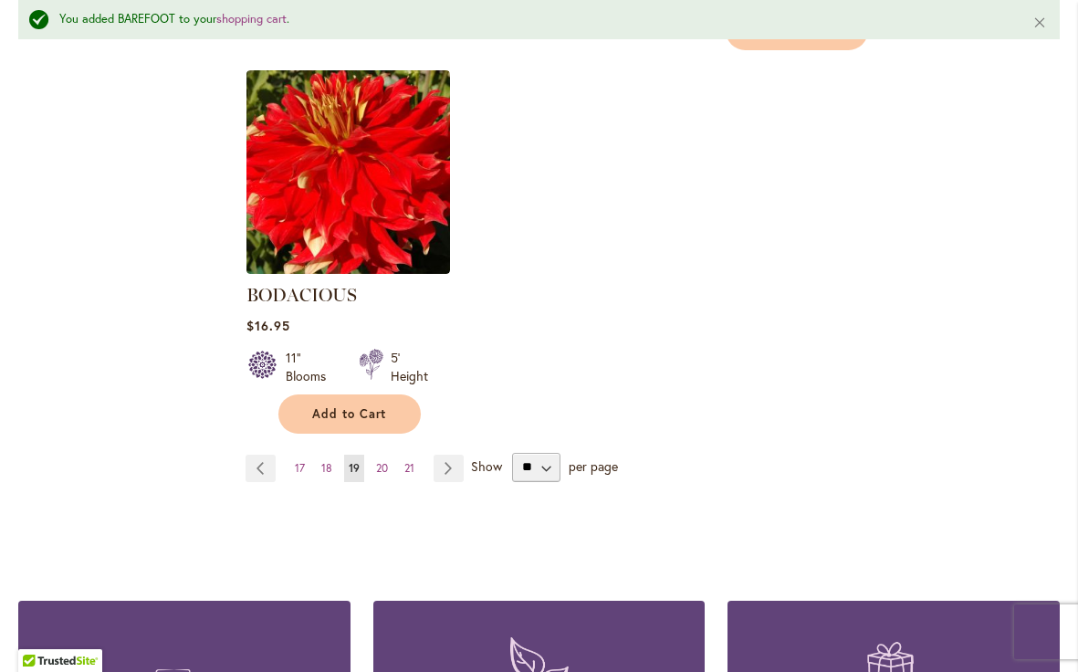
scroll to position [2392, 0]
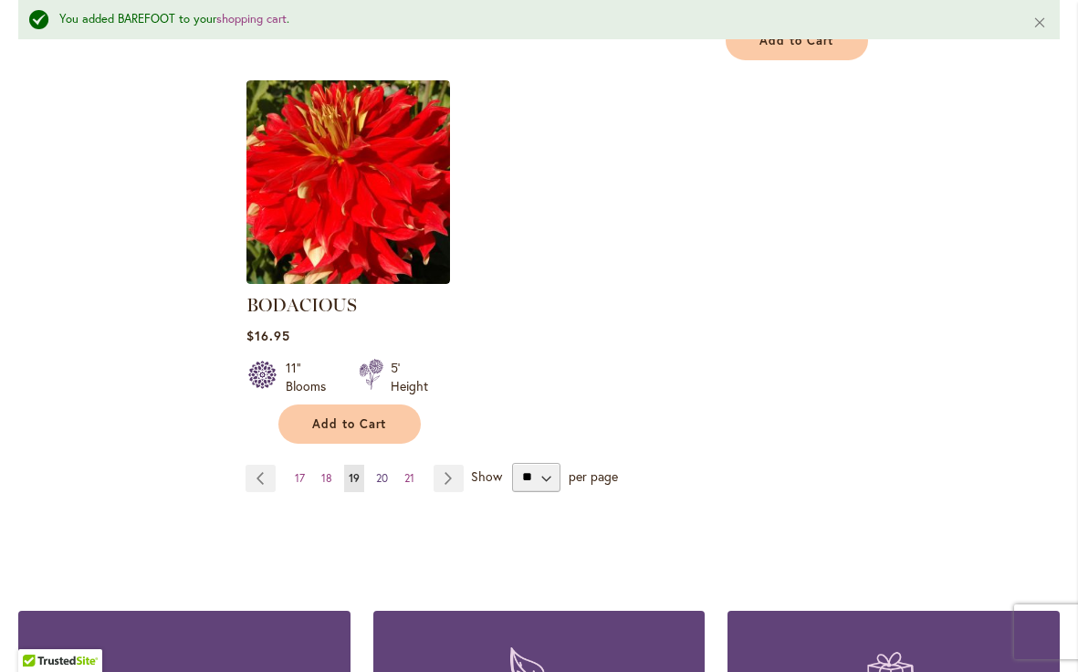
click at [381, 471] on span "20" at bounding box center [382, 478] width 12 height 14
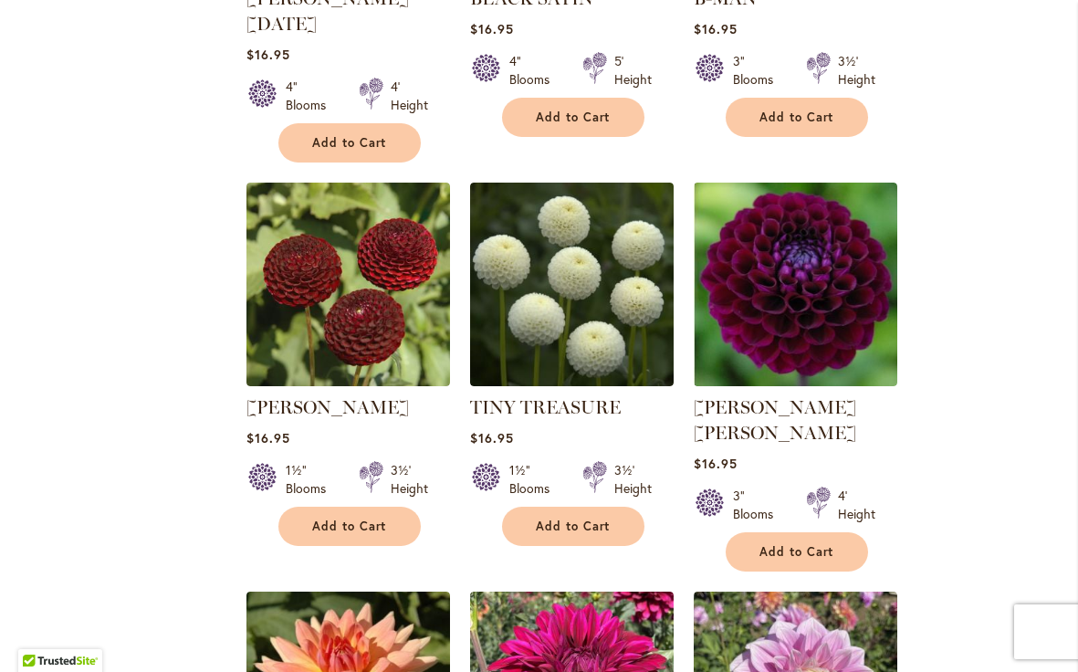
scroll to position [1475, 0]
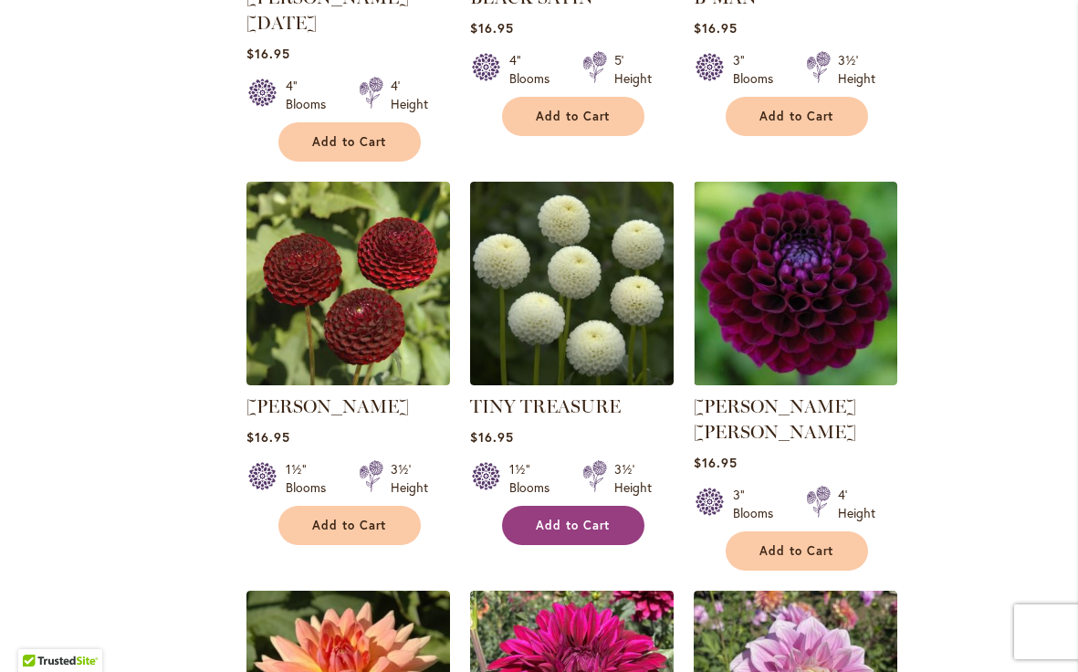
click at [584, 518] on span "Add to Cart" at bounding box center [573, 526] width 75 height 16
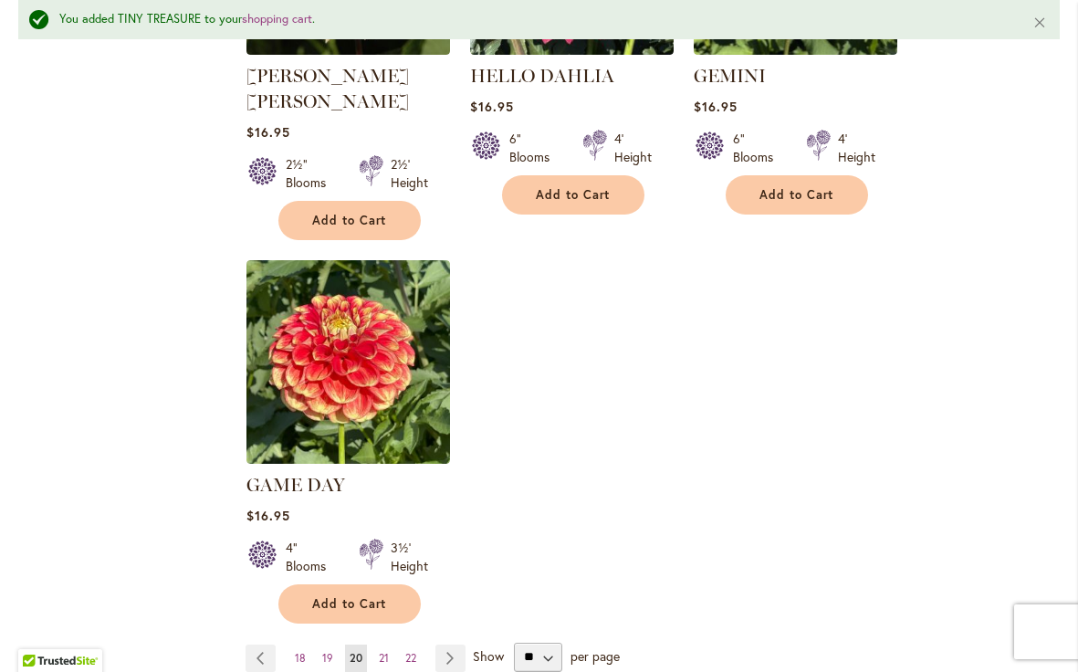
scroll to position [2267, 0]
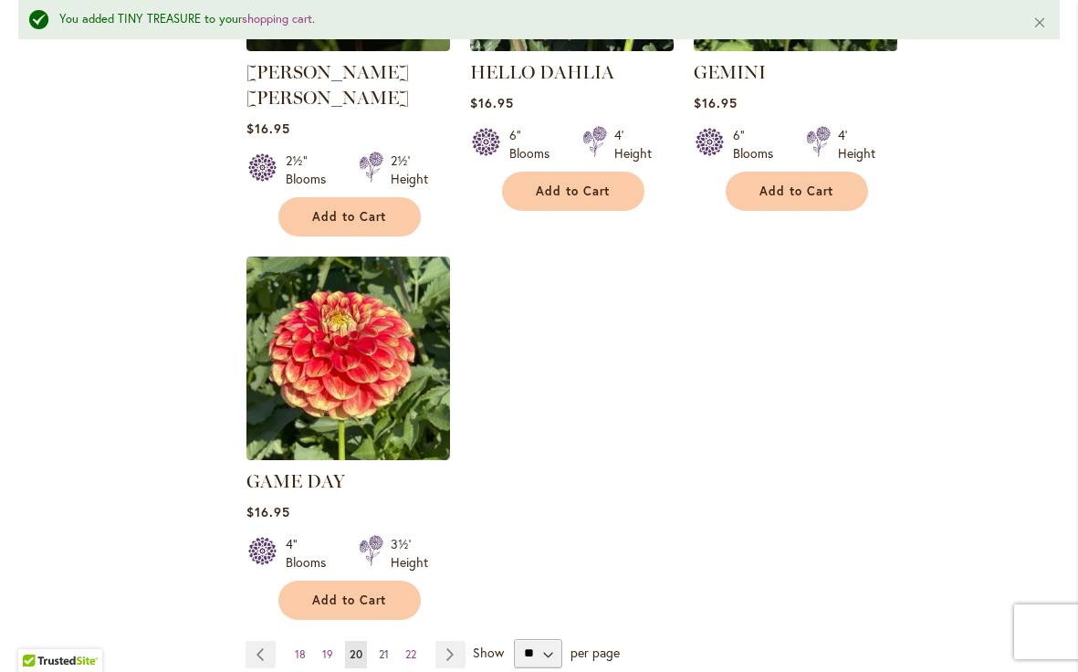
click at [384, 647] on span "21" at bounding box center [384, 654] width 10 height 14
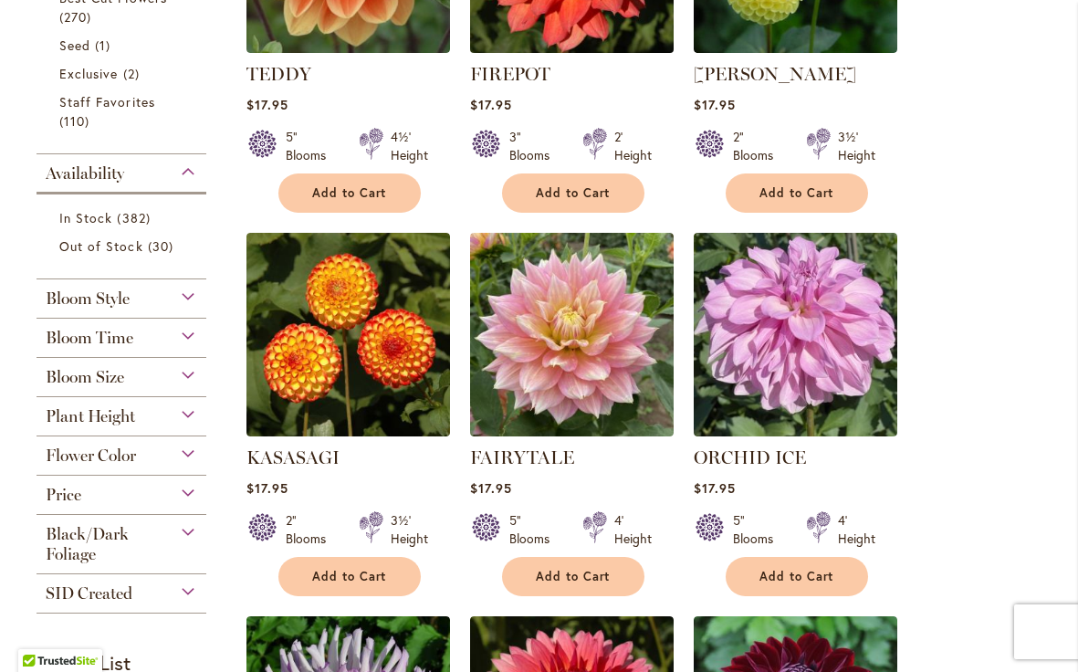
scroll to position [650, 0]
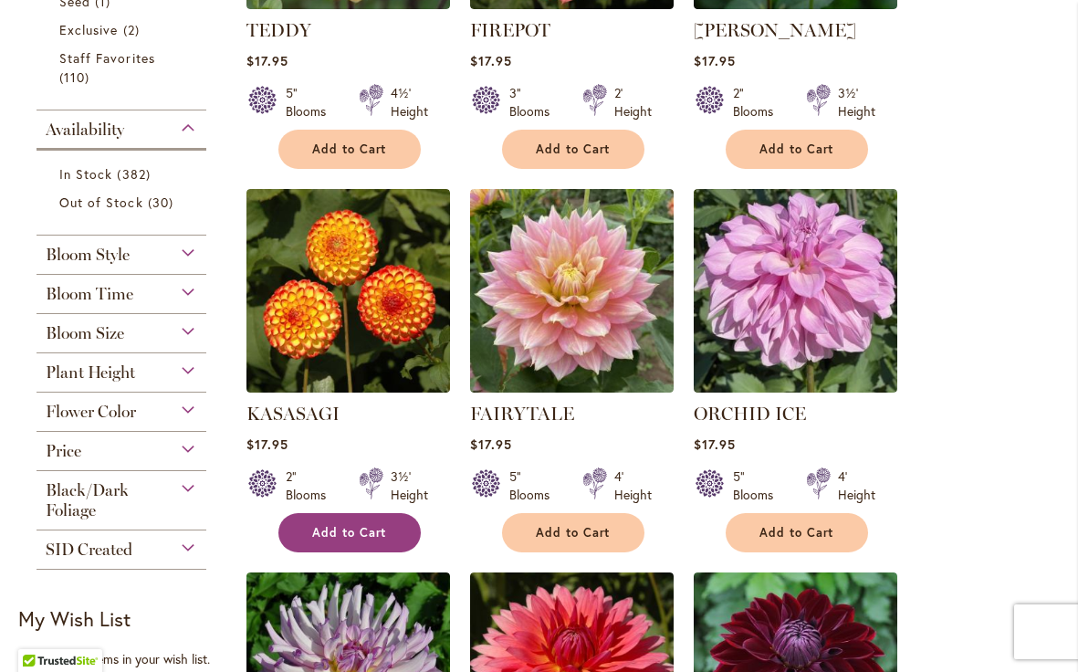
click at [356, 532] on span "Add to Cart" at bounding box center [349, 533] width 75 height 16
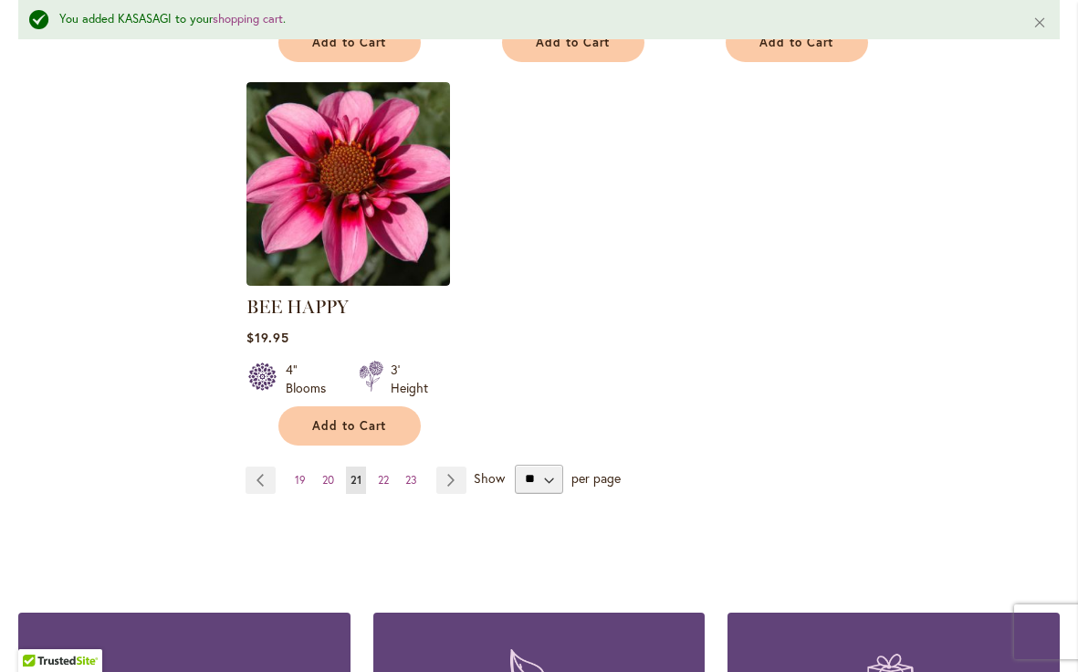
scroll to position [2375, 0]
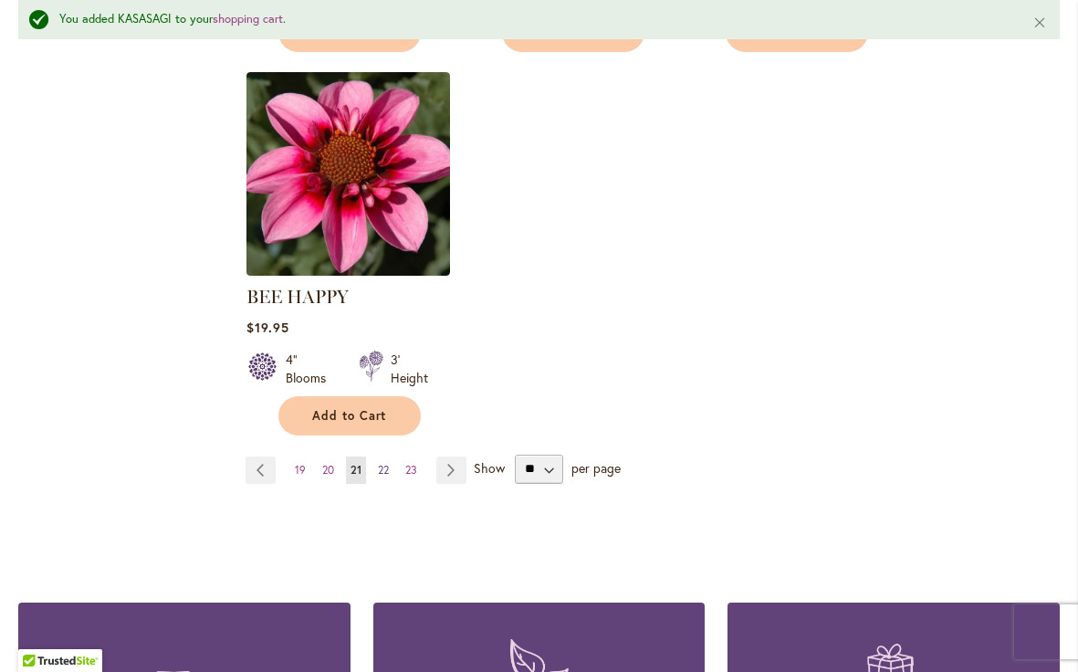
click at [384, 463] on span "22" at bounding box center [383, 470] width 11 height 14
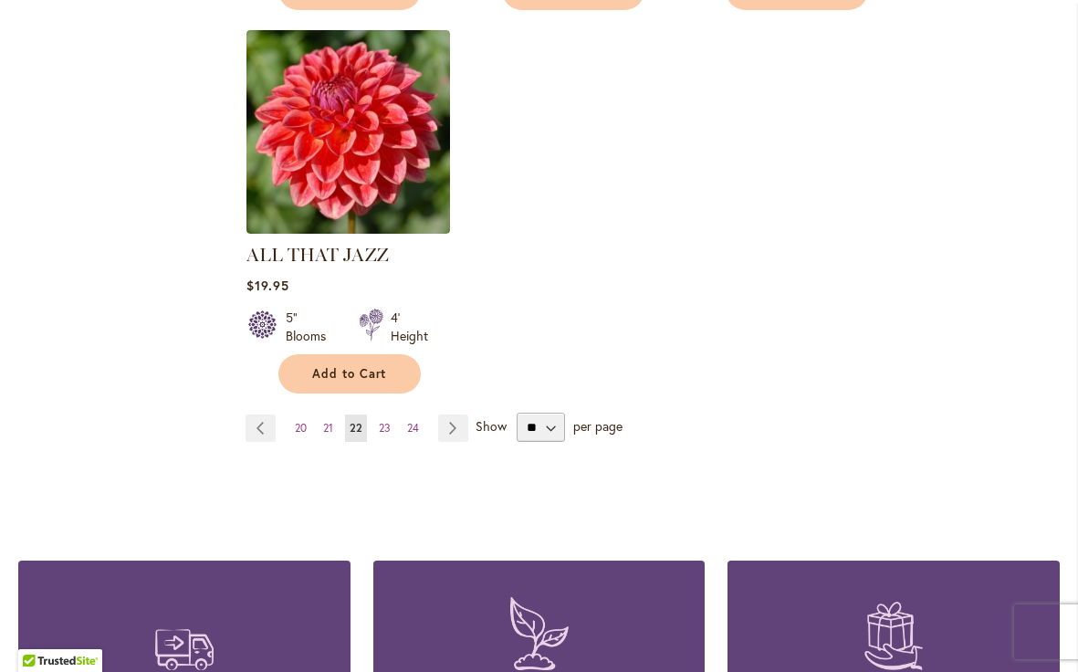
scroll to position [2378, 0]
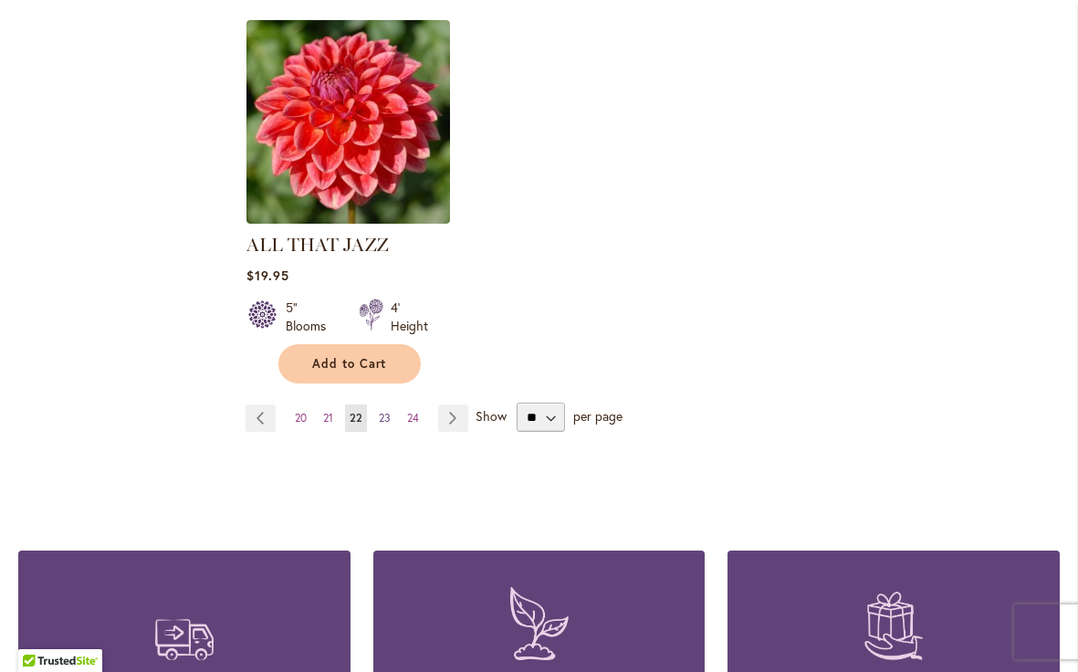
click at [383, 411] on span "23" at bounding box center [385, 418] width 12 height 14
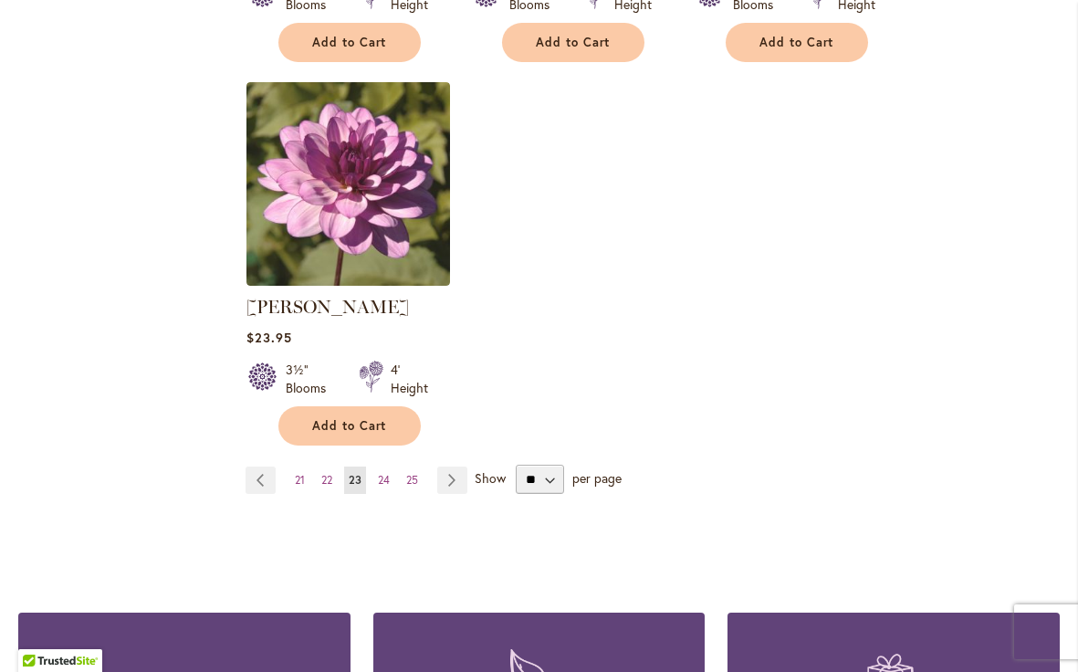
scroll to position [2319, 0]
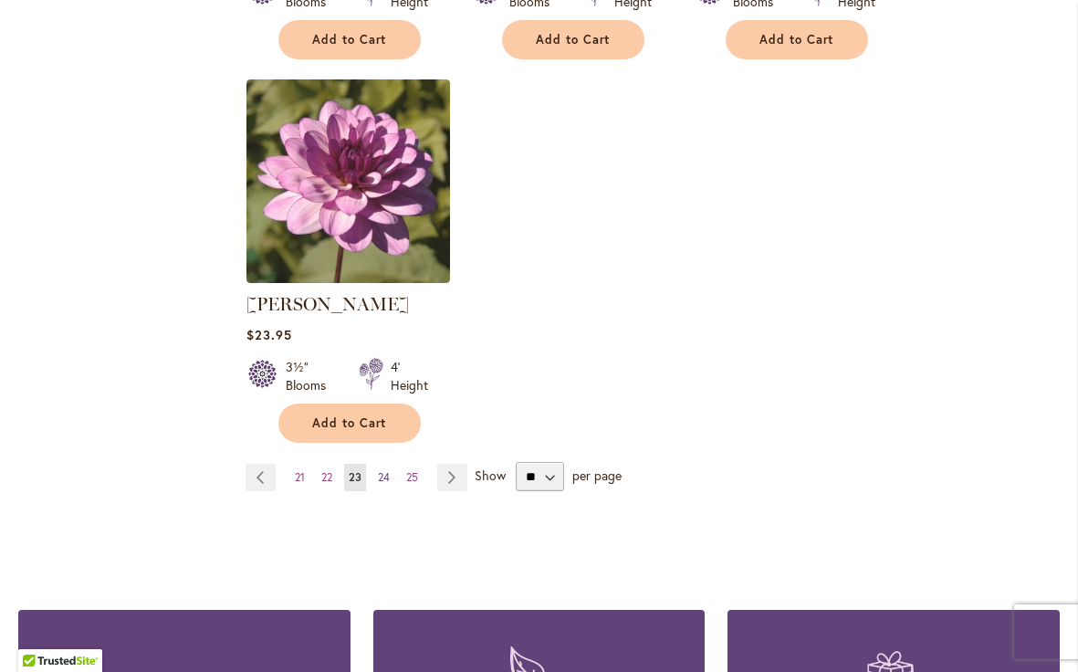
click at [385, 470] on span "24" at bounding box center [384, 477] width 12 height 14
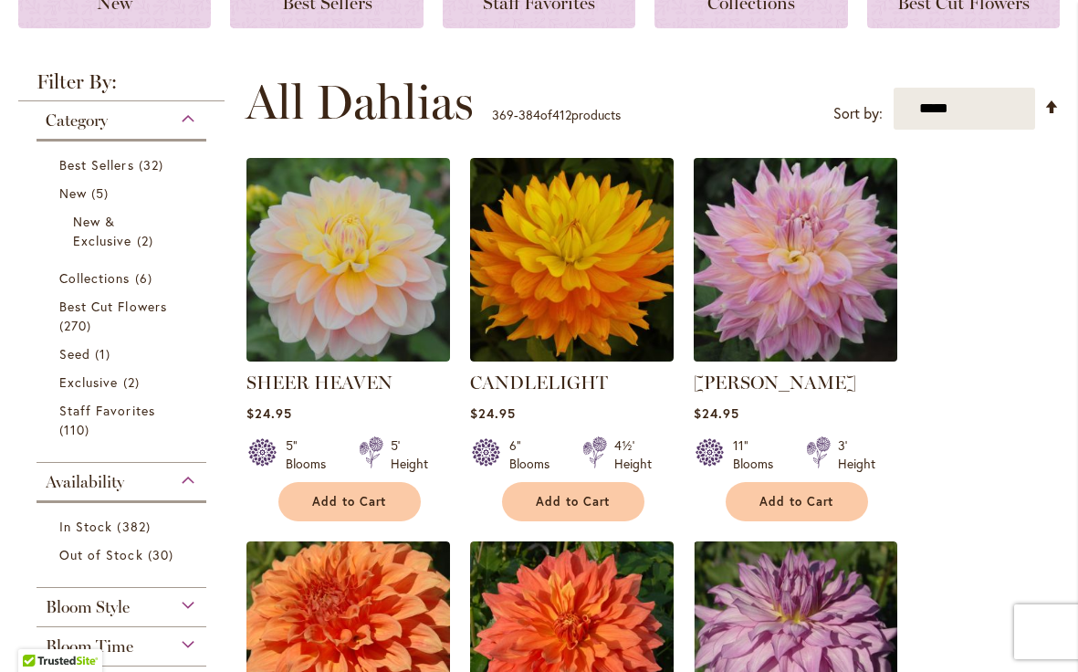
scroll to position [297, 0]
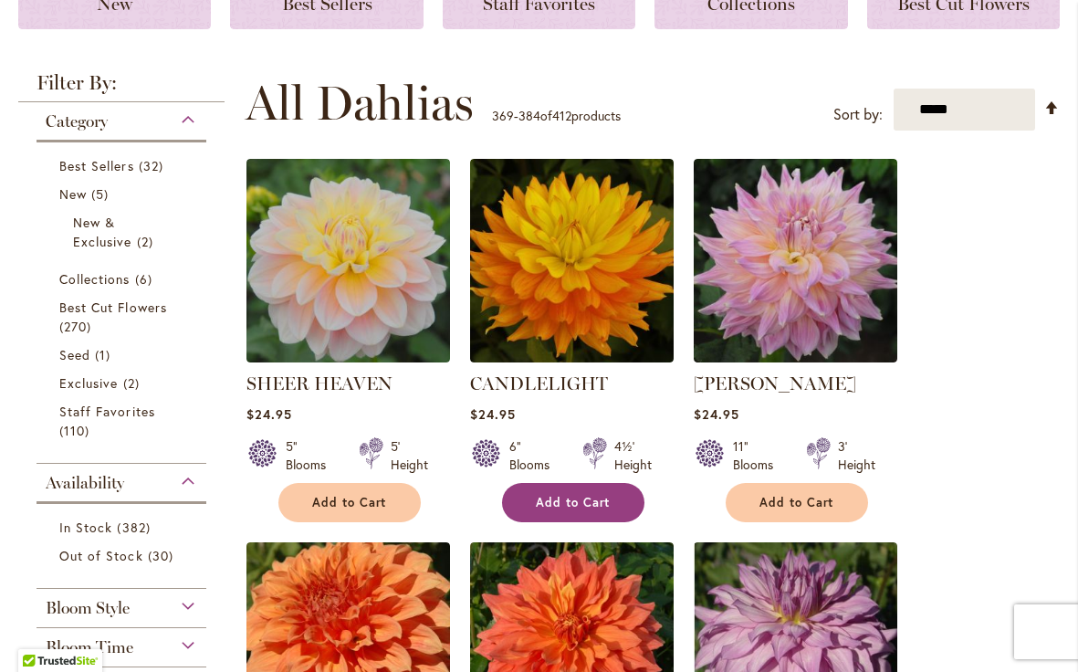
click at [596, 500] on span "Add to Cart" at bounding box center [573, 503] width 75 height 16
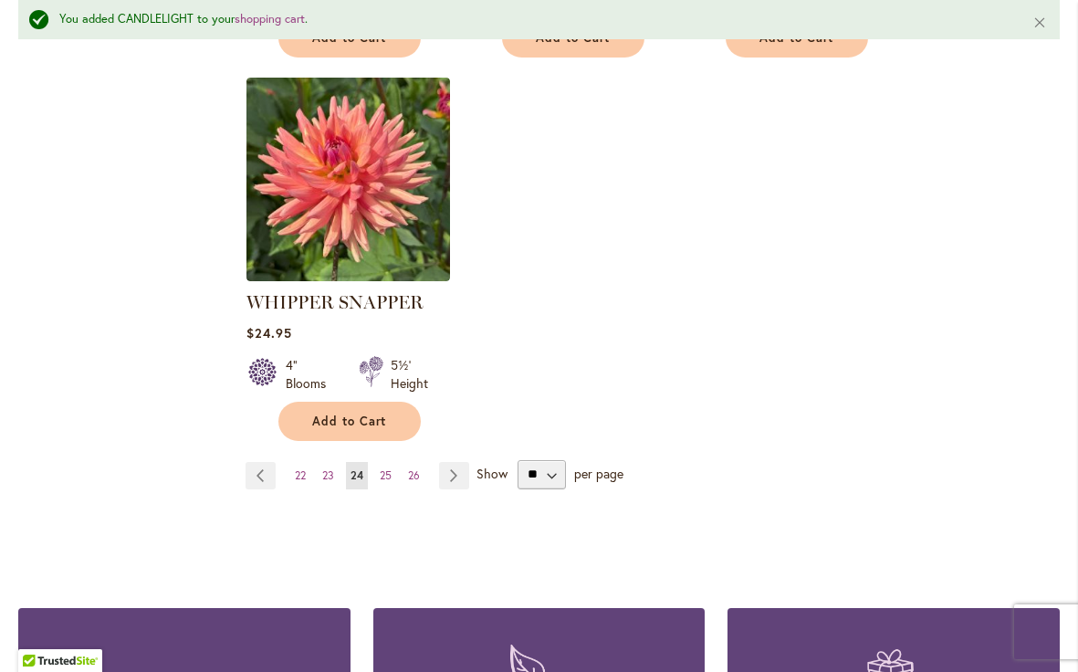
scroll to position [2372, 0]
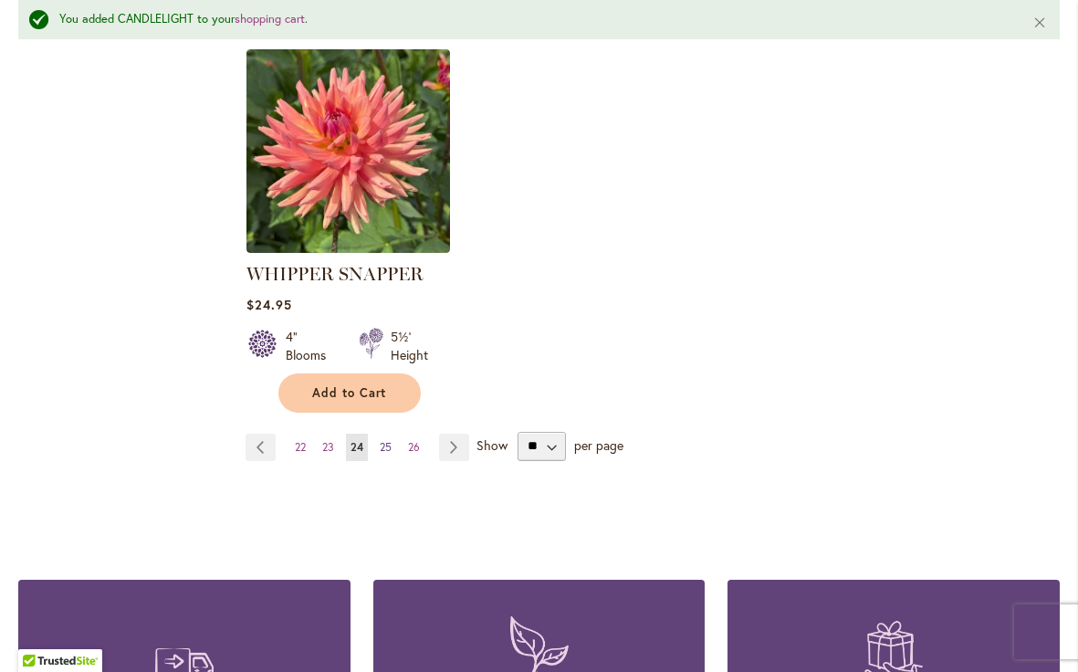
click at [386, 445] on span "25" at bounding box center [386, 447] width 12 height 14
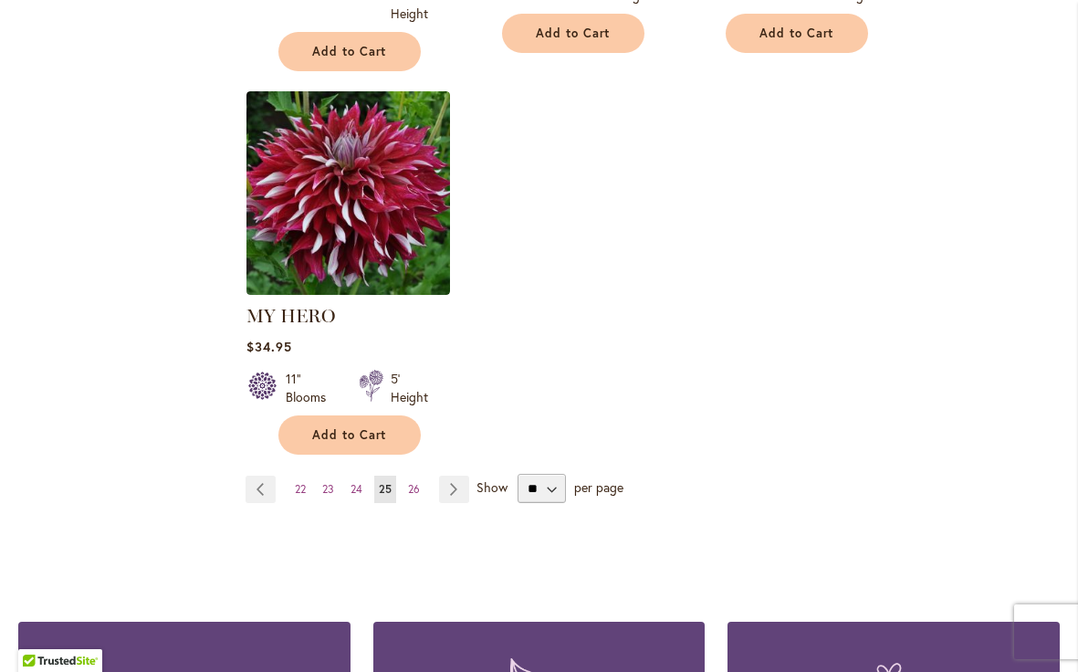
scroll to position [2315, 0]
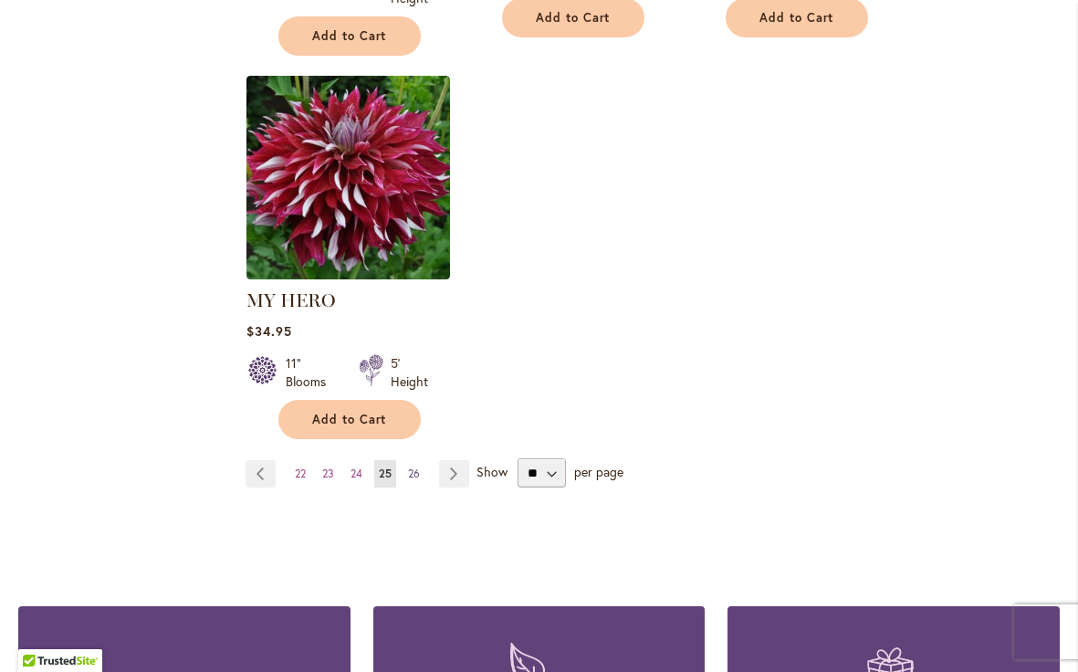
click at [412, 468] on span "26" at bounding box center [414, 474] width 12 height 14
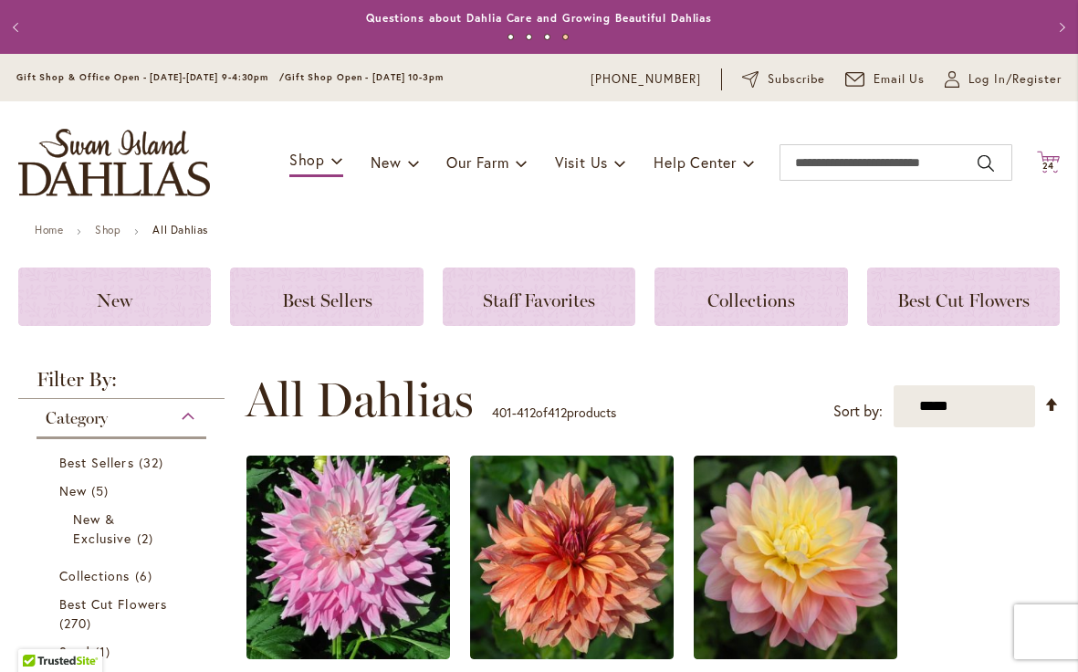
click at [1054, 160] on icon "Cart .cls-1 { fill: #231f20; }" at bounding box center [1048, 162] width 23 height 23
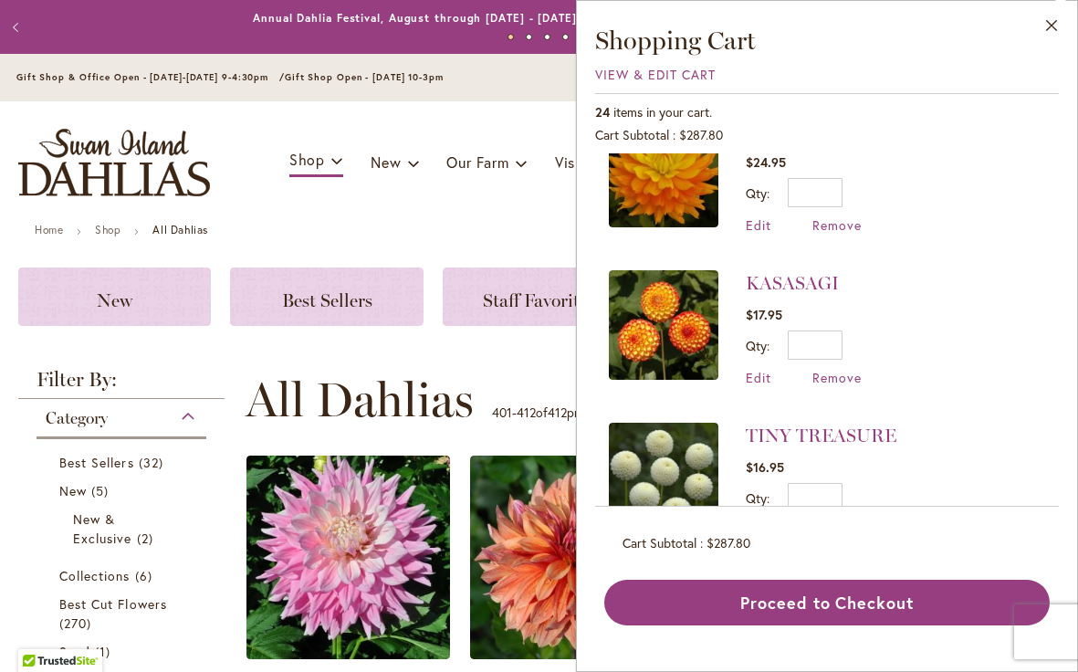
scroll to position [52, 0]
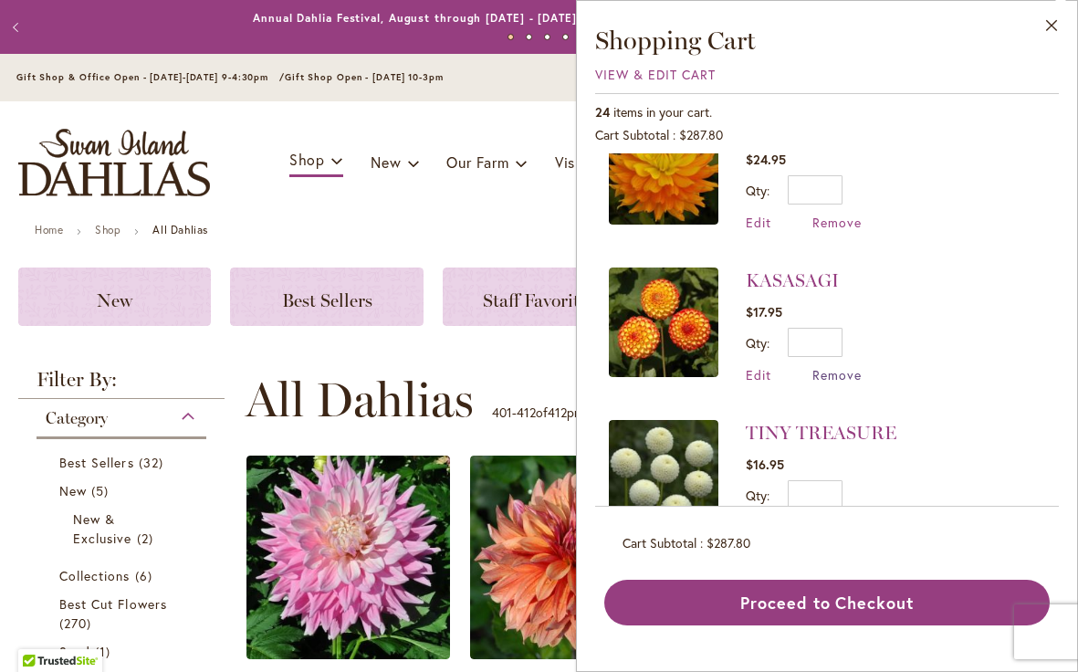
click at [846, 372] on span "Remove" at bounding box center [837, 374] width 49 height 17
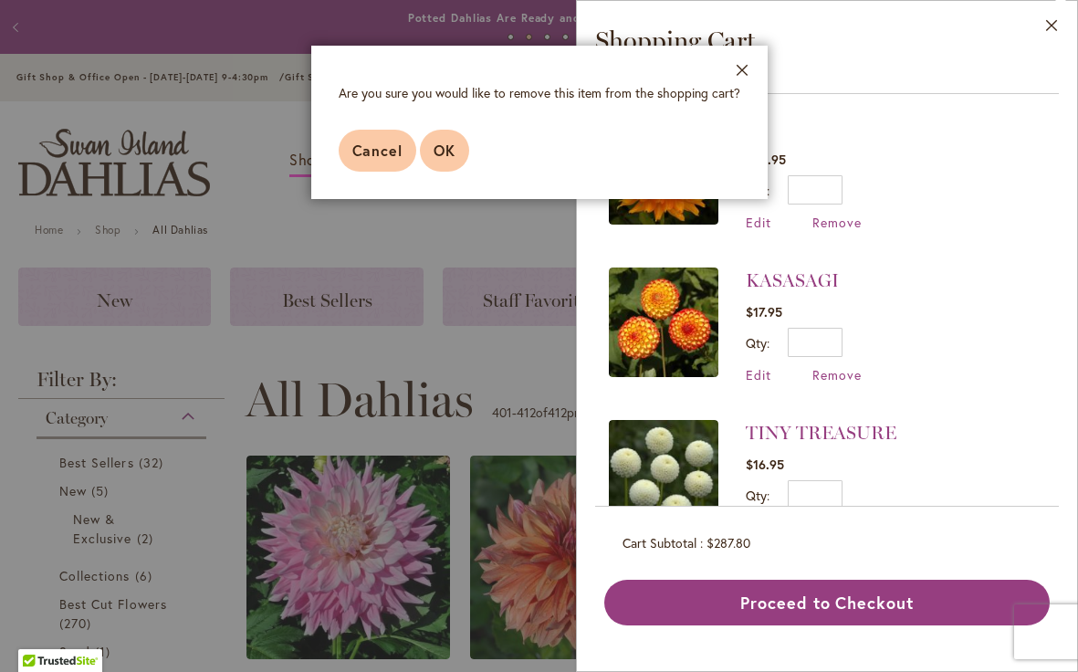
click at [447, 157] on span "OK" at bounding box center [445, 150] width 22 height 19
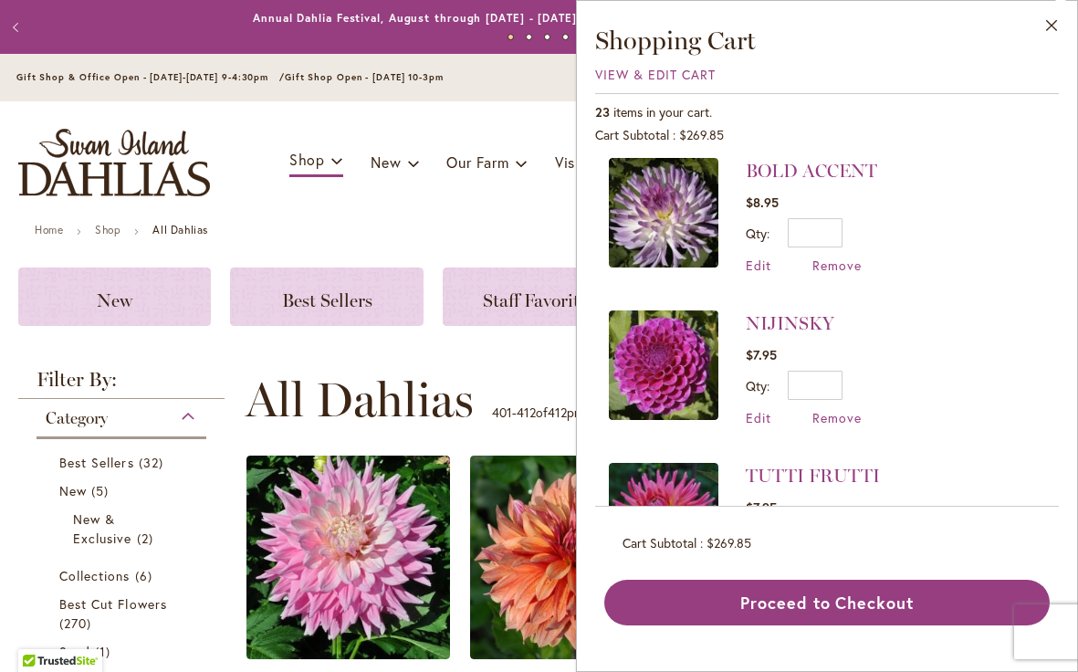
scroll to position [3083, 0]
click at [847, 410] on span "Remove" at bounding box center [837, 418] width 49 height 17
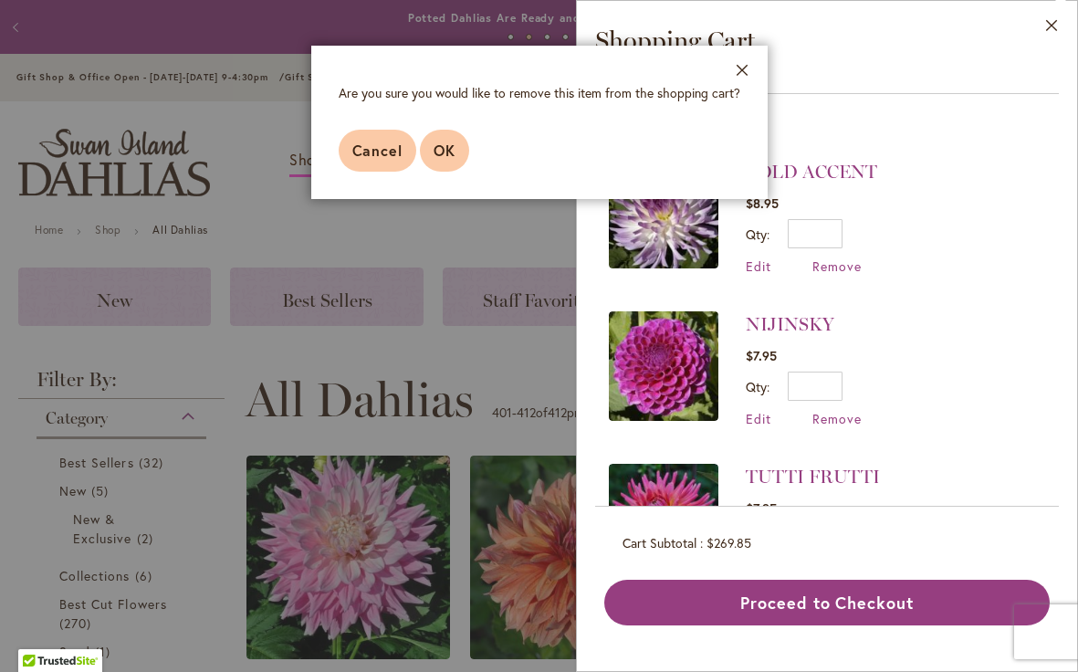
click at [449, 164] on button "OK" at bounding box center [444, 151] width 49 height 42
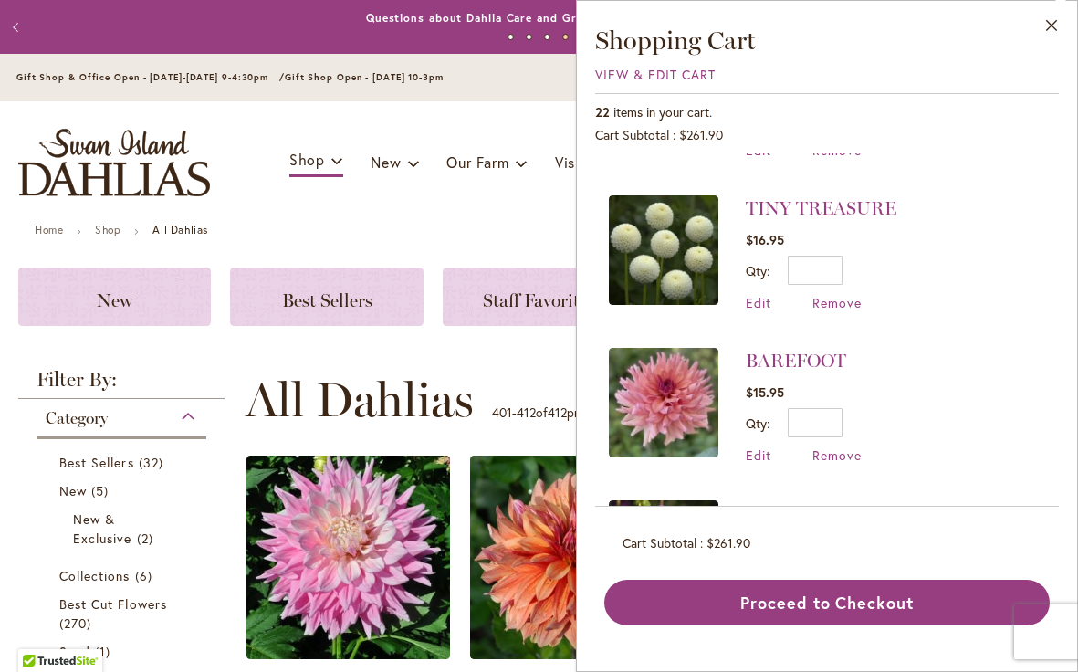
scroll to position [126, 0]
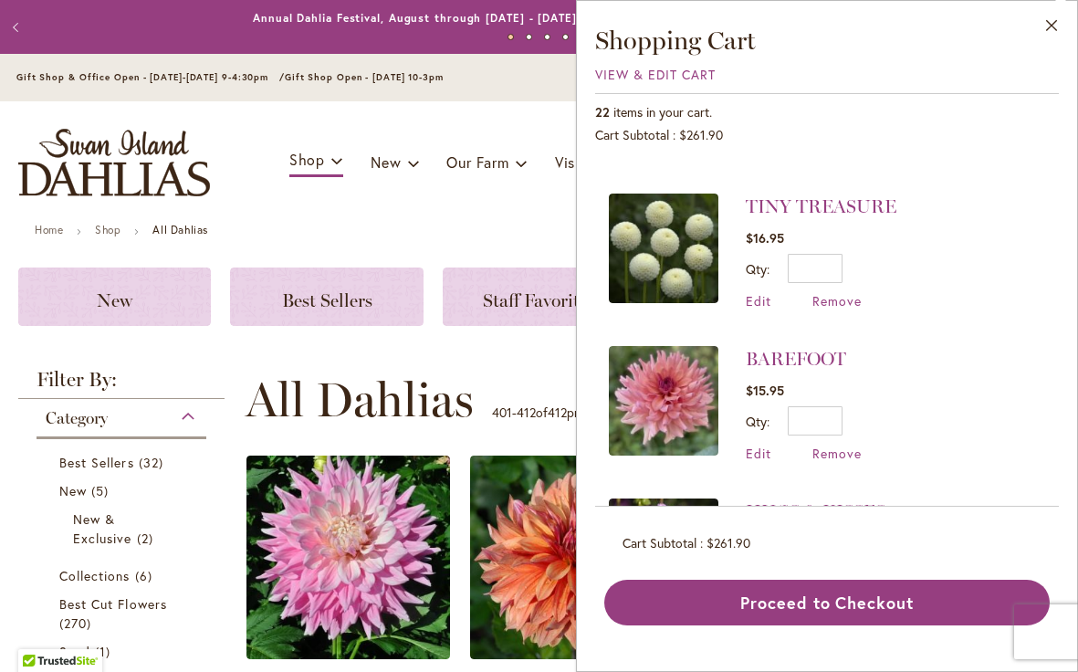
click at [657, 414] on img at bounding box center [664, 401] width 110 height 110
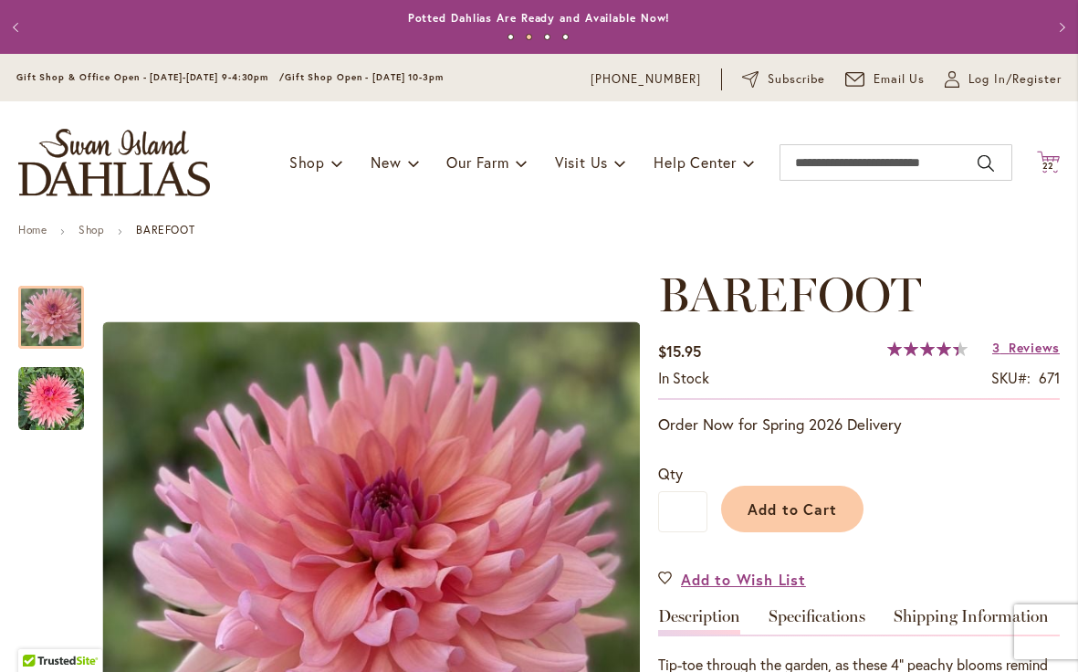
click at [1053, 162] on span "22" at bounding box center [1049, 166] width 13 height 12
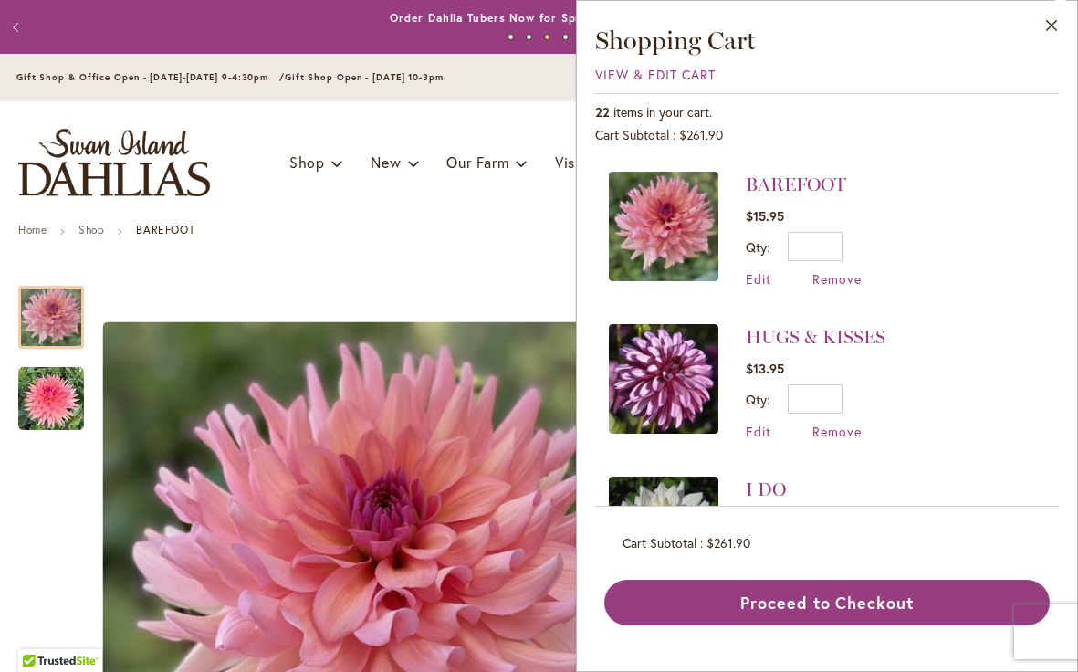
scroll to position [332, 0]
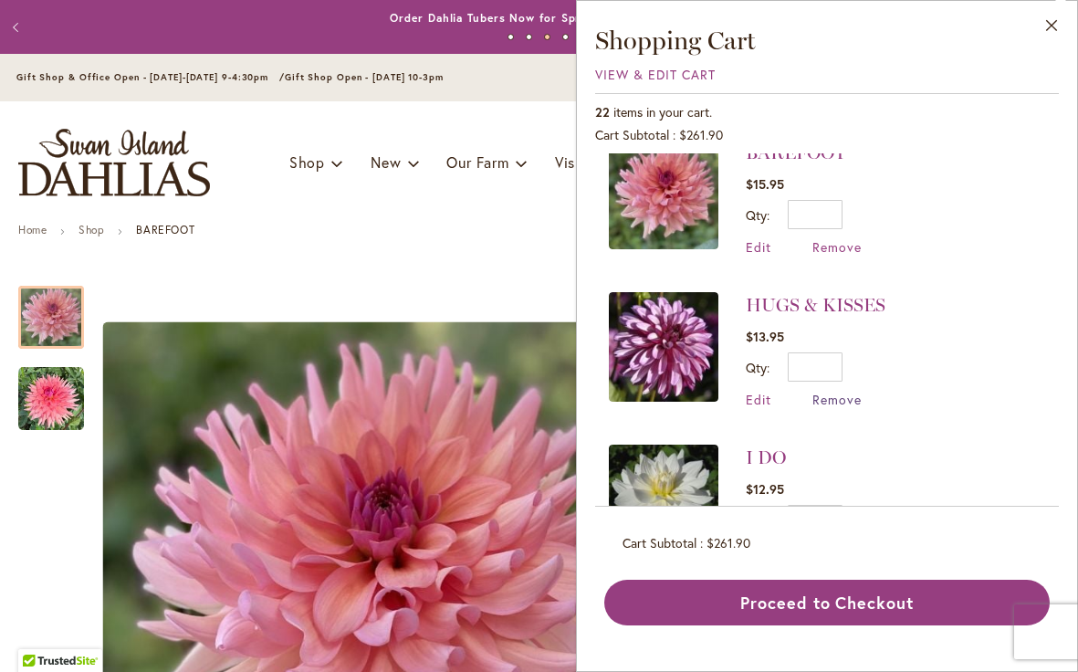
click at [839, 397] on span "Remove" at bounding box center [837, 399] width 49 height 17
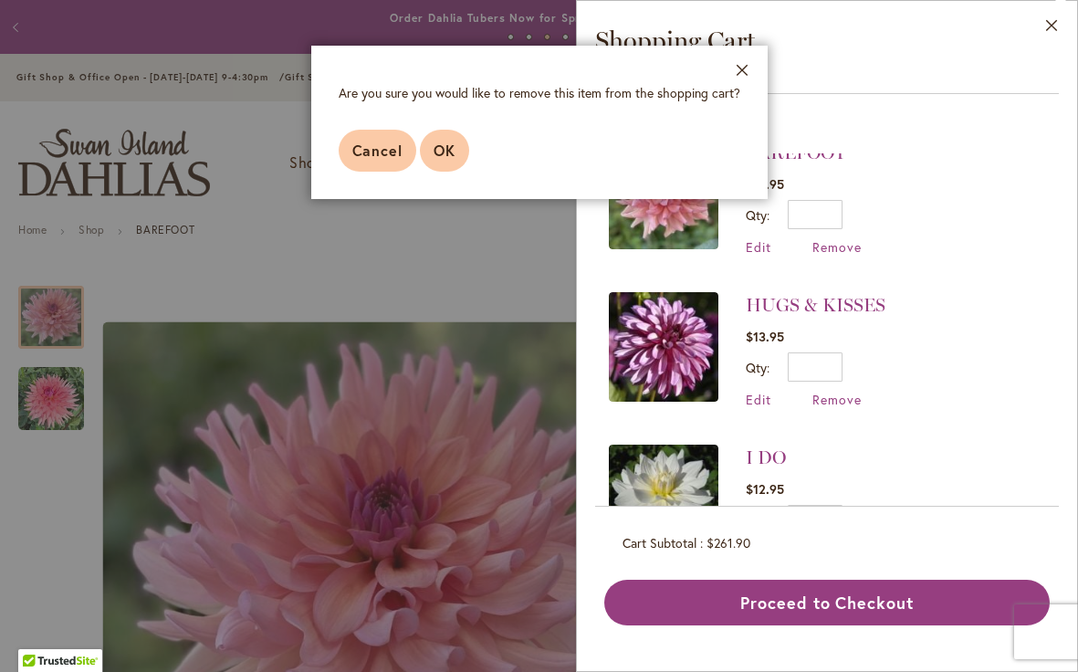
click at [441, 150] on span "OK" at bounding box center [445, 150] width 22 height 19
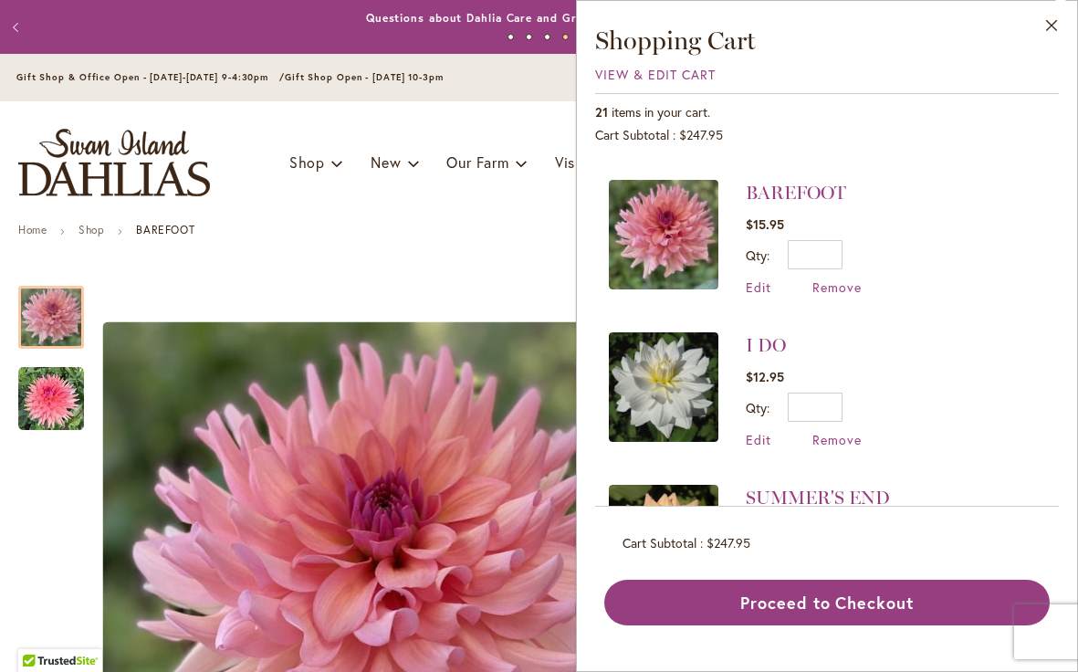
scroll to position [310, 0]
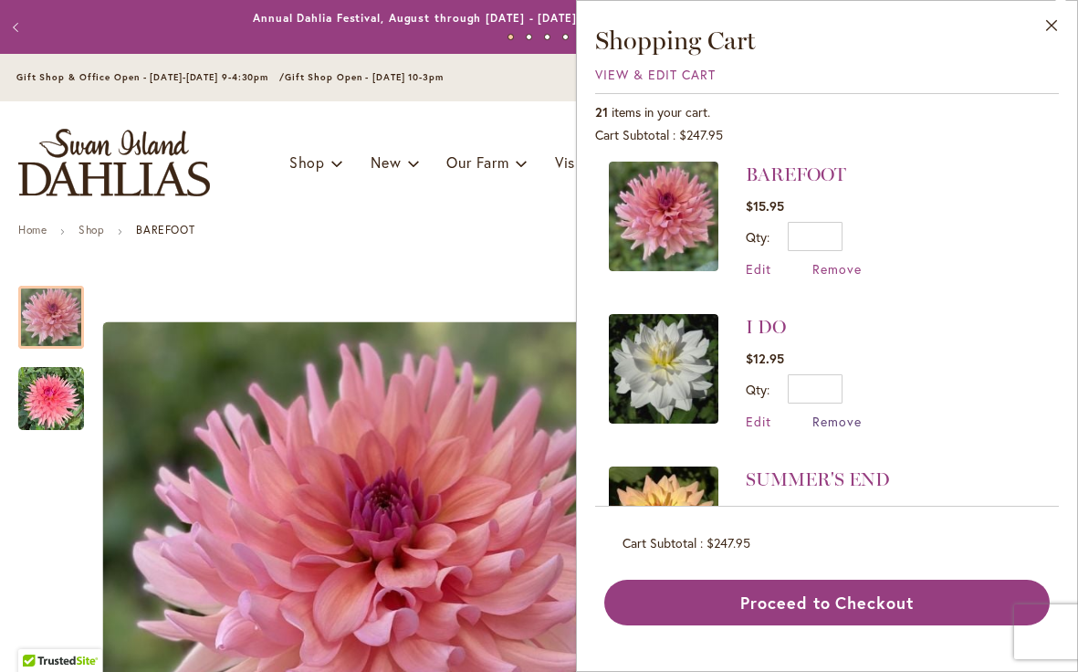
click at [838, 417] on span "Remove" at bounding box center [837, 421] width 49 height 17
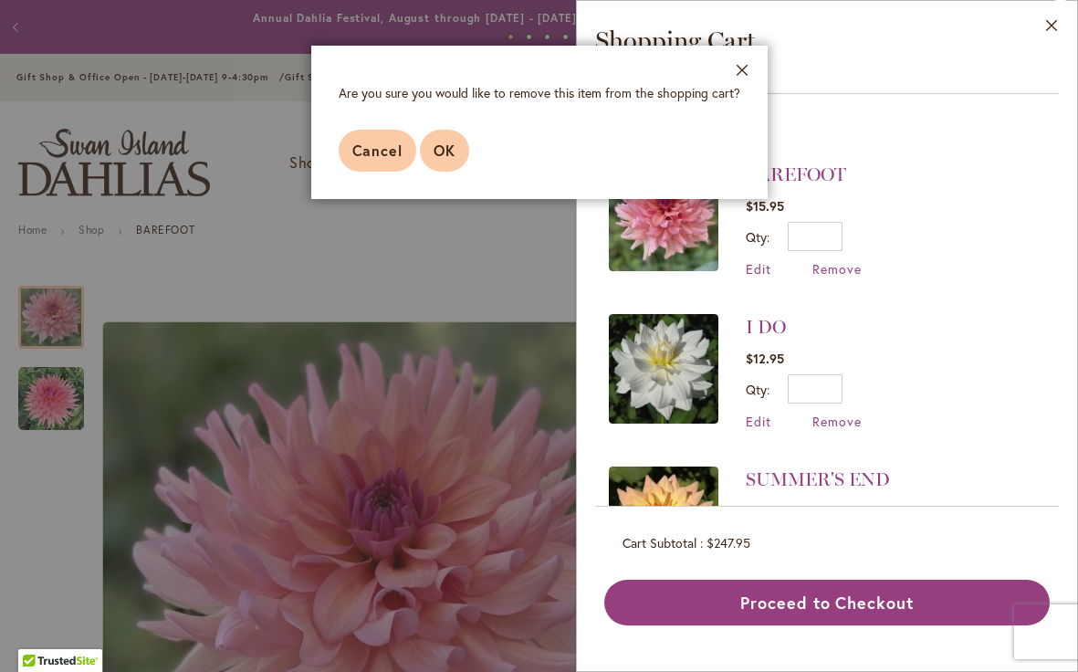
click at [440, 153] on span "OK" at bounding box center [445, 150] width 22 height 19
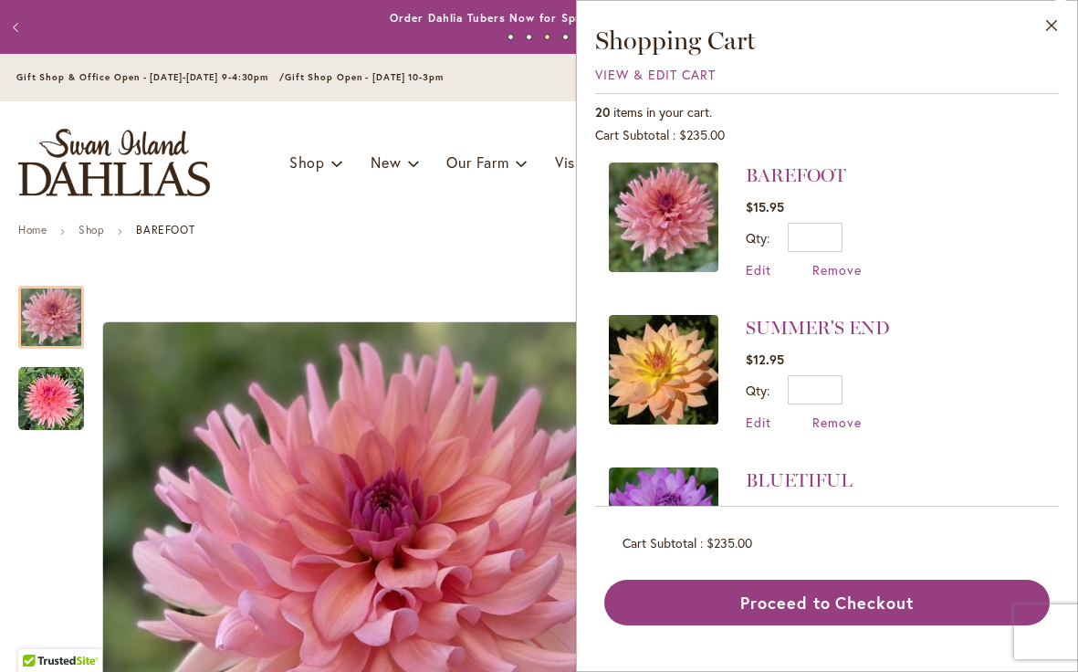
scroll to position [338, 0]
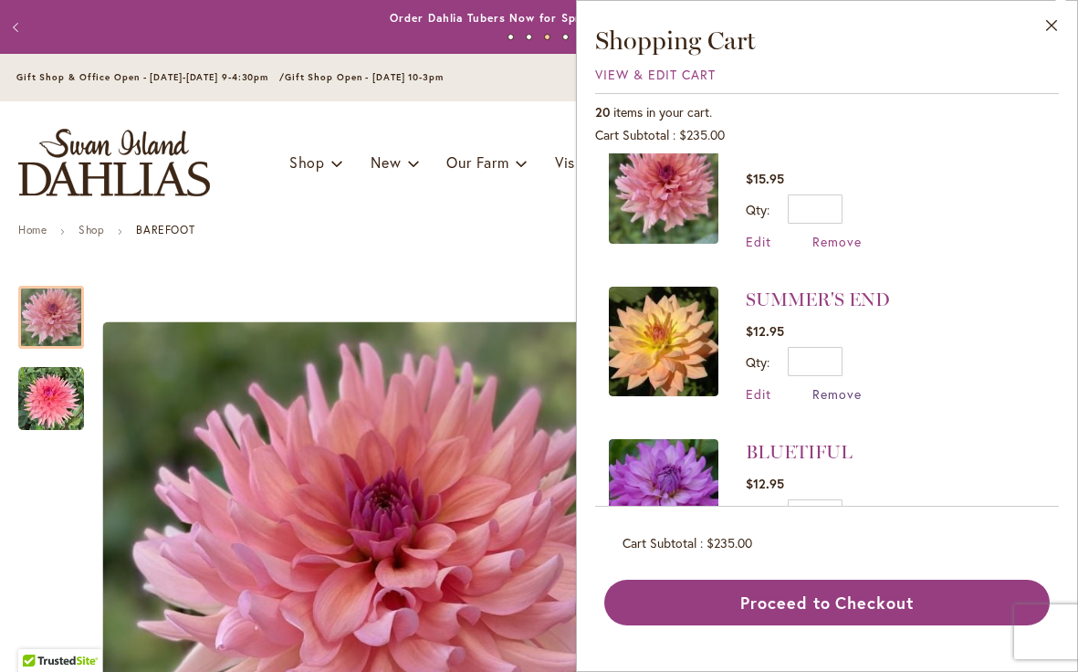
click at [838, 390] on span "Remove" at bounding box center [837, 393] width 49 height 17
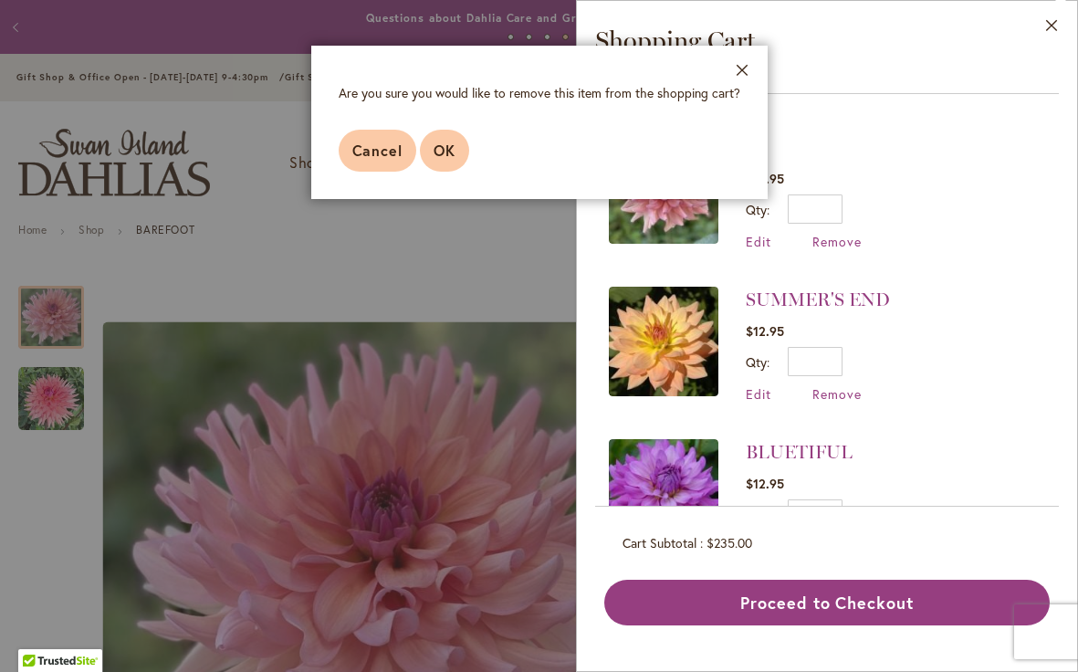
click at [437, 152] on span "OK" at bounding box center [445, 150] width 22 height 19
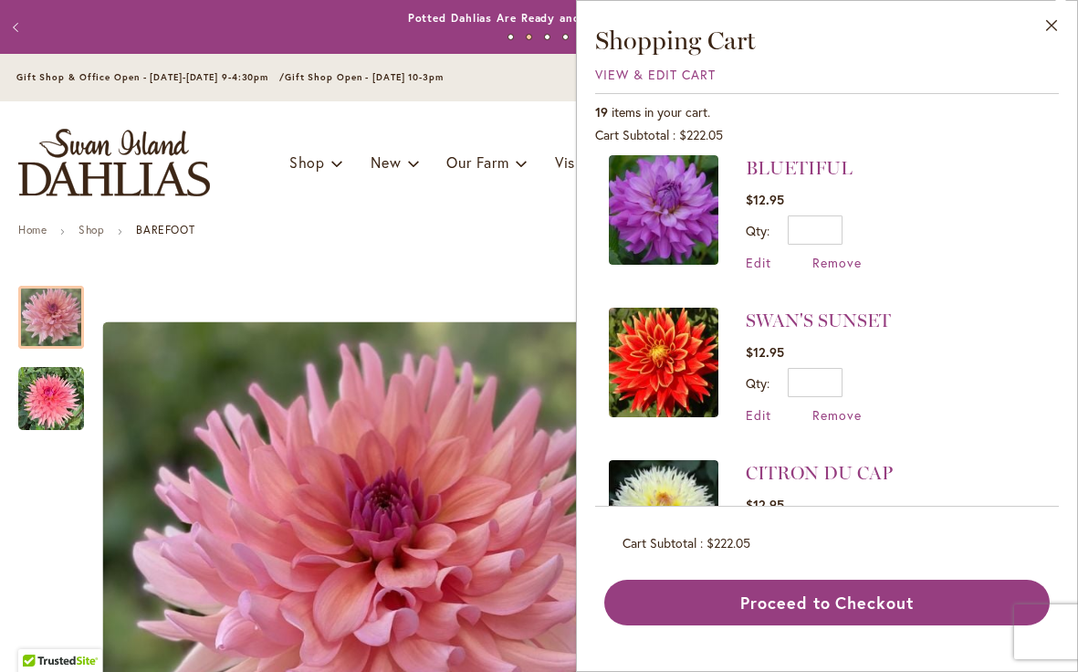
scroll to position [465, 0]
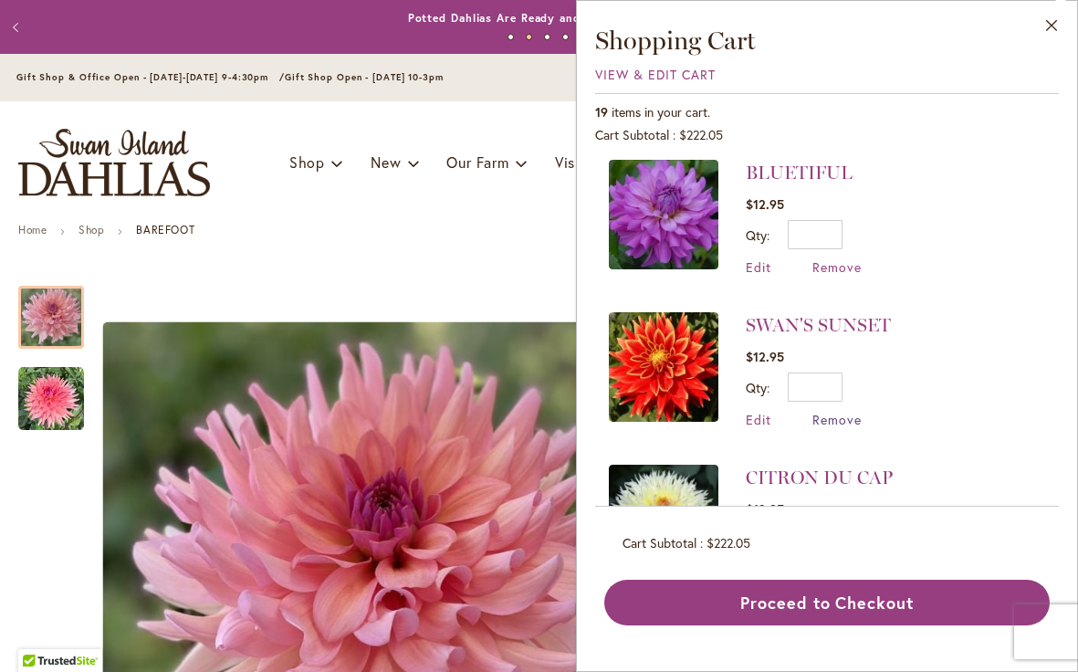
click at [841, 414] on span "Remove" at bounding box center [837, 419] width 49 height 17
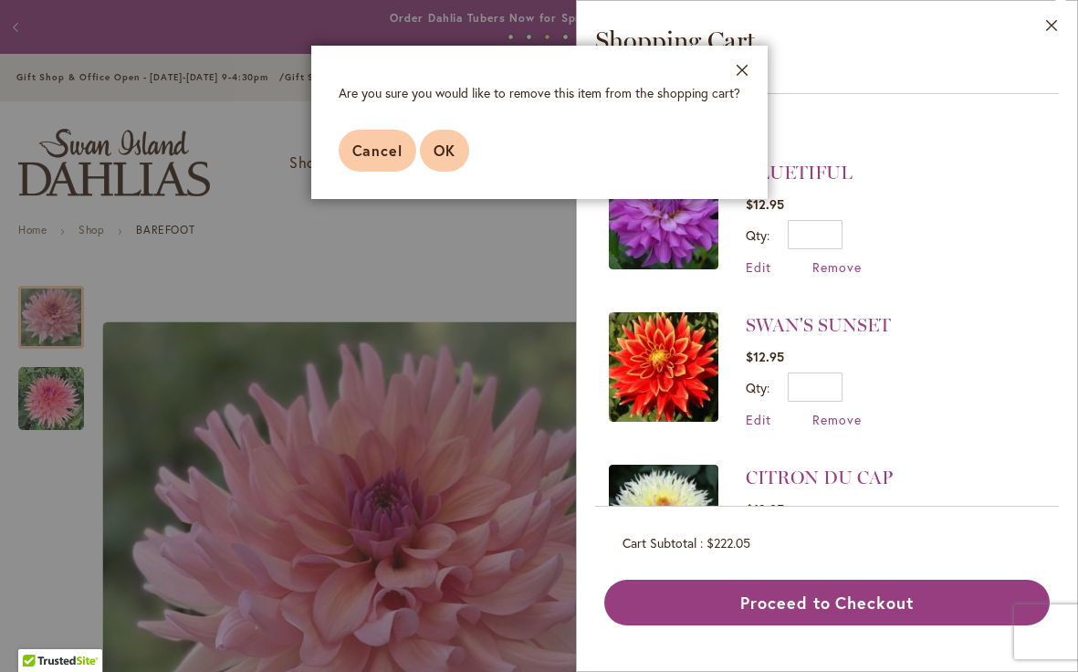
click at [450, 146] on span "OK" at bounding box center [445, 150] width 22 height 19
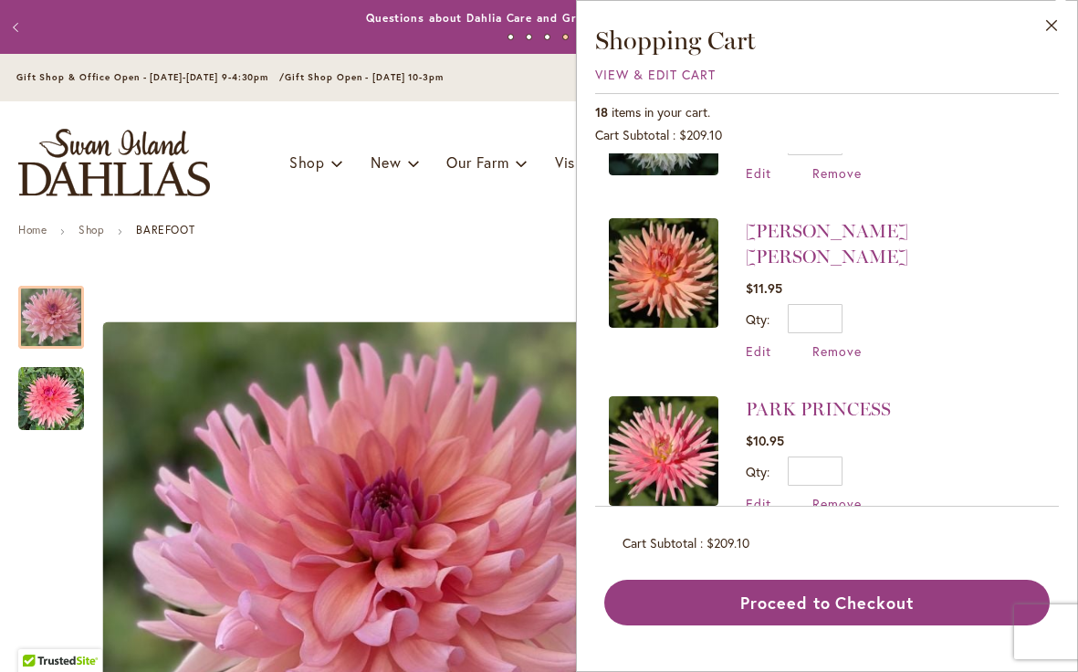
scroll to position [712, 0]
click at [838, 341] on span "Remove" at bounding box center [837, 349] width 49 height 17
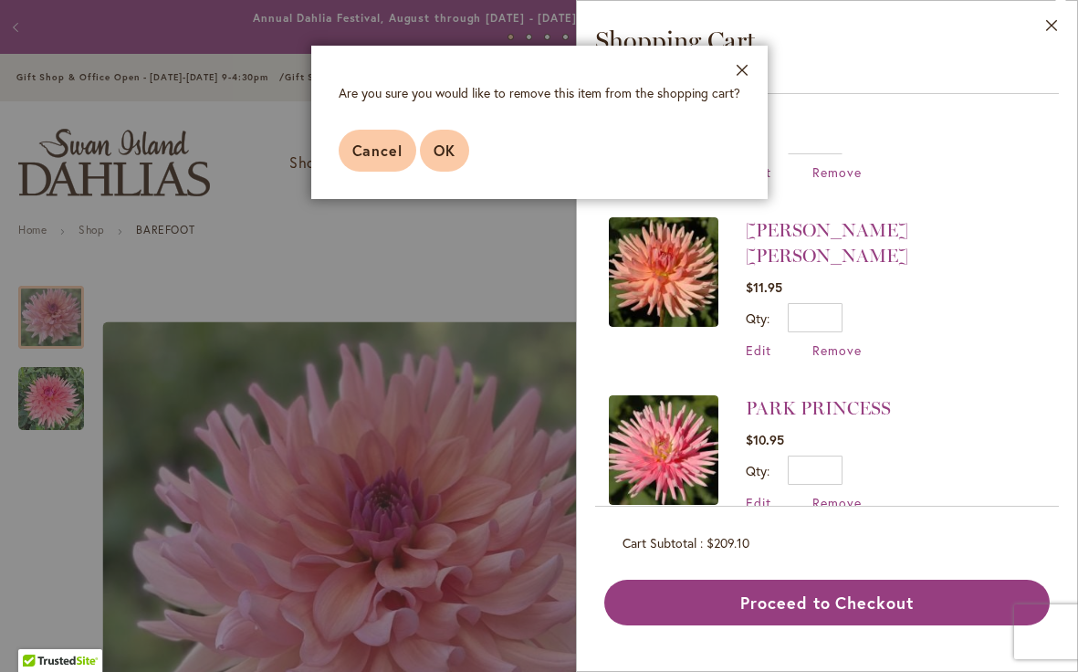
click at [442, 154] on span "OK" at bounding box center [445, 150] width 22 height 19
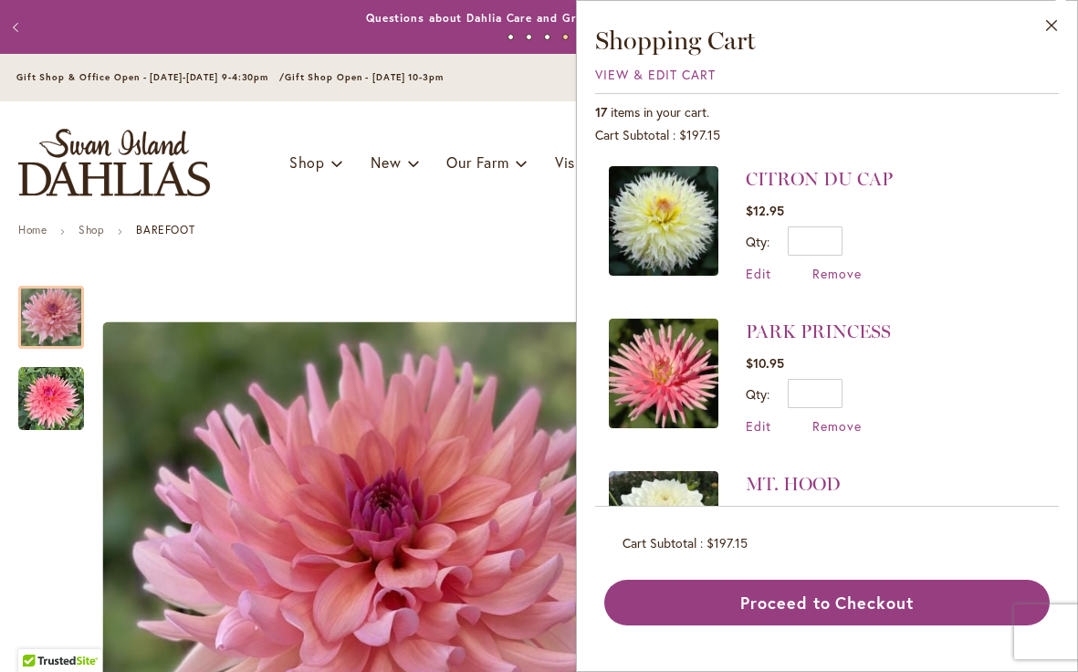
scroll to position [616, 0]
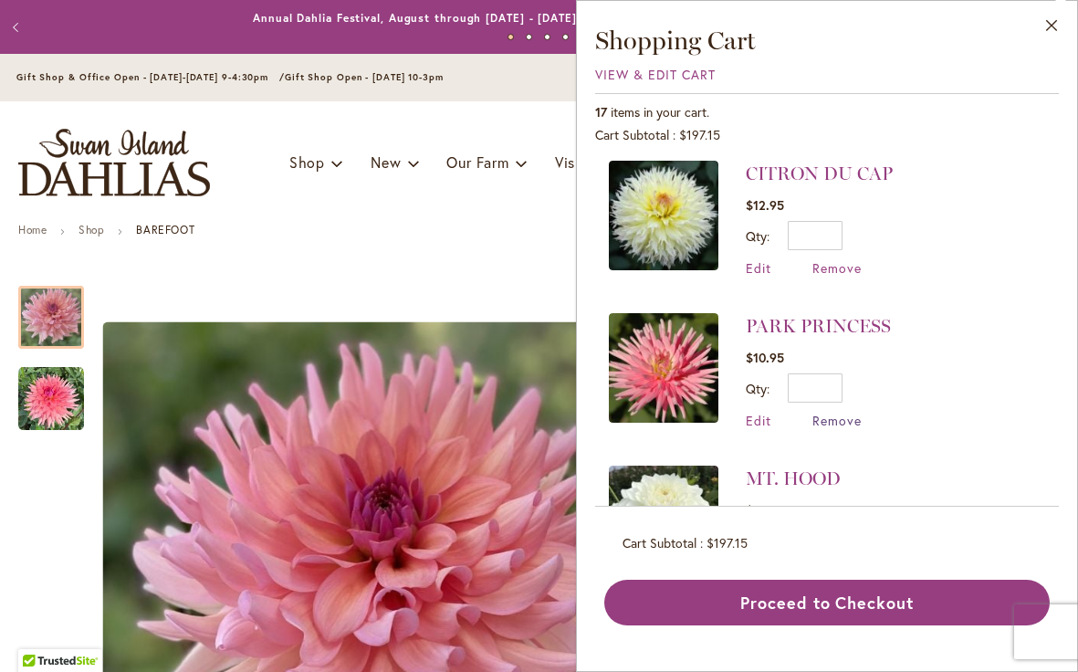
click at [839, 416] on span "Remove" at bounding box center [837, 420] width 49 height 17
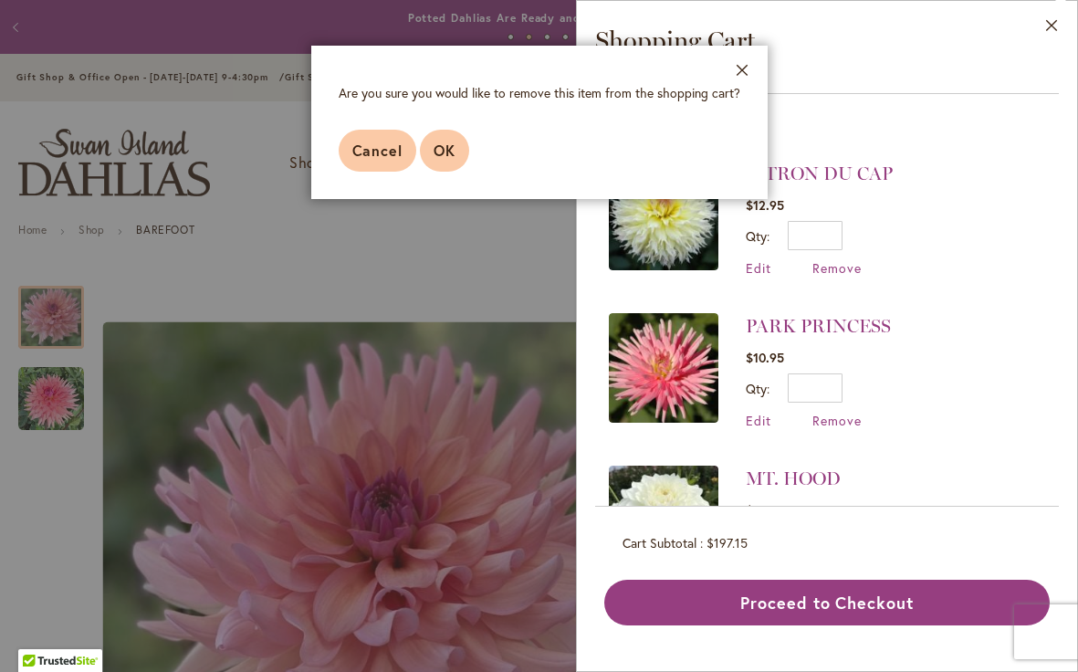
click at [446, 146] on span "OK" at bounding box center [445, 150] width 22 height 19
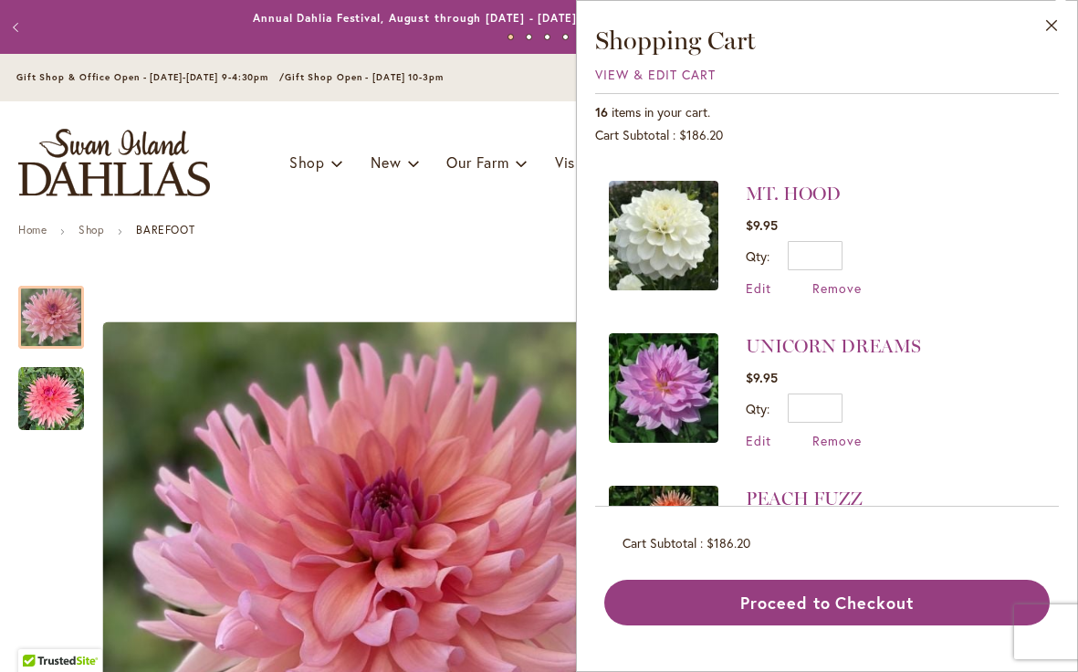
scroll to position [765, 0]
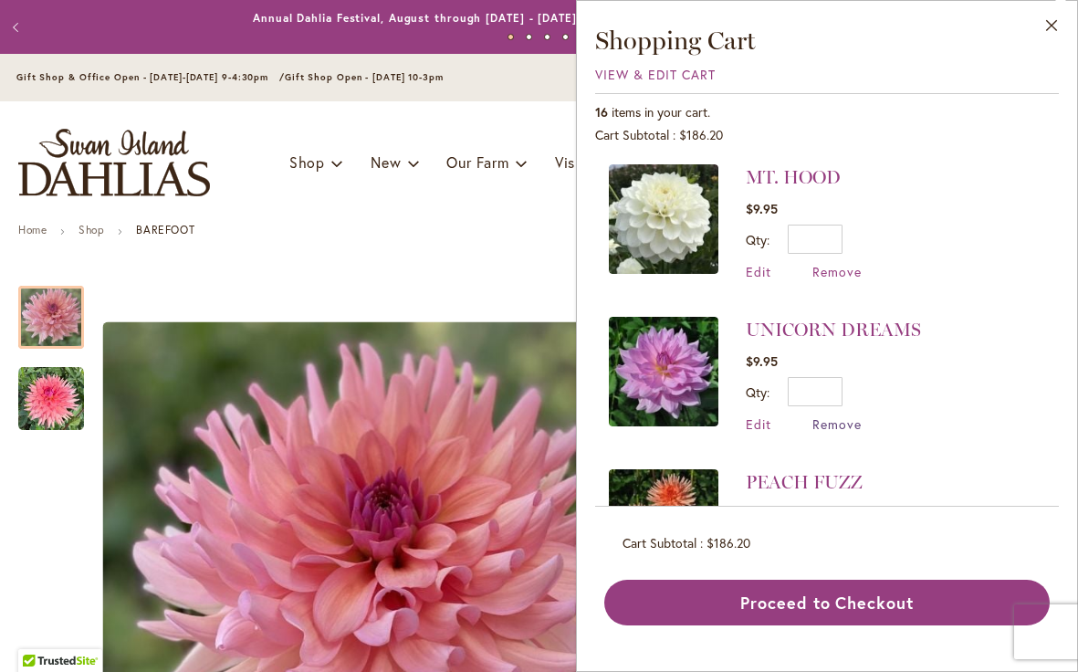
click at [836, 415] on span "Remove" at bounding box center [837, 423] width 49 height 17
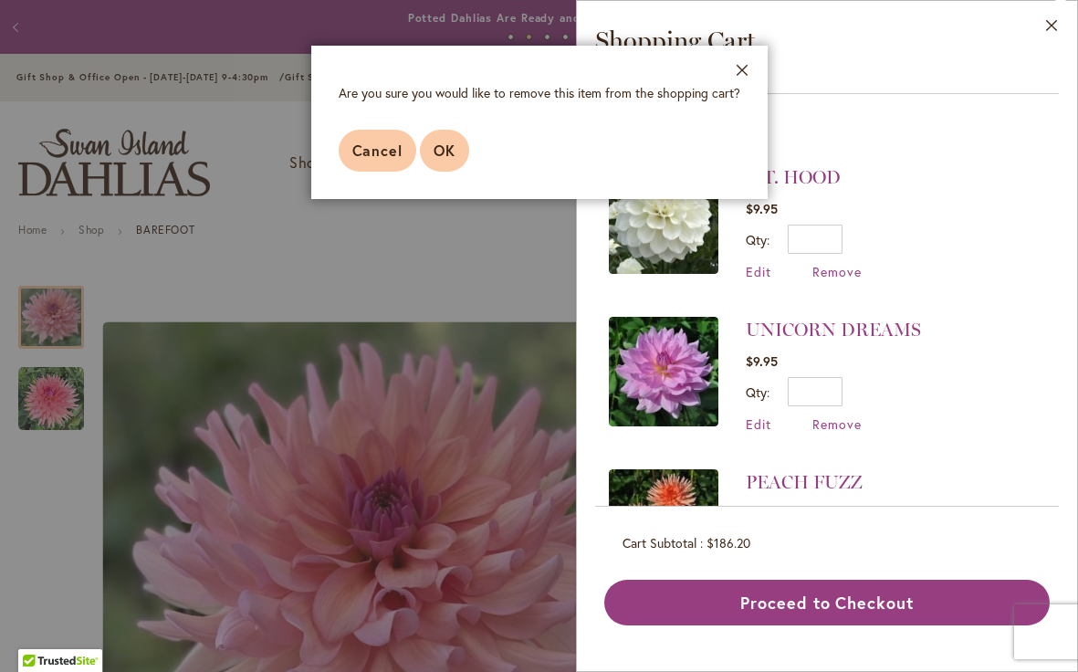
click at [446, 152] on span "OK" at bounding box center [445, 150] width 22 height 19
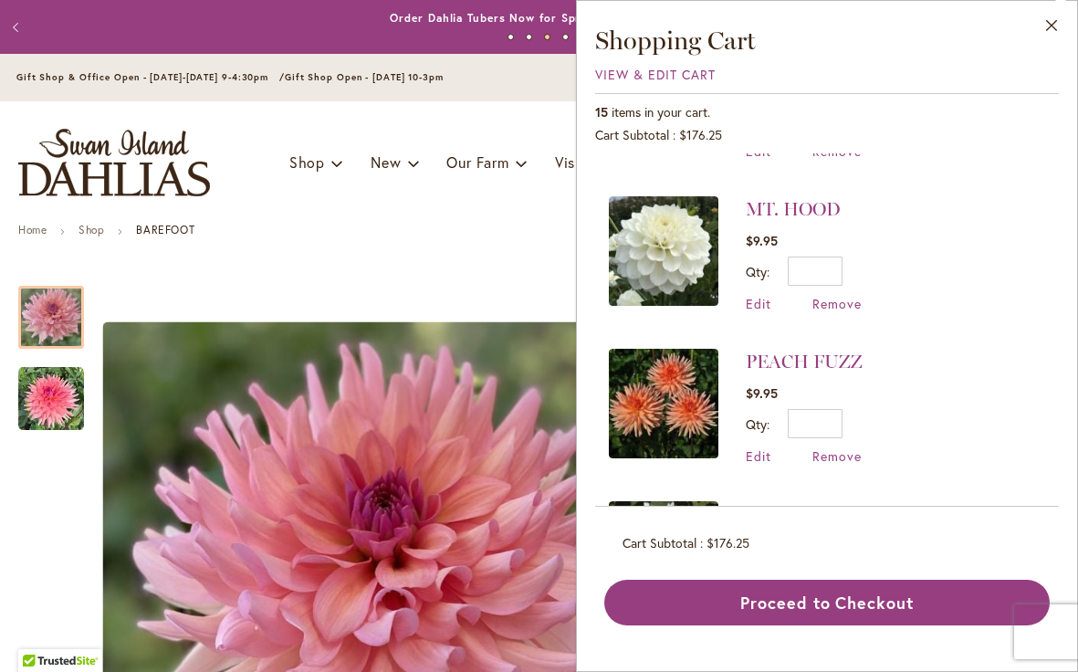
scroll to position [737, 0]
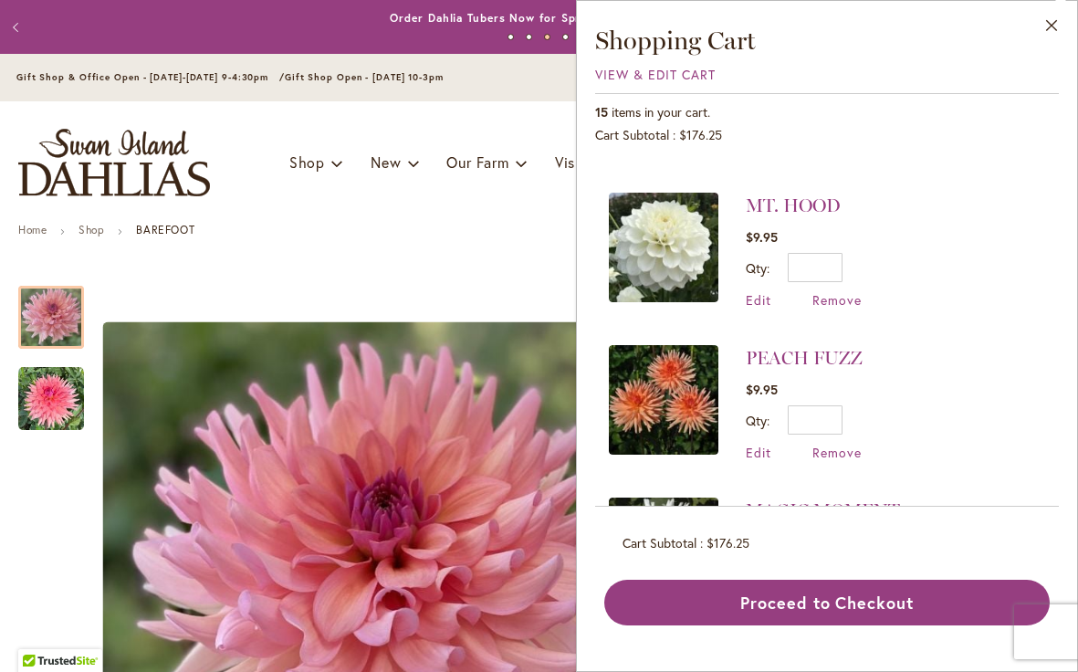
click at [667, 394] on img at bounding box center [664, 400] width 110 height 110
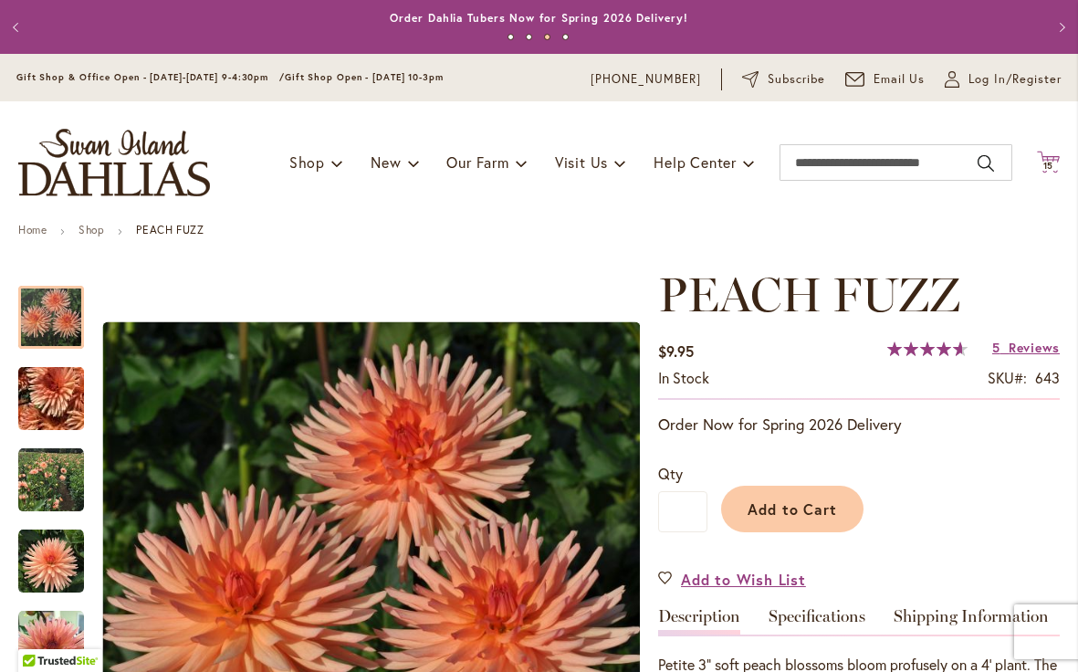
click at [1048, 160] on icon at bounding box center [1048, 162] width 23 height 22
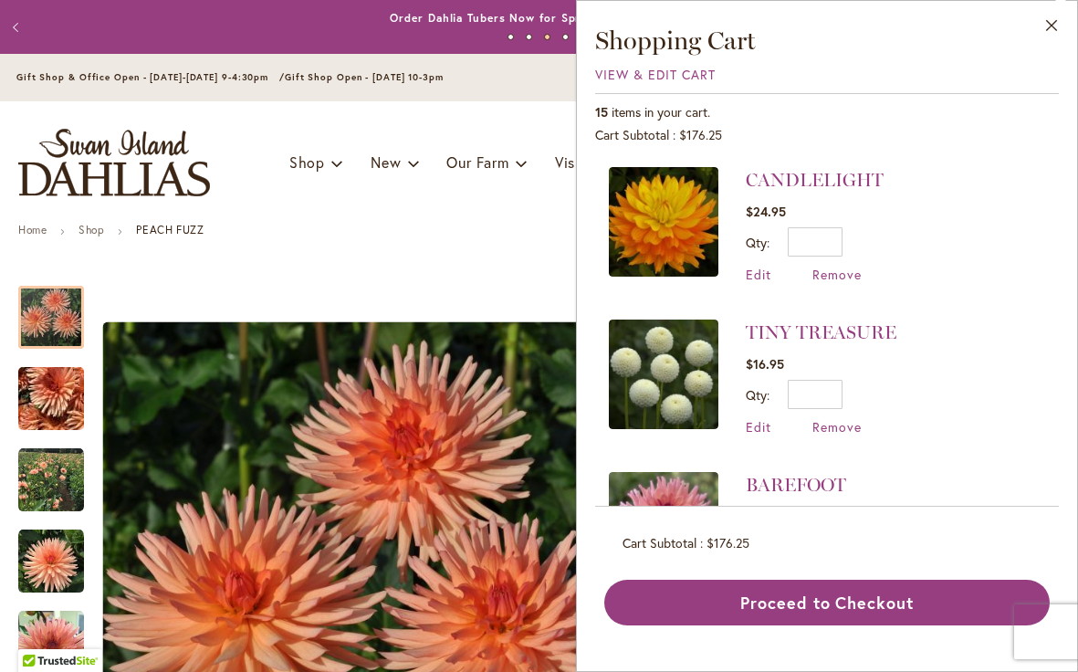
click at [974, 386] on li "TINY TREASURE $16.95 Qty * Update Edit Remove" at bounding box center [827, 377] width 436 height 152
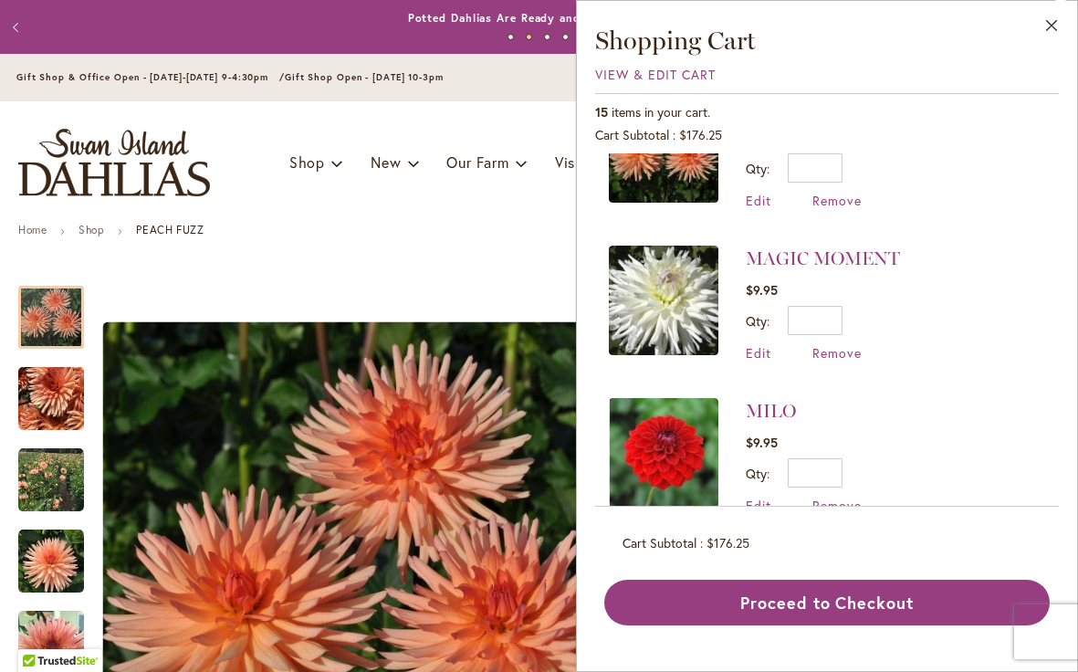
scroll to position [1004, 0]
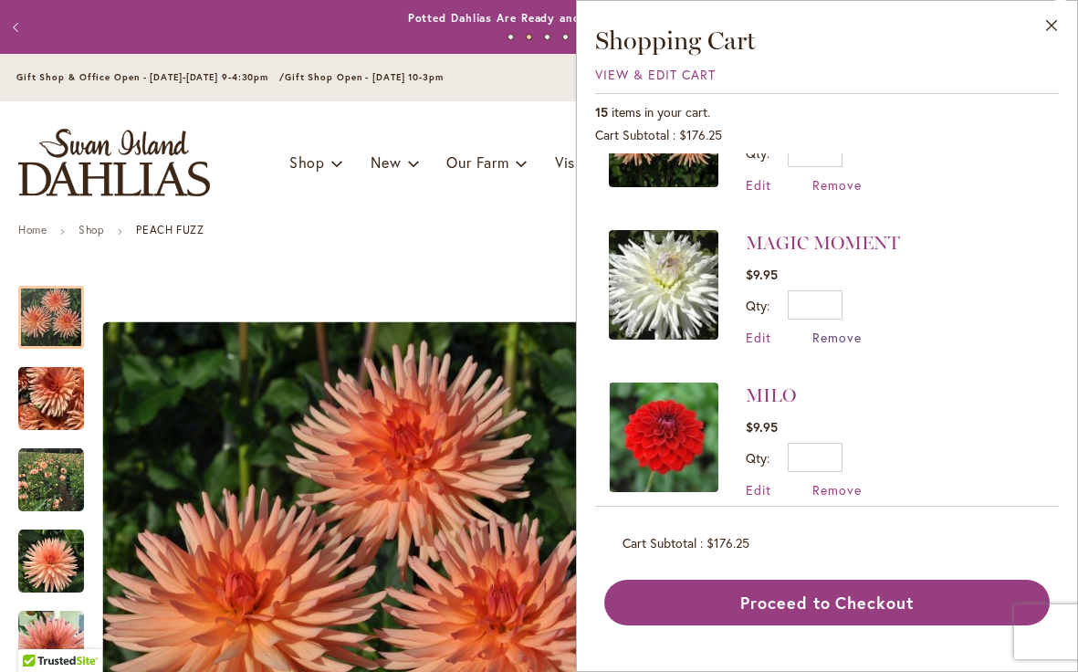
click at [836, 329] on span "Remove" at bounding box center [837, 337] width 49 height 17
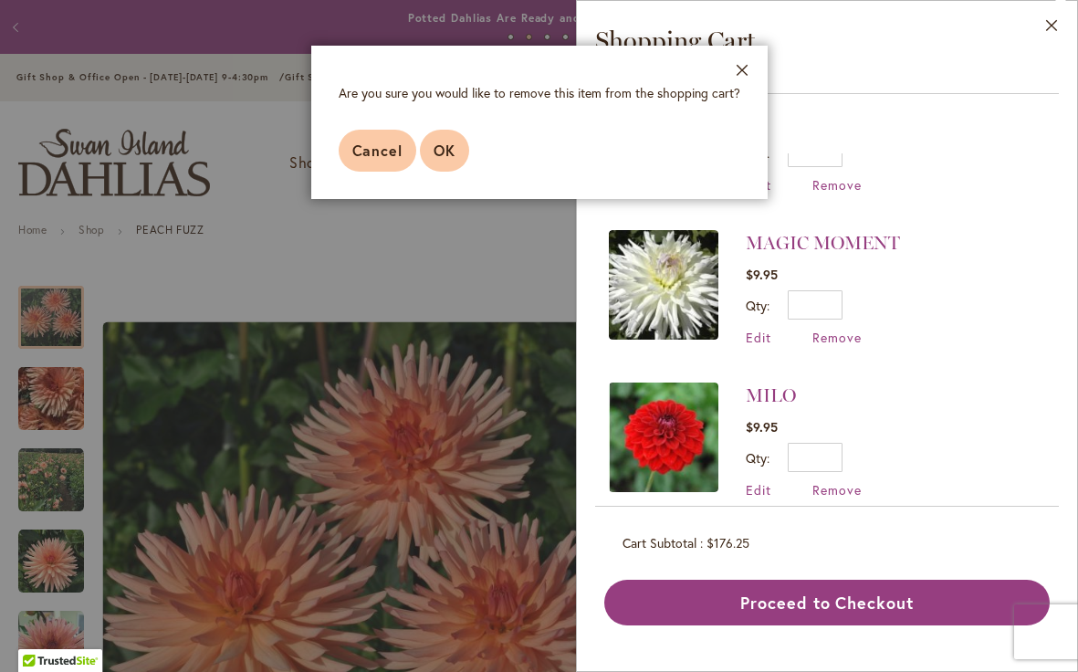
click at [446, 150] on span "OK" at bounding box center [445, 150] width 22 height 19
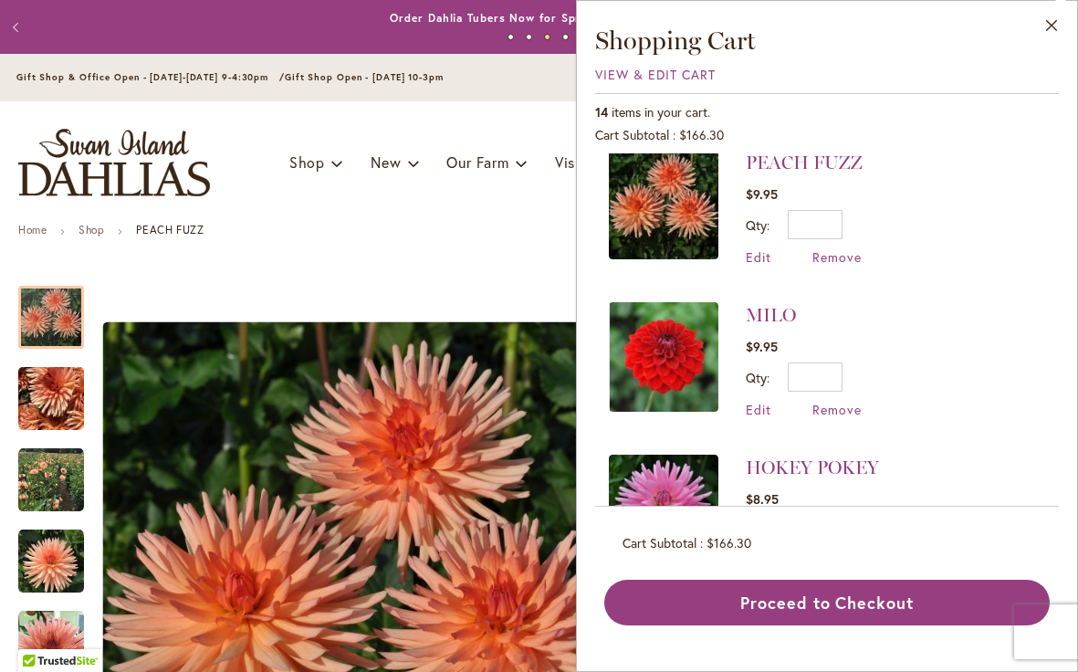
scroll to position [935, 0]
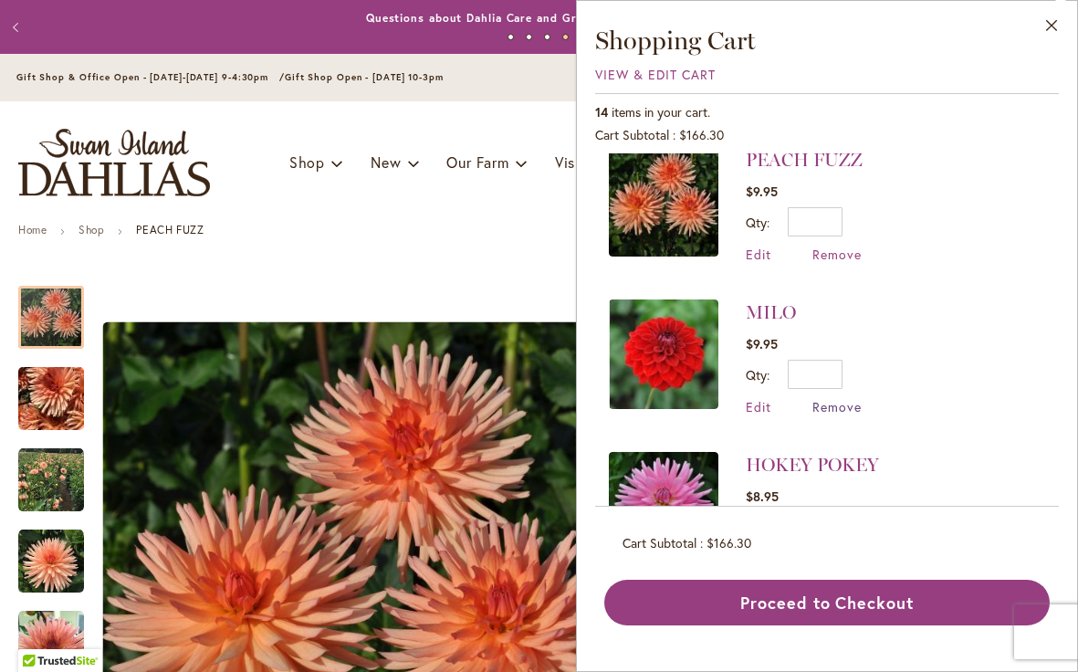
click at [834, 399] on span "Remove" at bounding box center [837, 406] width 49 height 17
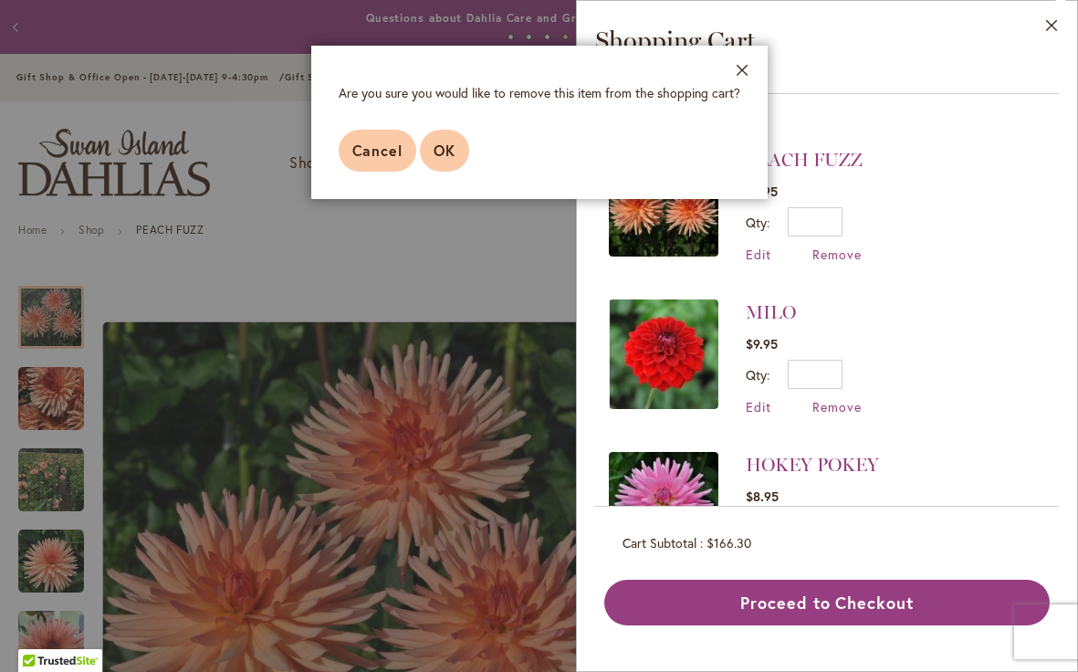
click at [448, 153] on span "OK" at bounding box center [445, 150] width 22 height 19
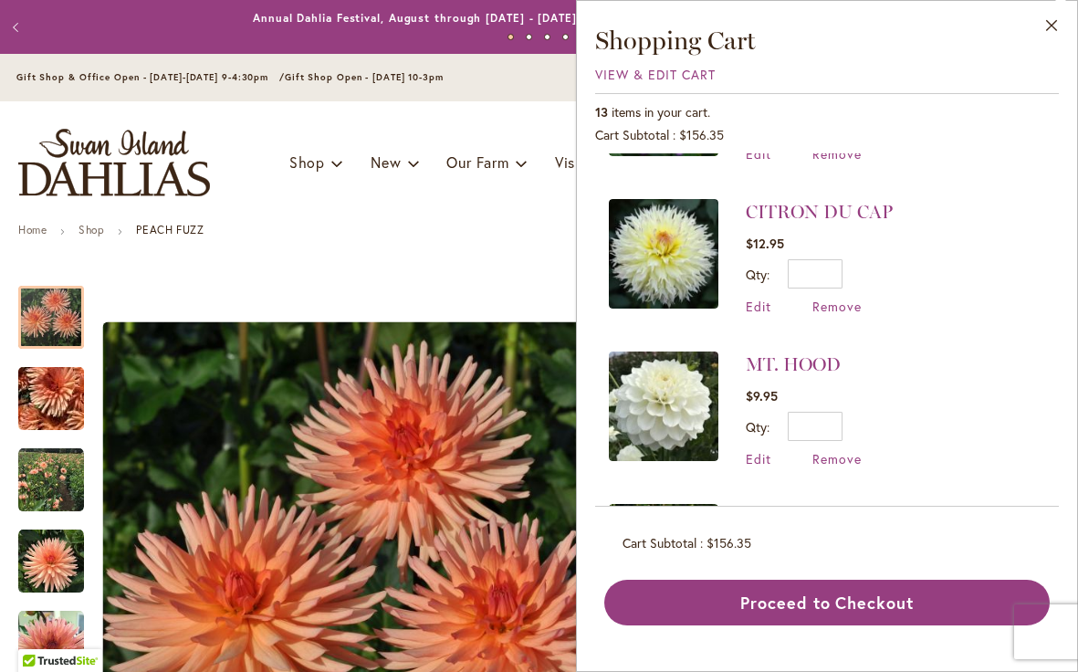
scroll to position [600, 0]
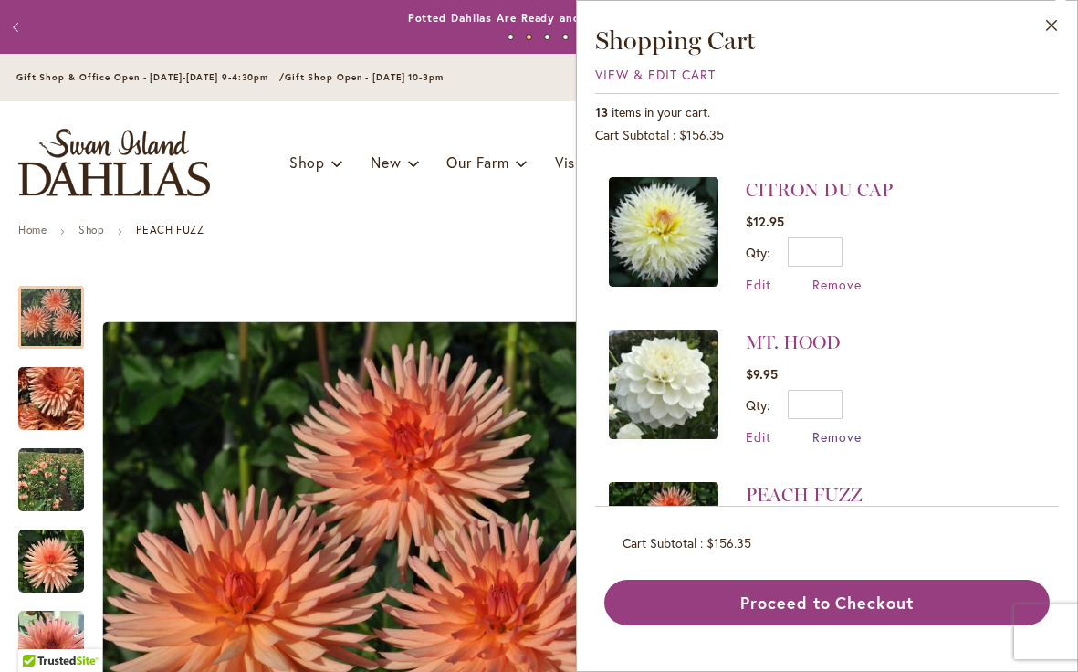
click at [834, 428] on span "Remove" at bounding box center [837, 436] width 49 height 17
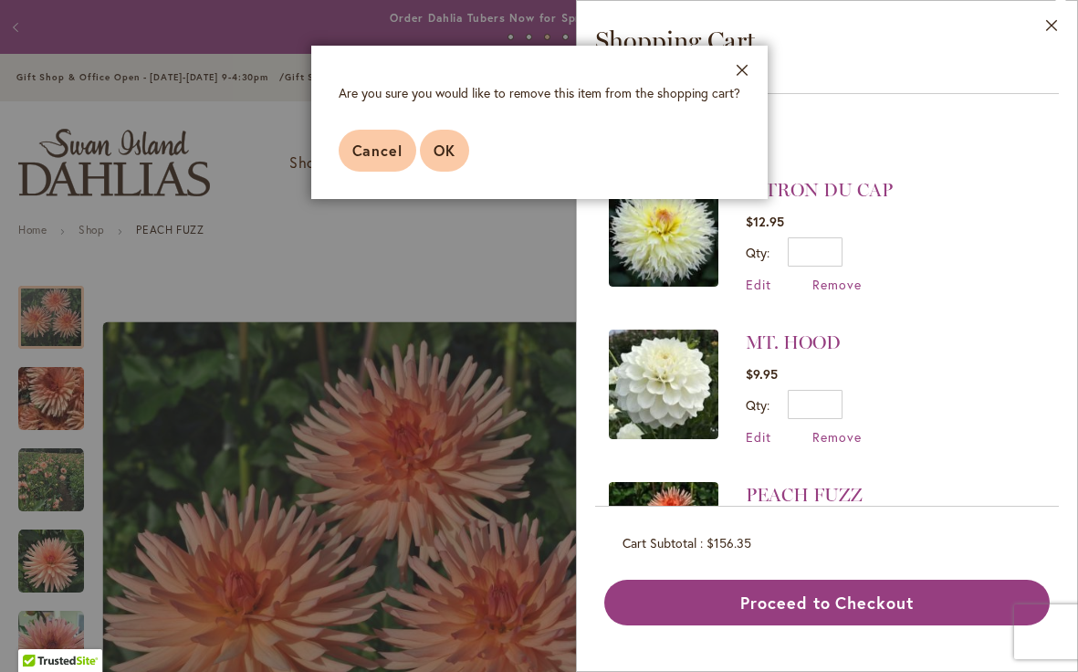
click at [441, 148] on span "OK" at bounding box center [445, 150] width 22 height 19
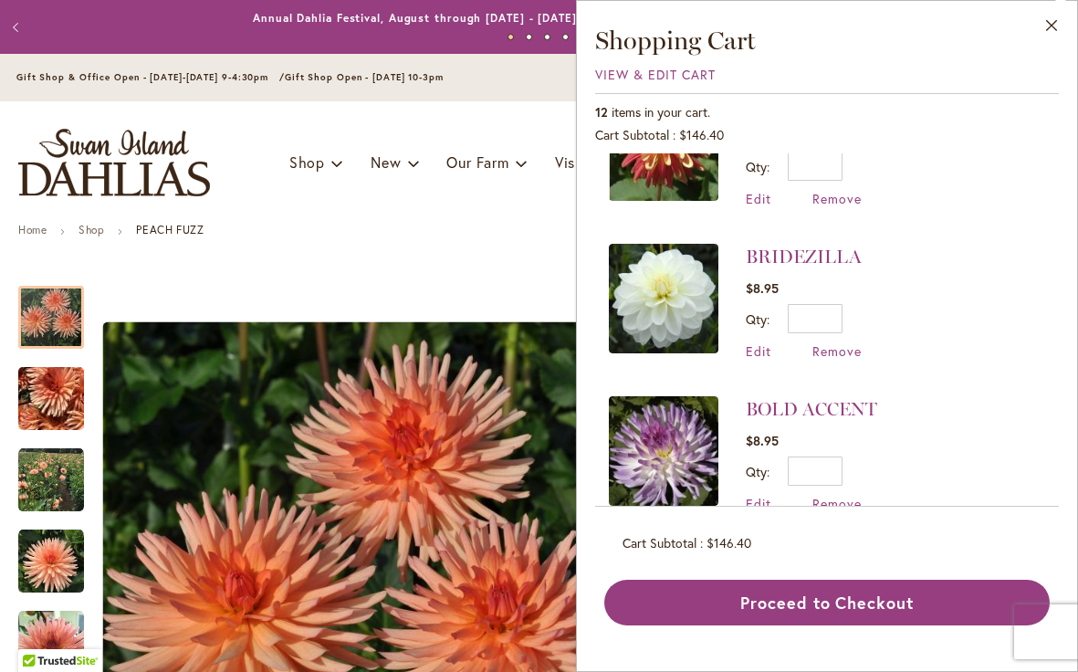
scroll to position [1303, 0]
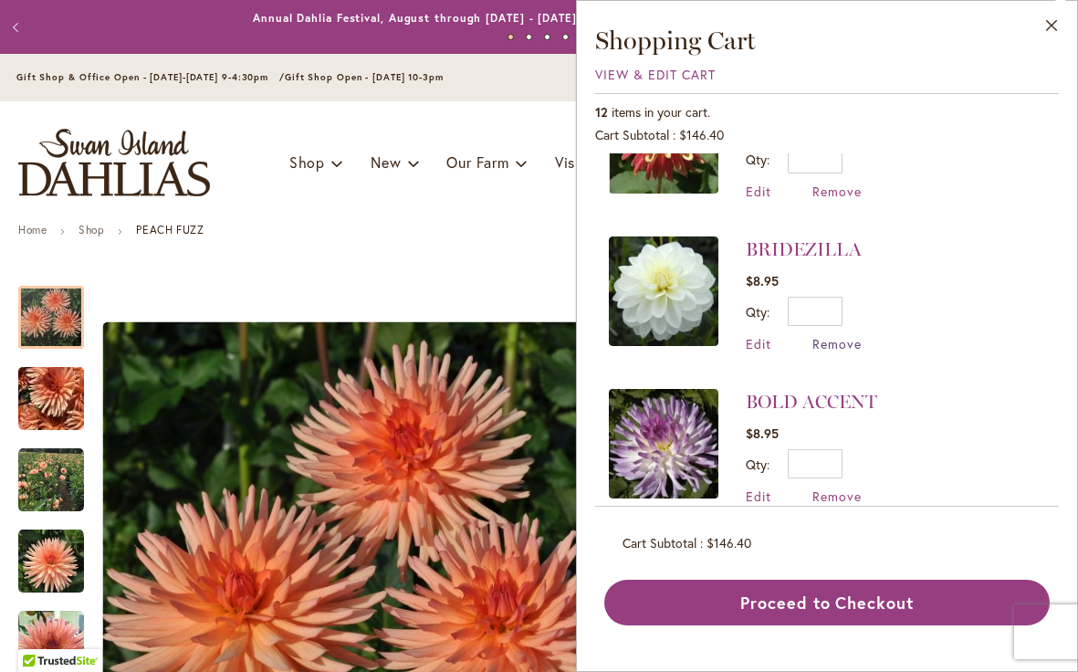
click at [841, 335] on span "Remove" at bounding box center [837, 343] width 49 height 17
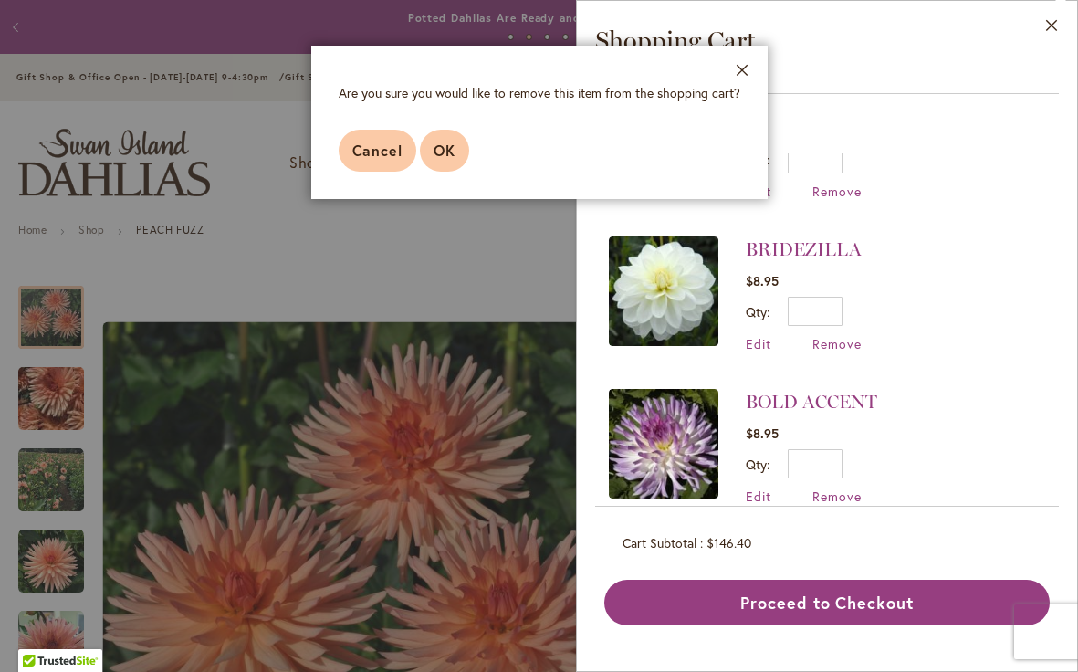
click at [448, 147] on span "OK" at bounding box center [445, 150] width 22 height 19
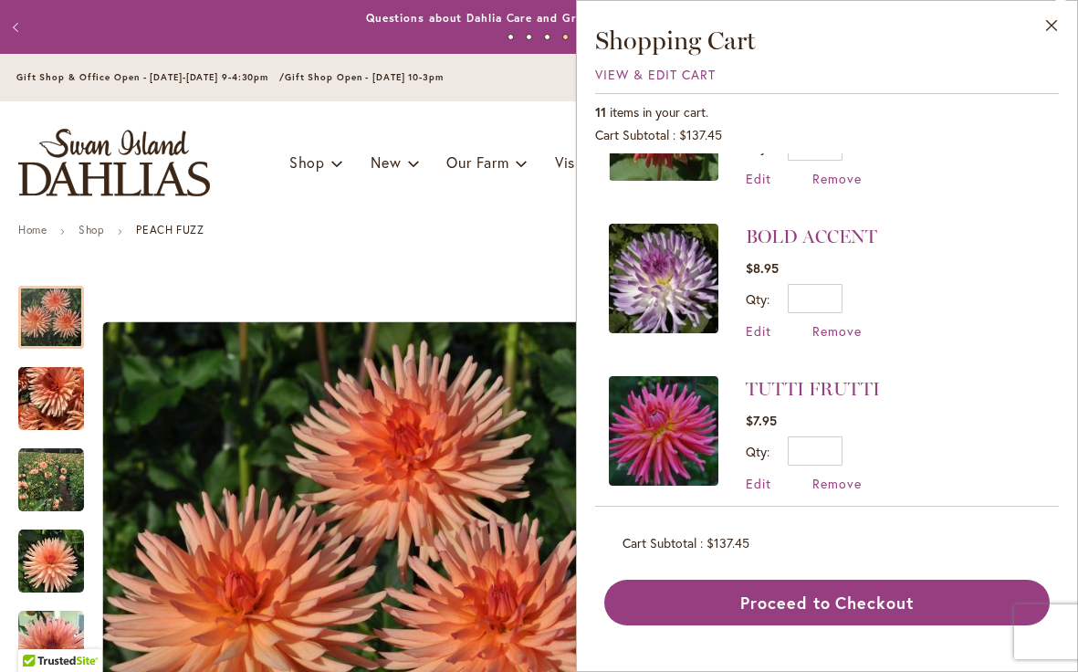
scroll to position [1324, 0]
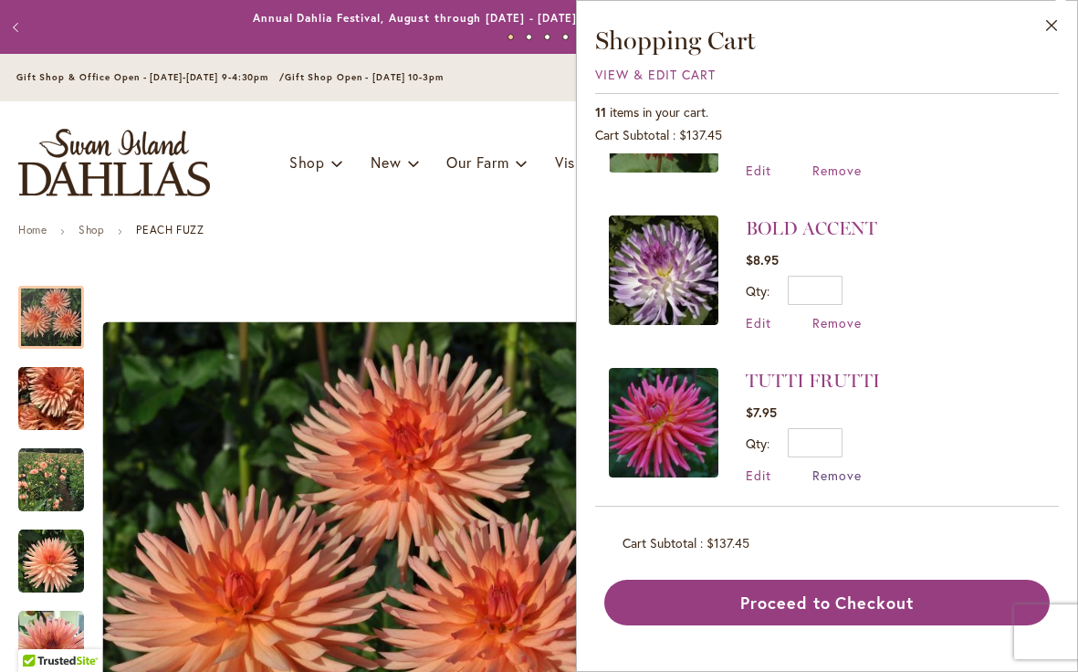
click at [835, 467] on span "Remove" at bounding box center [837, 475] width 49 height 17
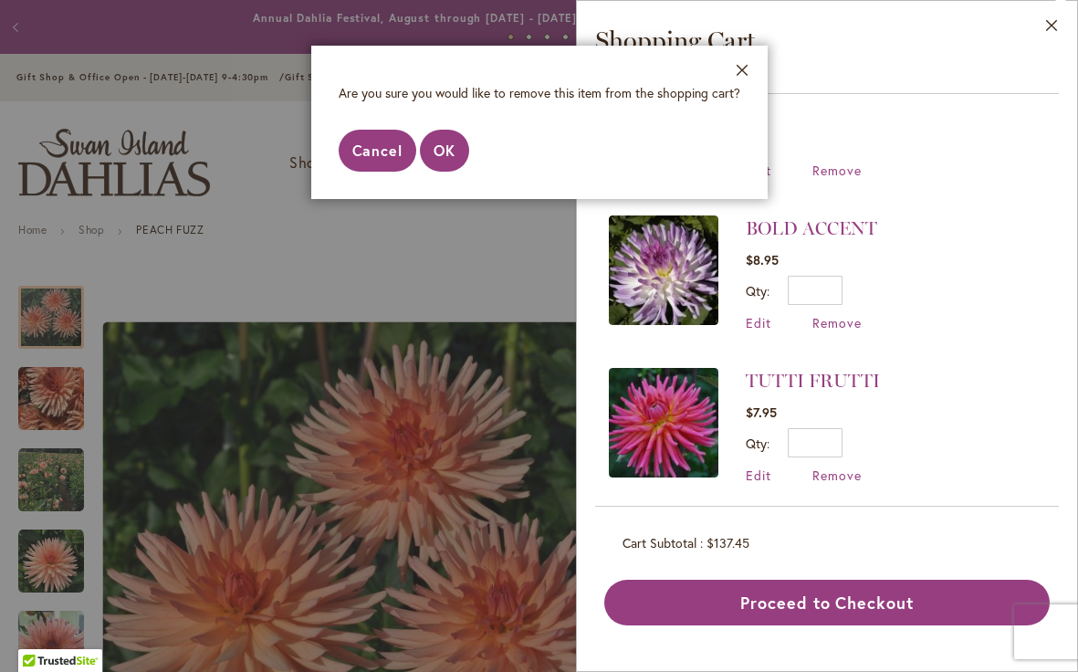
click at [376, 144] on span "Cancel" at bounding box center [377, 150] width 51 height 19
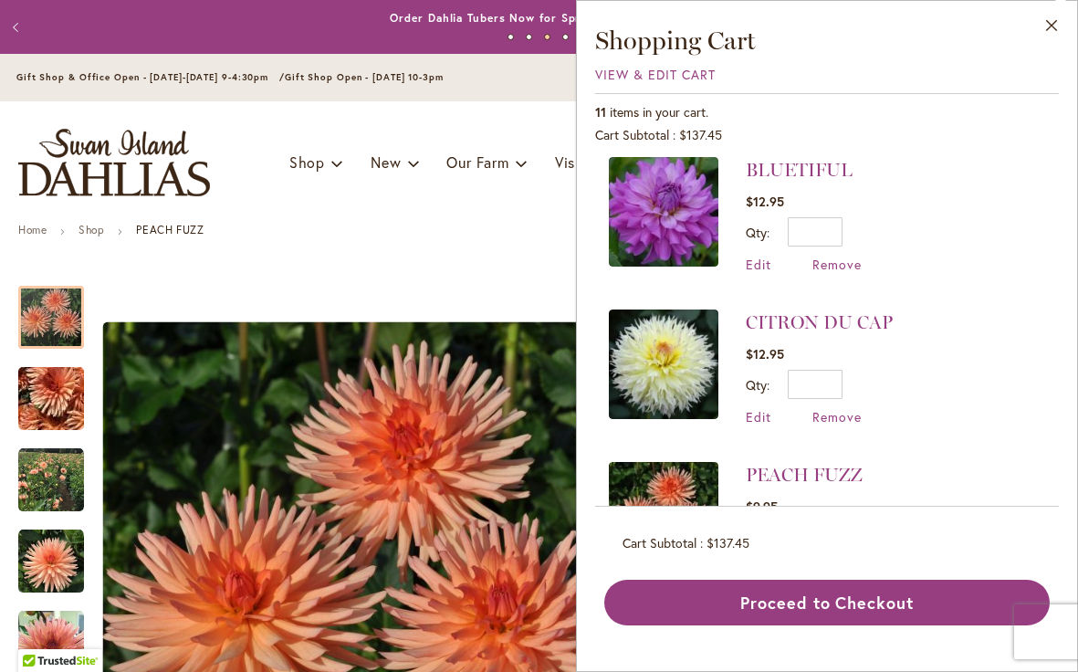
scroll to position [0, 0]
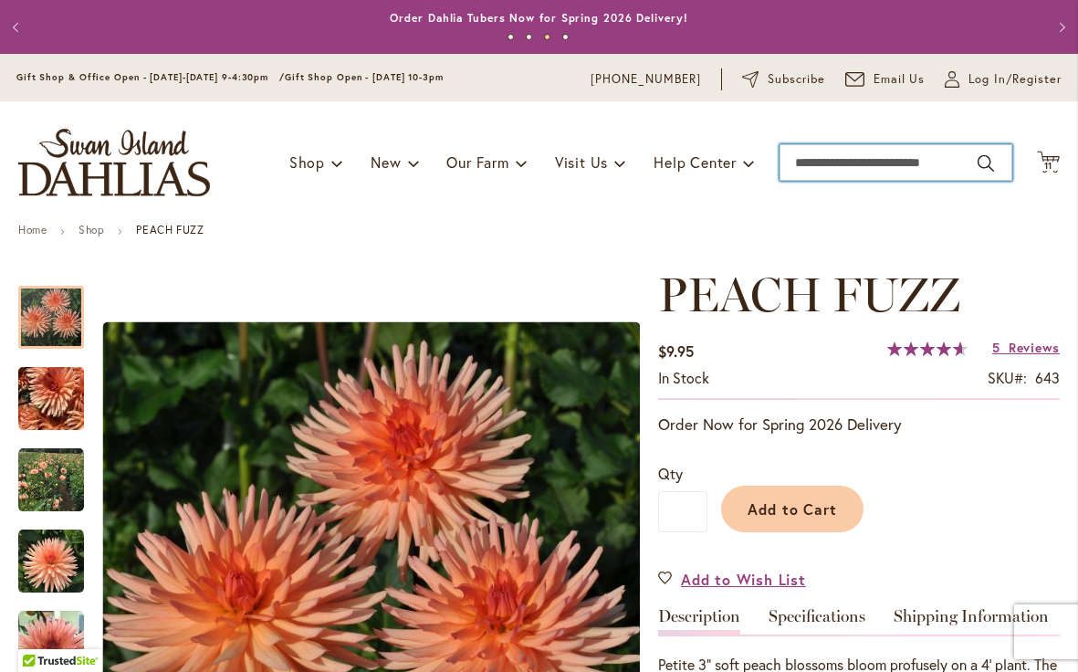
click at [856, 162] on input "Search" at bounding box center [896, 162] width 233 height 37
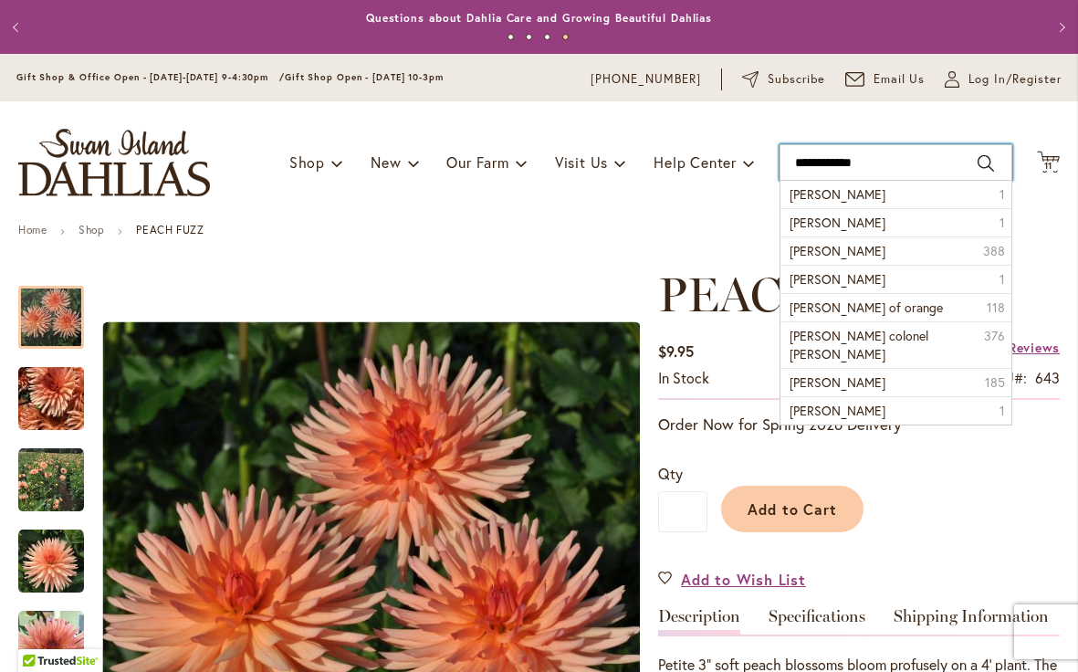
type input "**********"
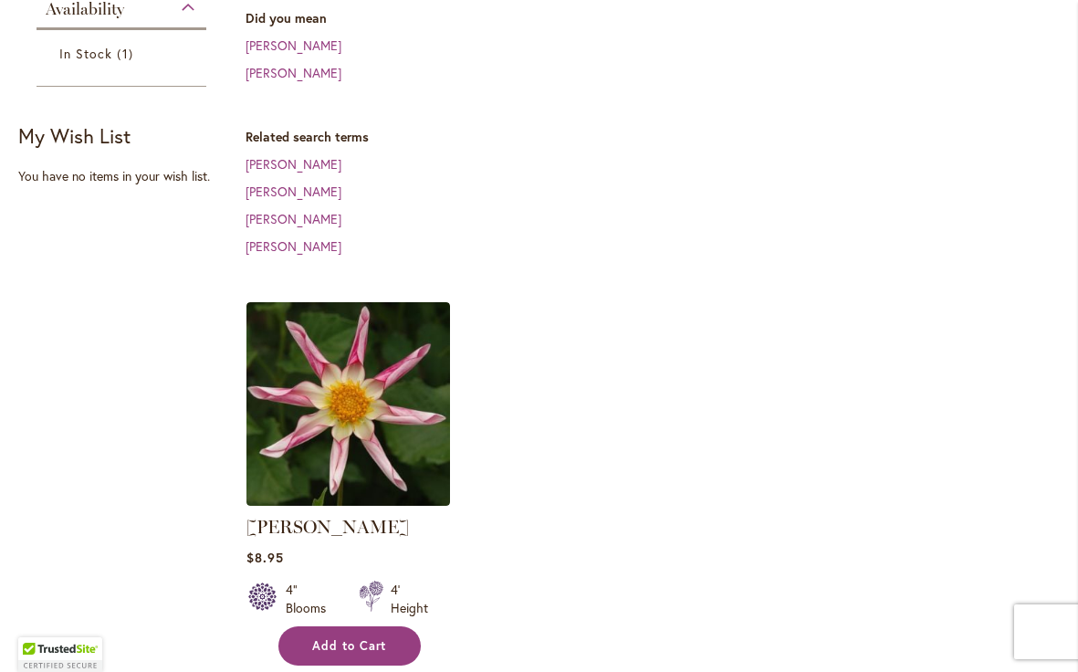
scroll to position [440, 0]
click at [352, 639] on span "Add to Cart" at bounding box center [349, 647] width 75 height 16
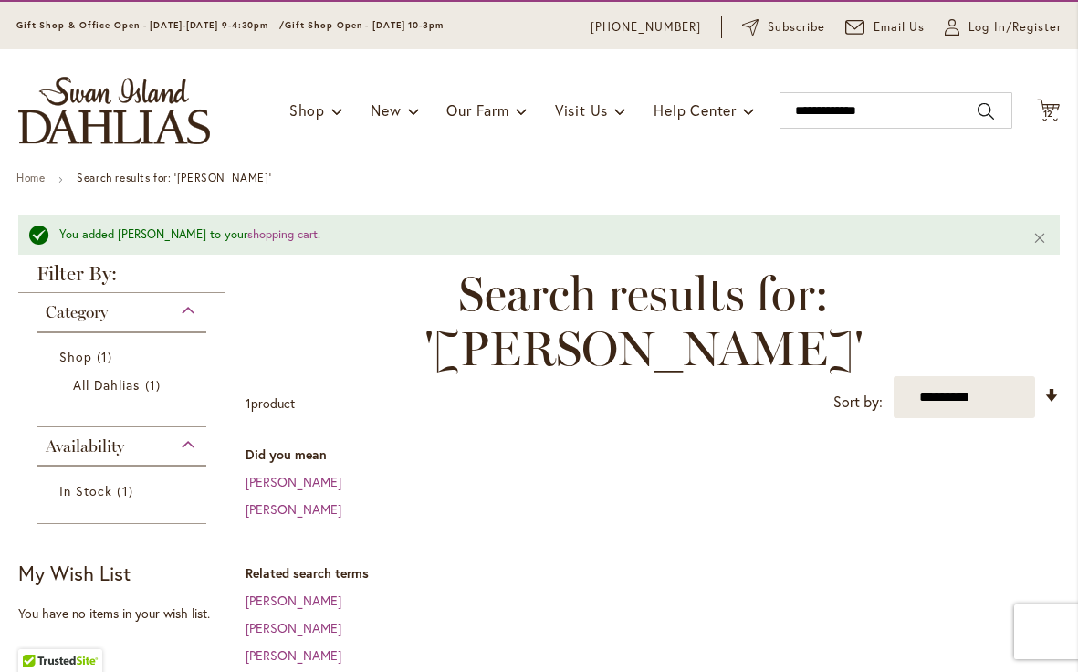
scroll to position [6, 0]
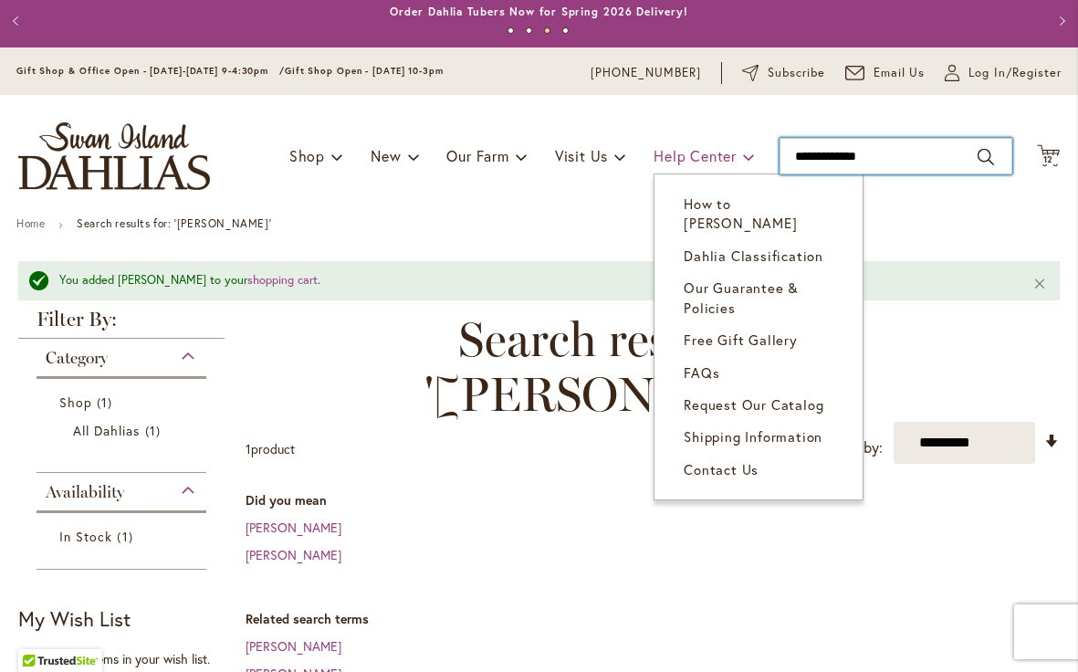
drag, startPoint x: 880, startPoint y: 154, endPoint x: 673, endPoint y: 150, distance: 207.3
click at [673, 150] on div "Toggle Nav Shop Dahlia Tubers Collections Fresh Cut Dahlias Gardening Supplies …" at bounding box center [539, 156] width 1078 height 122
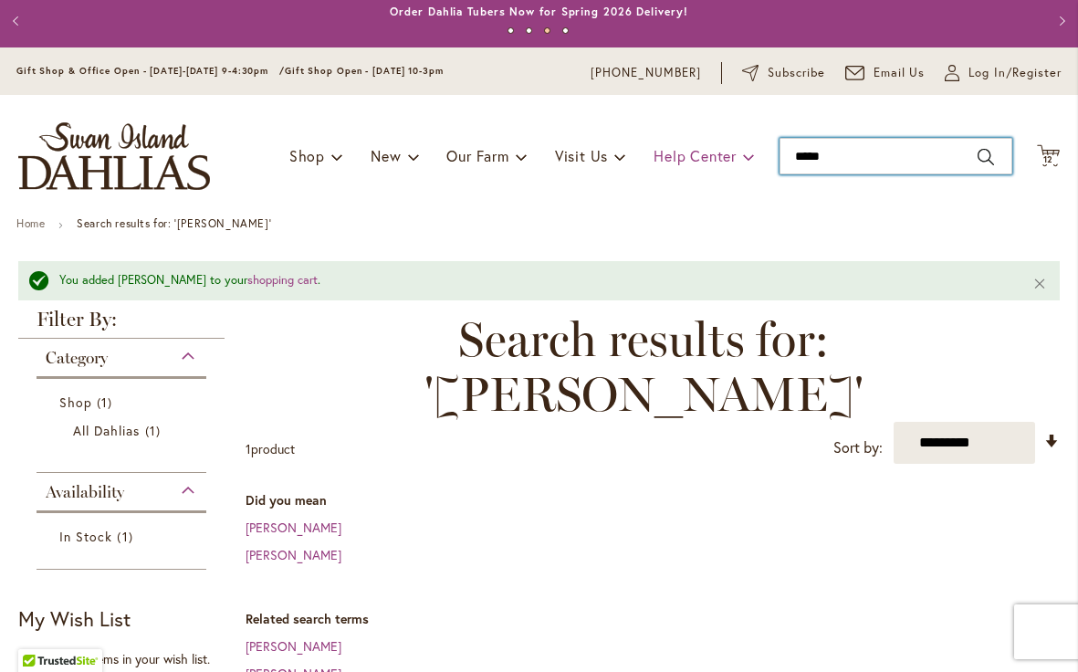
type input "******"
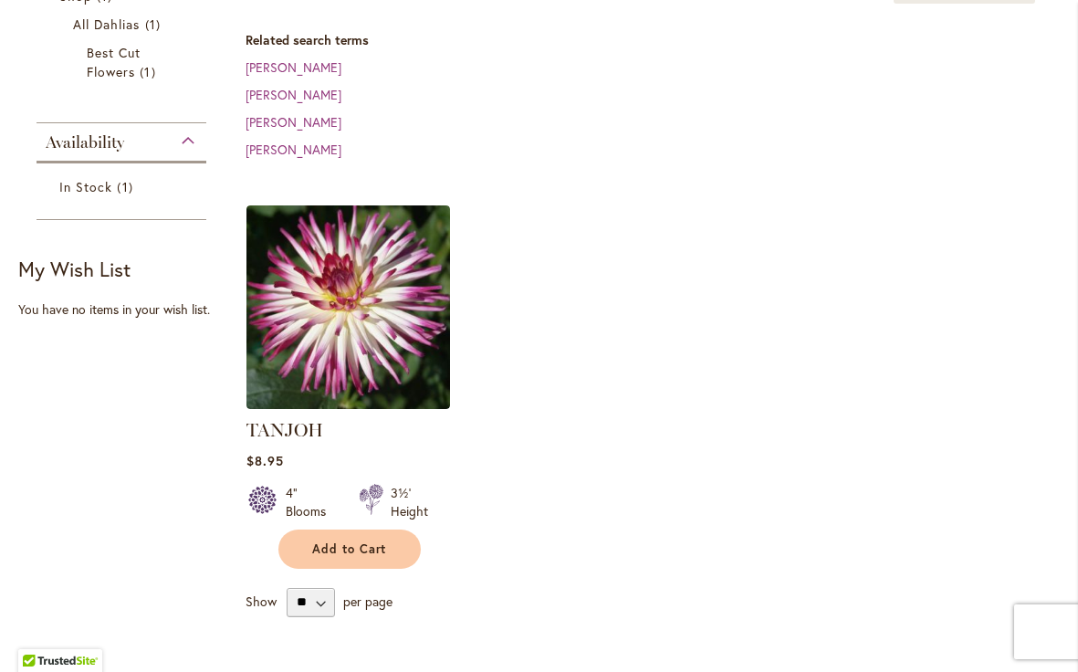
scroll to position [361, 0]
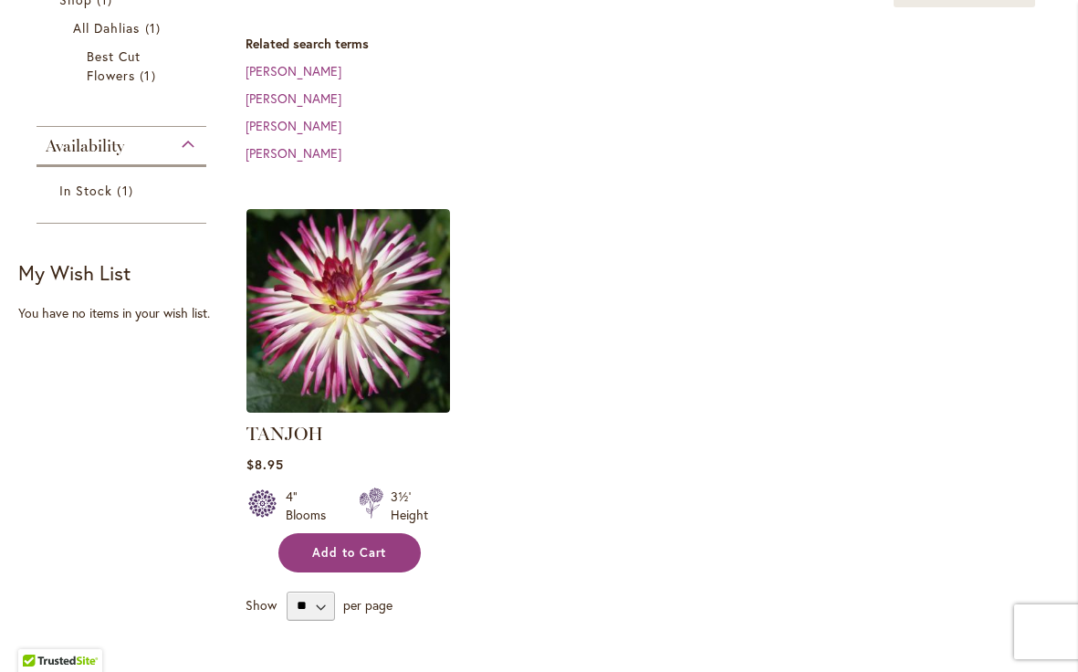
click at [380, 561] on button "Add to Cart" at bounding box center [349, 552] width 142 height 39
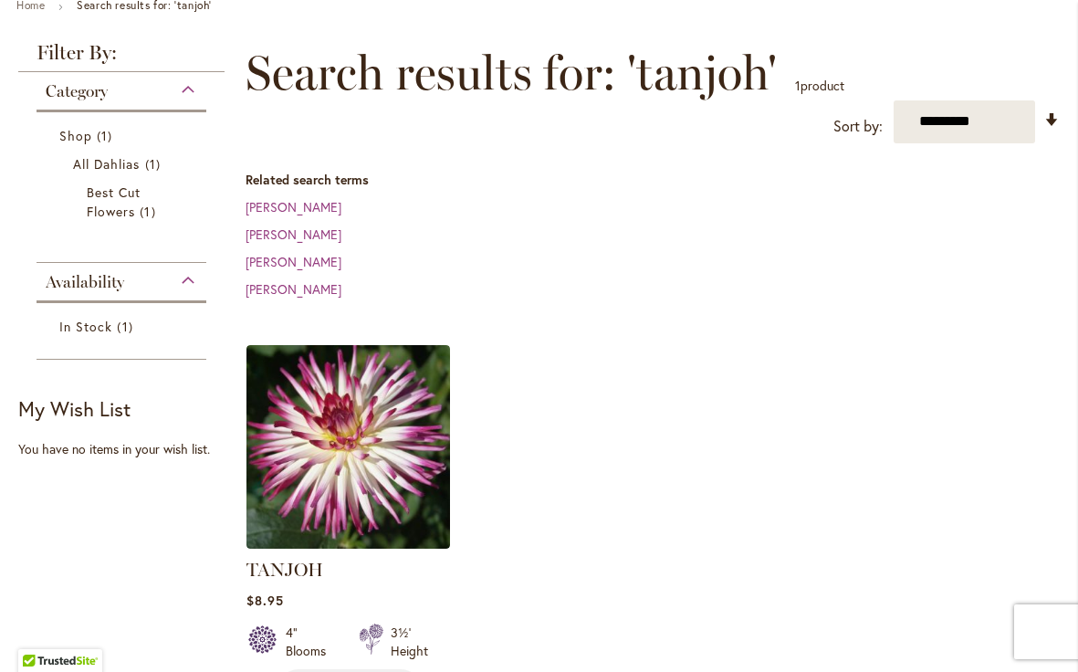
scroll to position [0, 0]
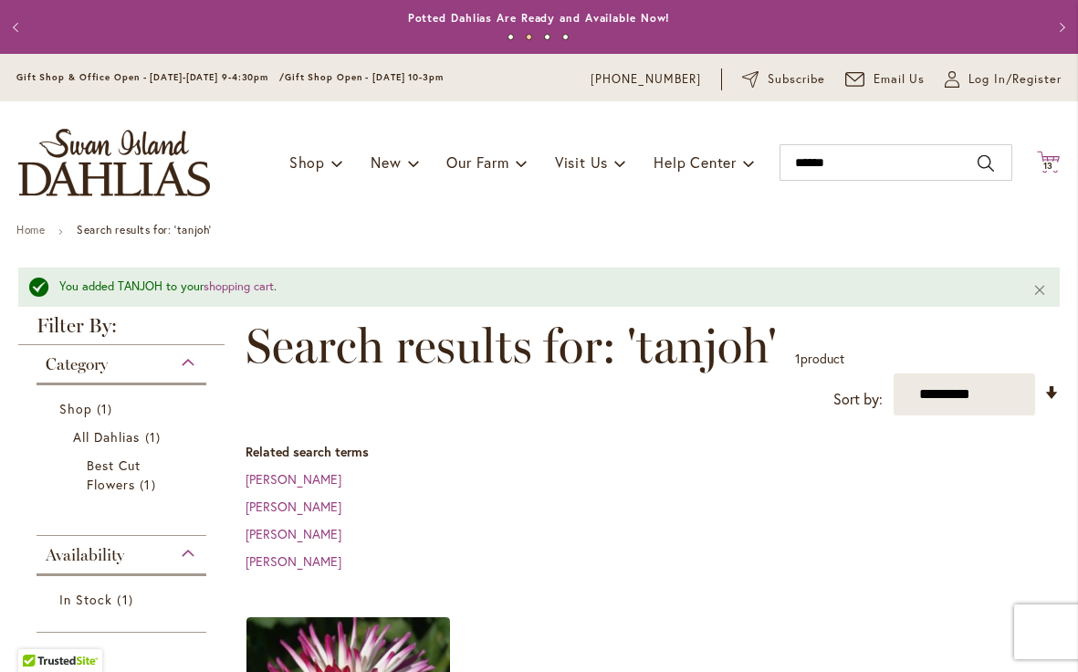
click at [1051, 160] on icon "Cart .cls-1 { fill: #231f20; }" at bounding box center [1048, 162] width 23 height 23
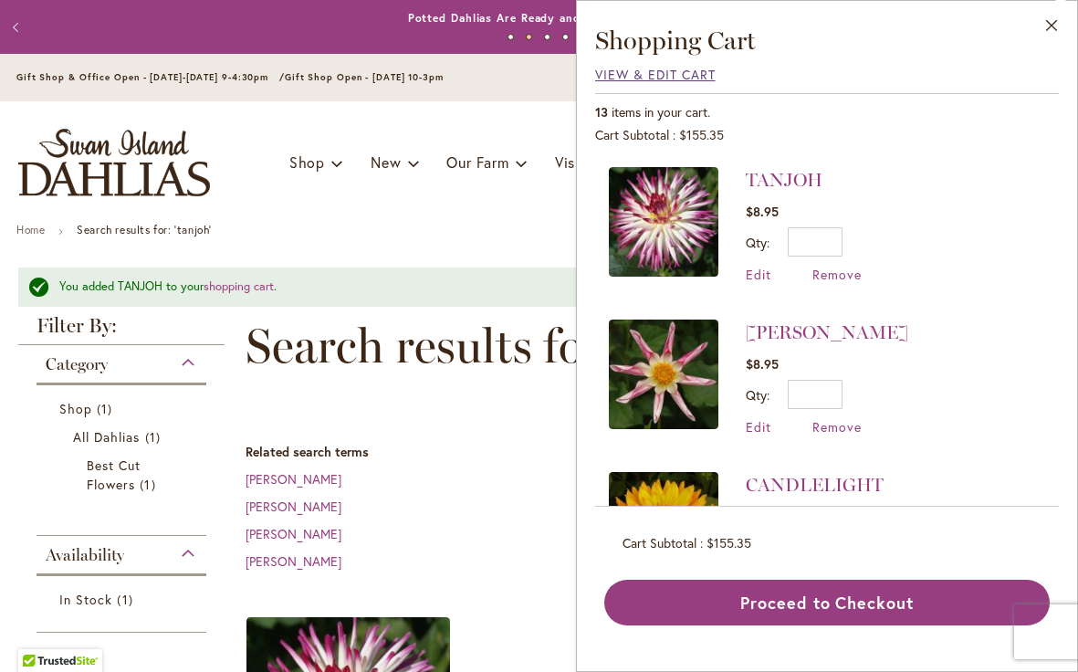
click at [687, 76] on span "View & Edit Cart" at bounding box center [655, 74] width 121 height 17
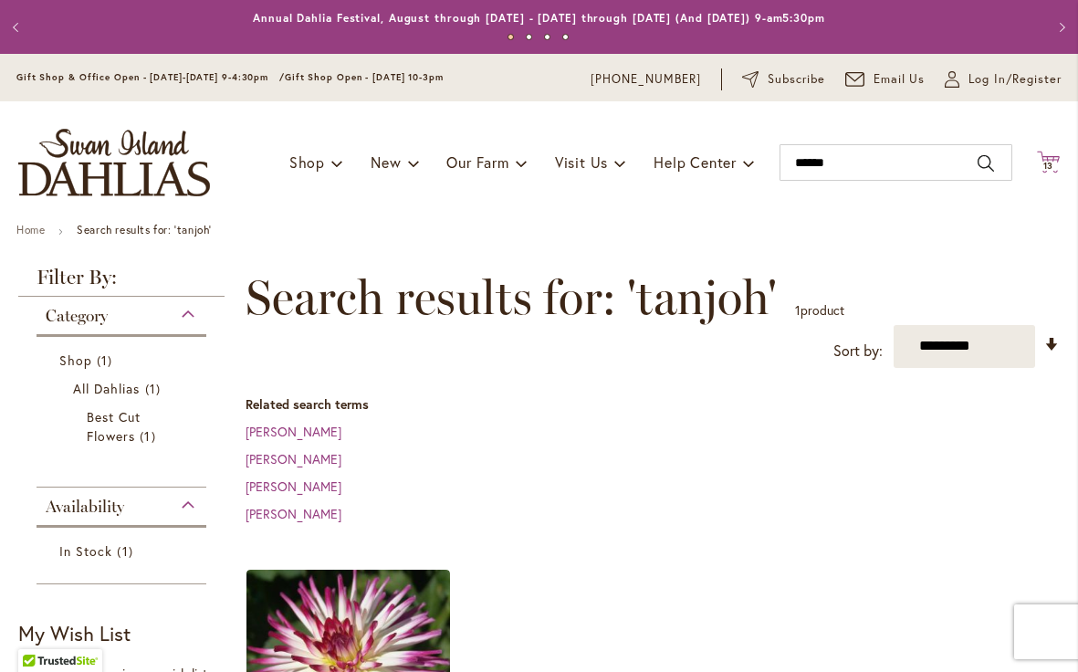
click at [1048, 162] on span "13" at bounding box center [1048, 166] width 11 height 12
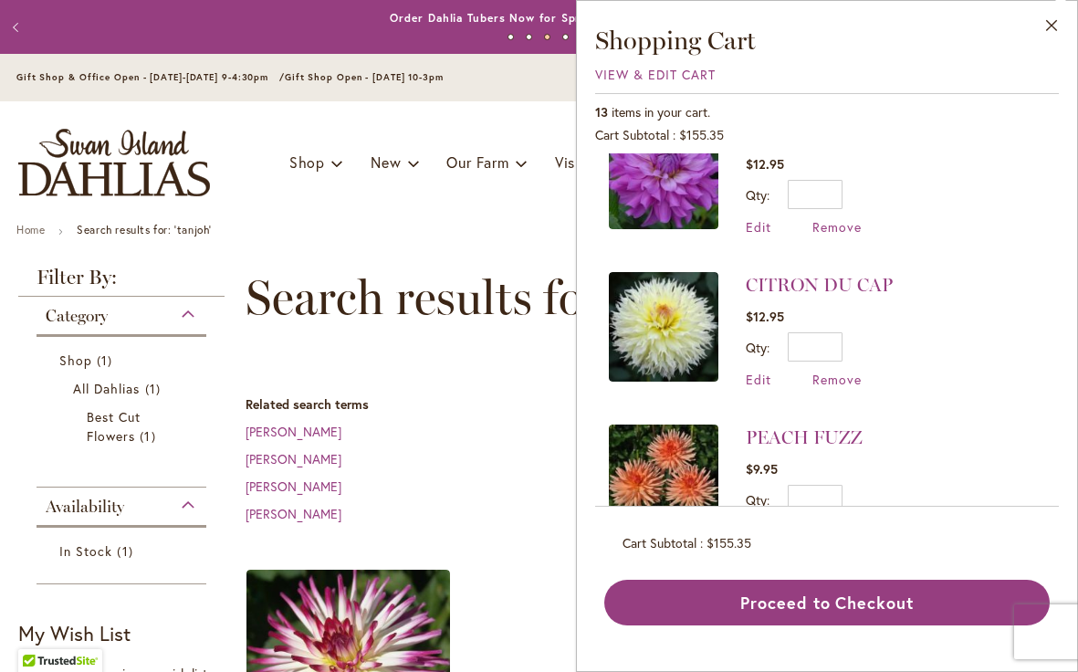
scroll to position [792, 0]
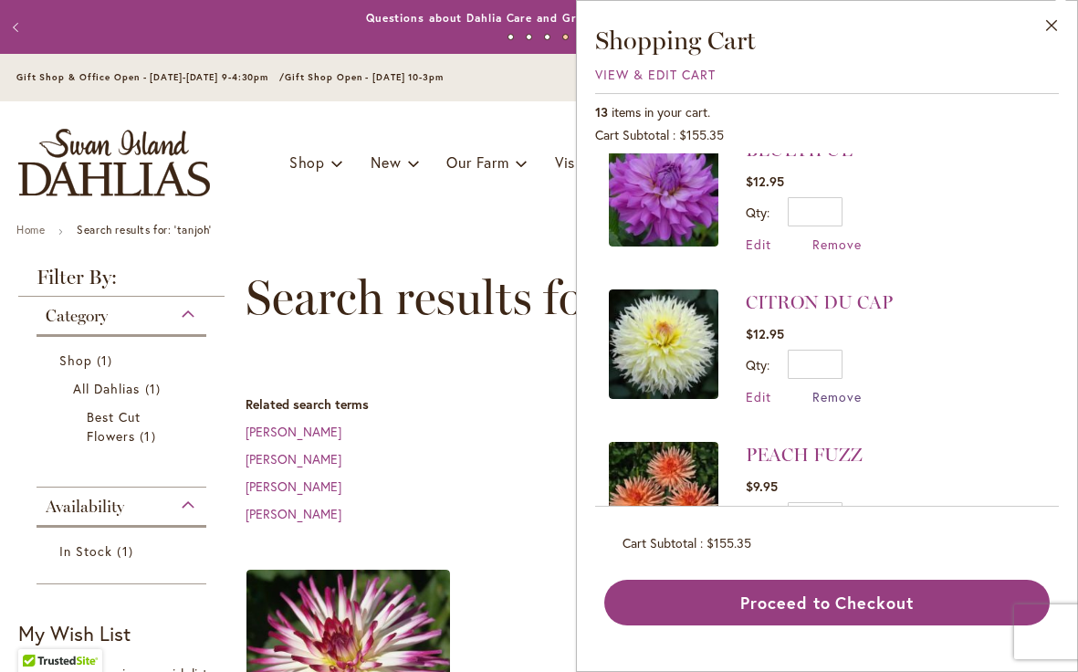
click at [834, 392] on span "Remove" at bounding box center [837, 396] width 49 height 17
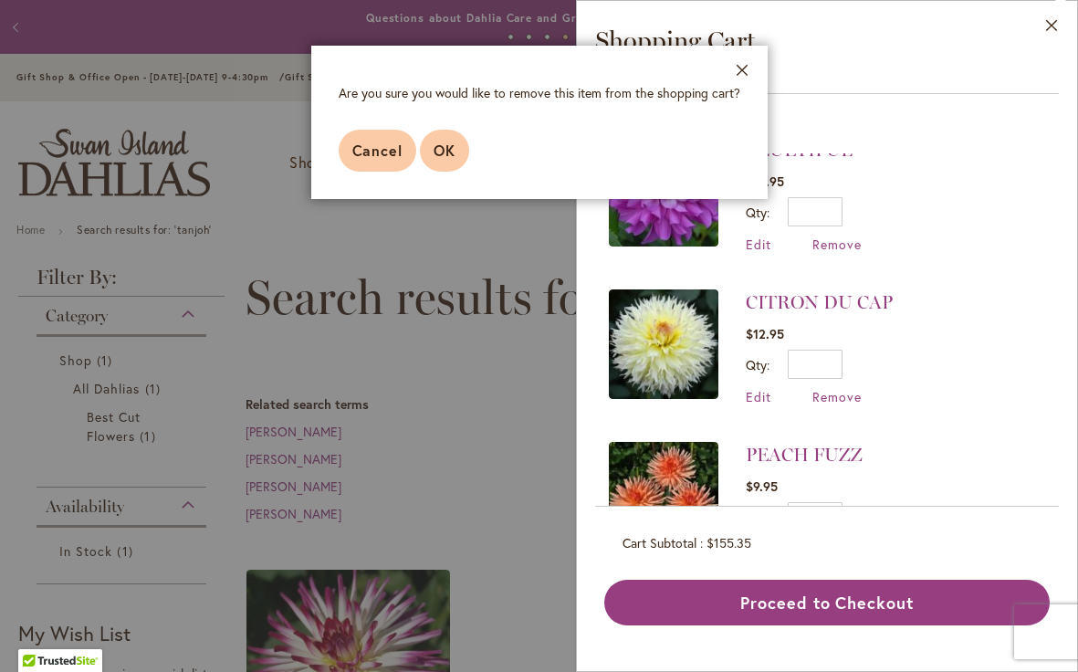
click at [441, 150] on span "OK" at bounding box center [445, 150] width 22 height 19
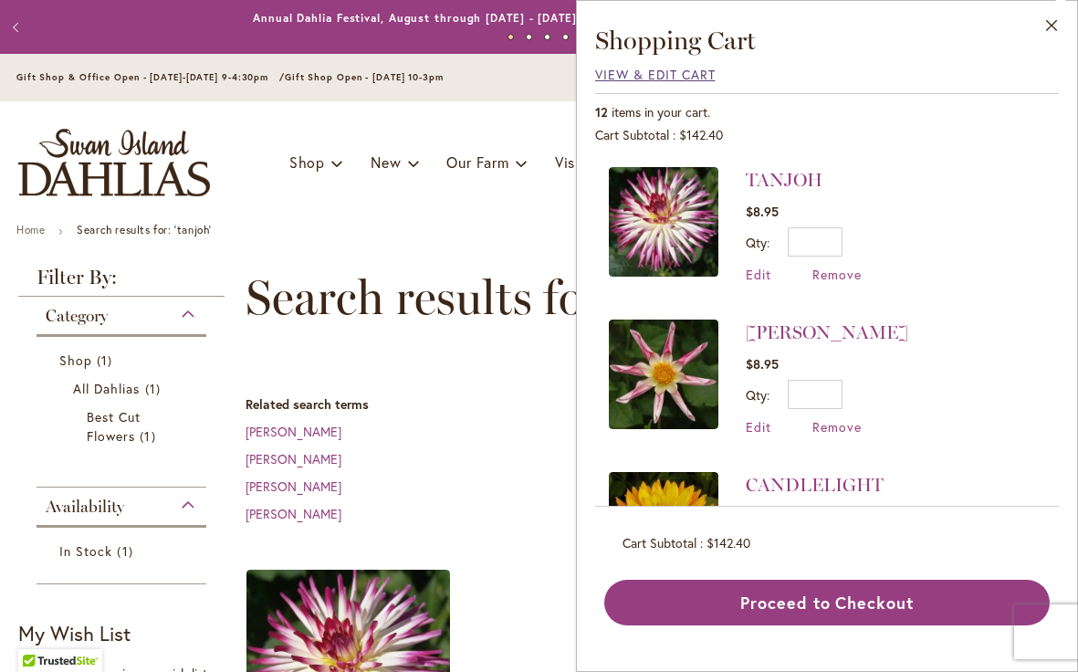
click at [674, 74] on span "View & Edit Cart" at bounding box center [655, 74] width 121 height 17
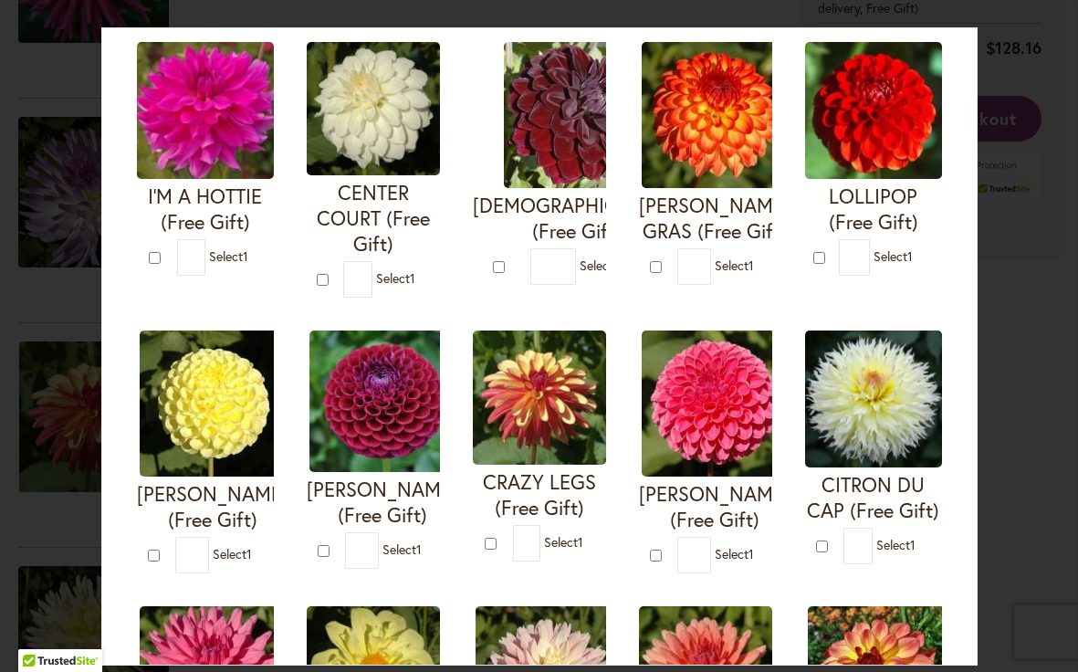
scroll to position [195, 0]
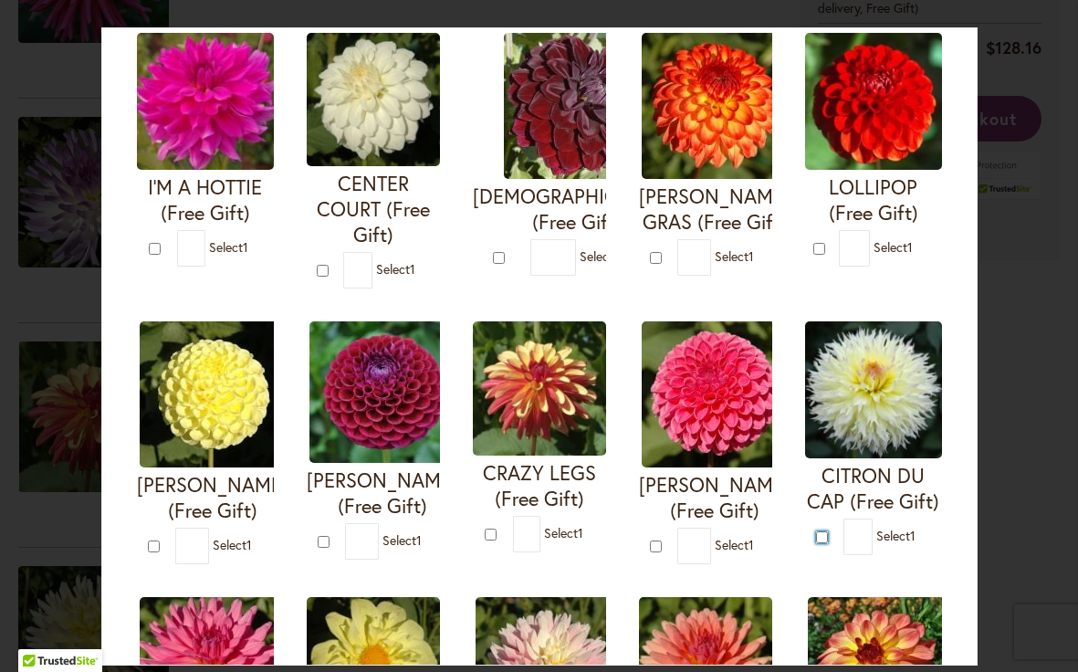
type input "*"
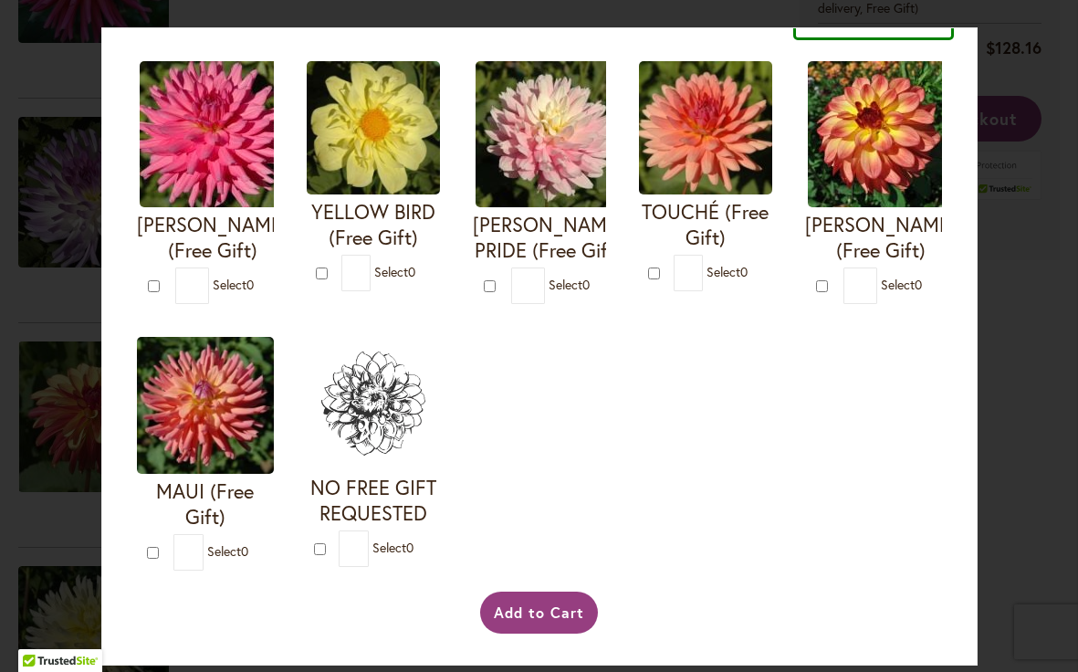
scroll to position [760, 0]
click at [533, 614] on button "Add to Cart" at bounding box center [539, 613] width 118 height 42
